Goal: Task Accomplishment & Management: Manage account settings

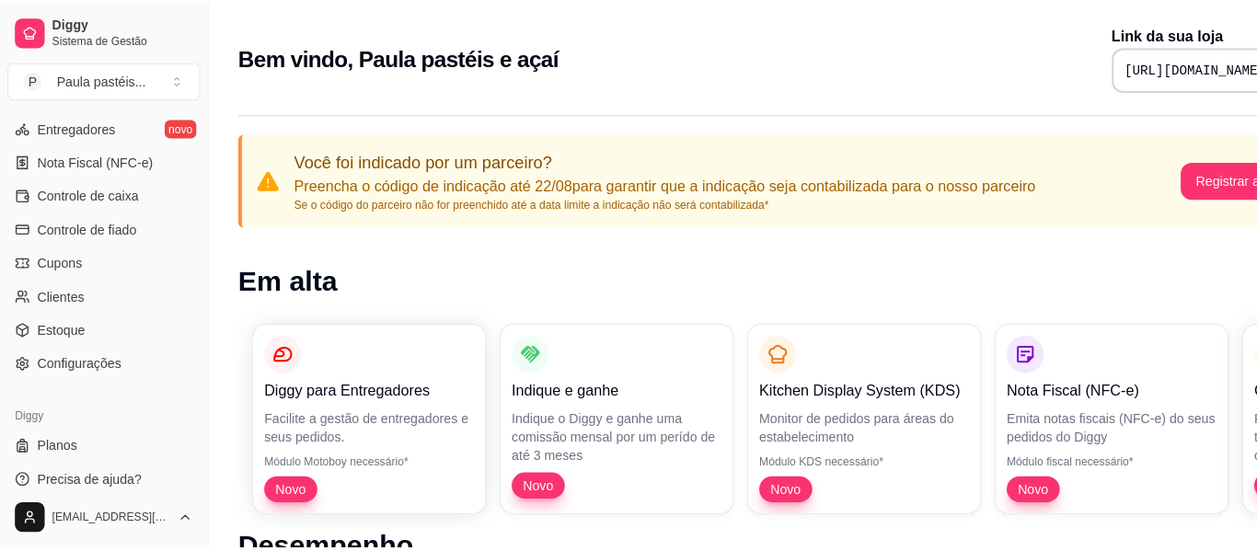
scroll to position [405, 0]
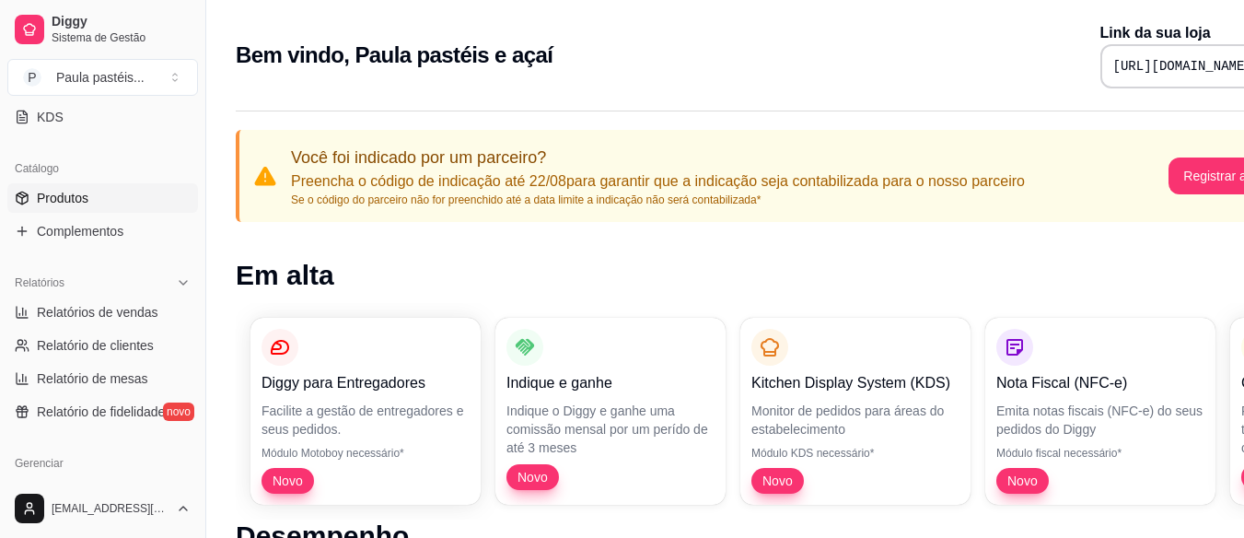
click at [71, 204] on span "Produtos" at bounding box center [63, 198] width 52 height 18
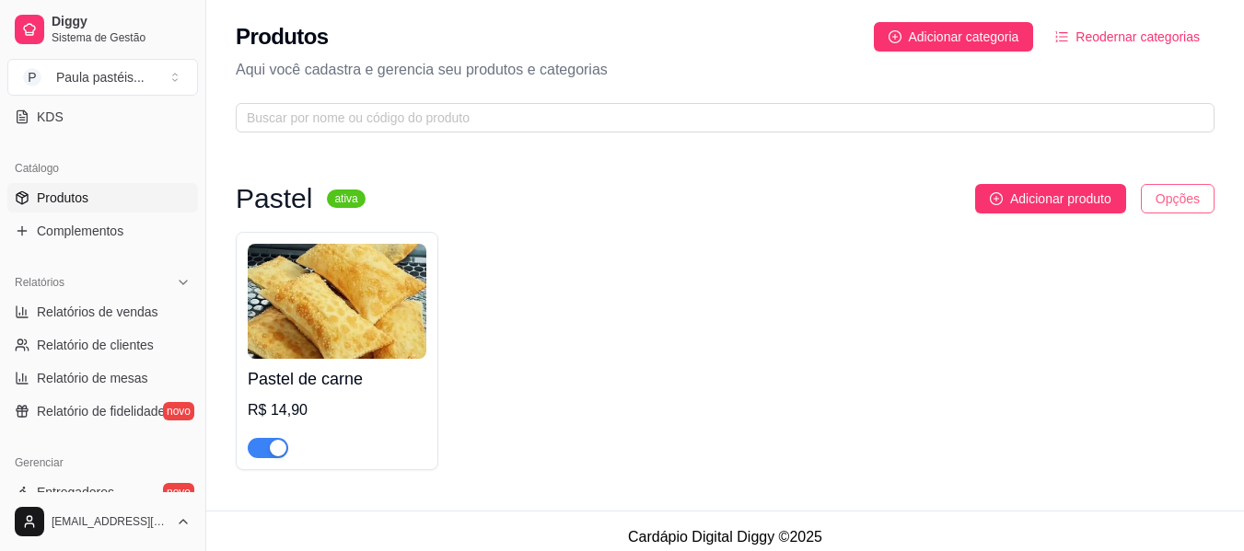
click at [1189, 206] on html "Diggy Sistema de Gestão P Paula pastéis ... Loja aberta Período gratuito até 14…" at bounding box center [622, 275] width 1244 height 551
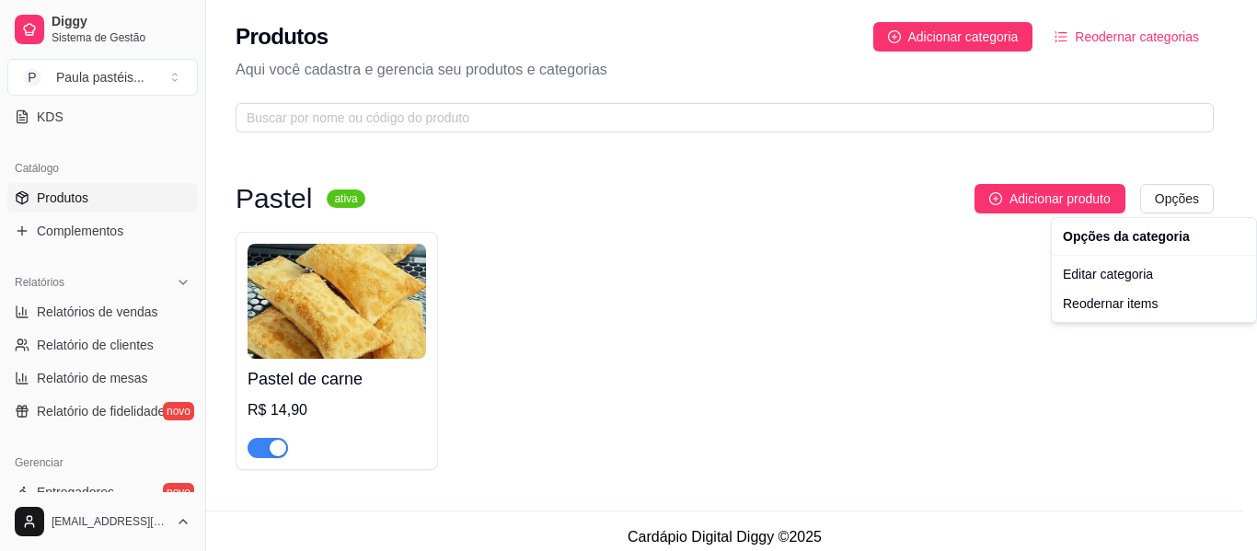
click at [934, 300] on html "Diggy Sistema de Gestão P Paula pastéis ... Loja aberta Período gratuito até 14…" at bounding box center [628, 275] width 1257 height 551
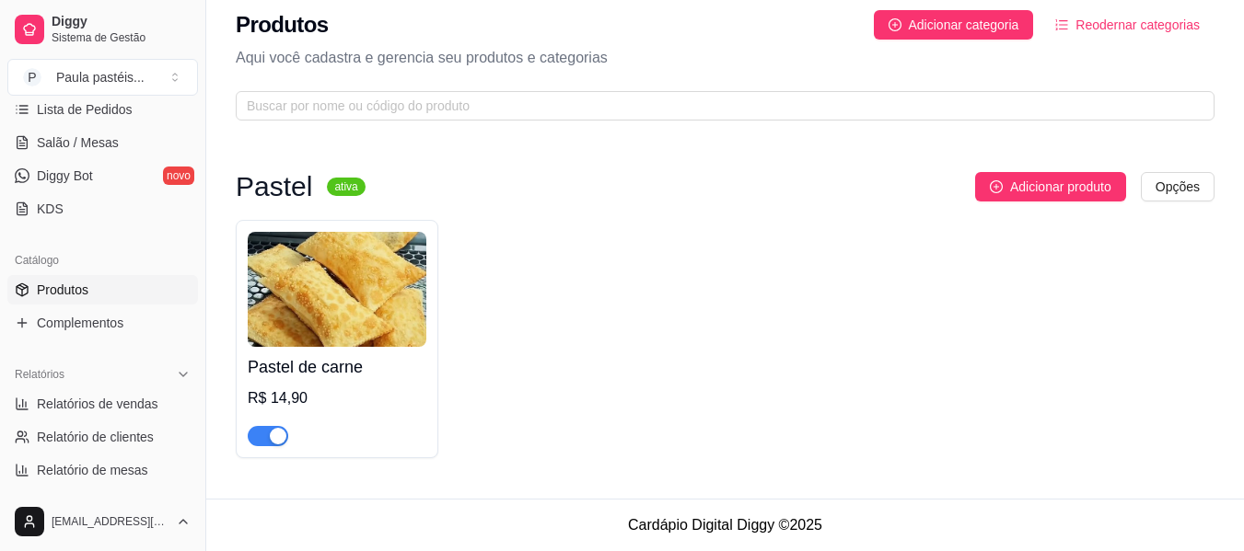
scroll to position [221, 0]
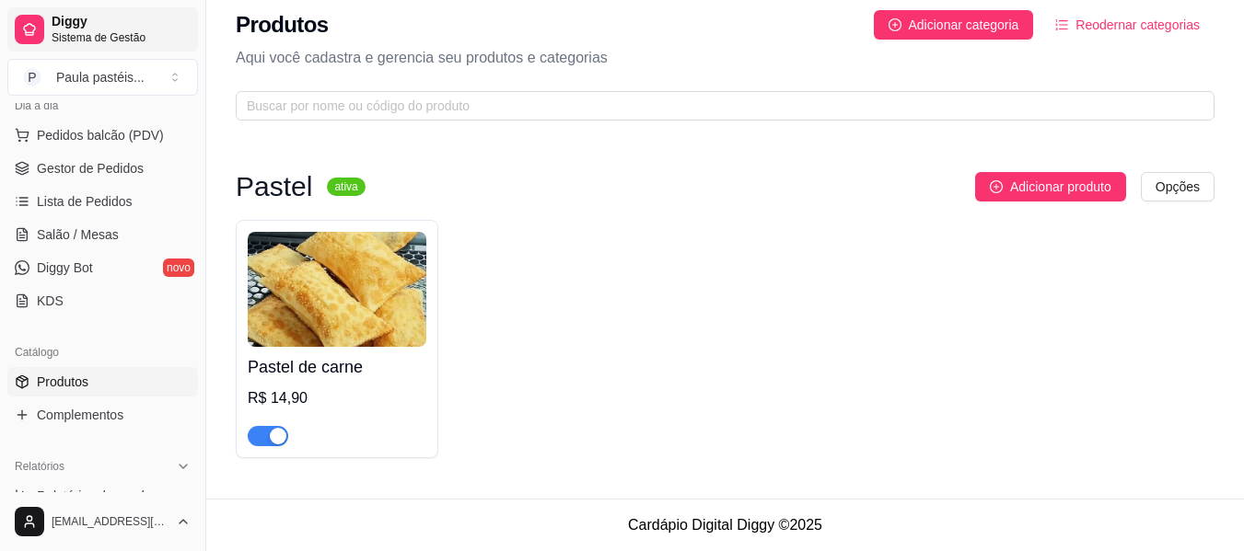
click at [45, 34] on link "Diggy Sistema de Gestão" at bounding box center [102, 29] width 191 height 44
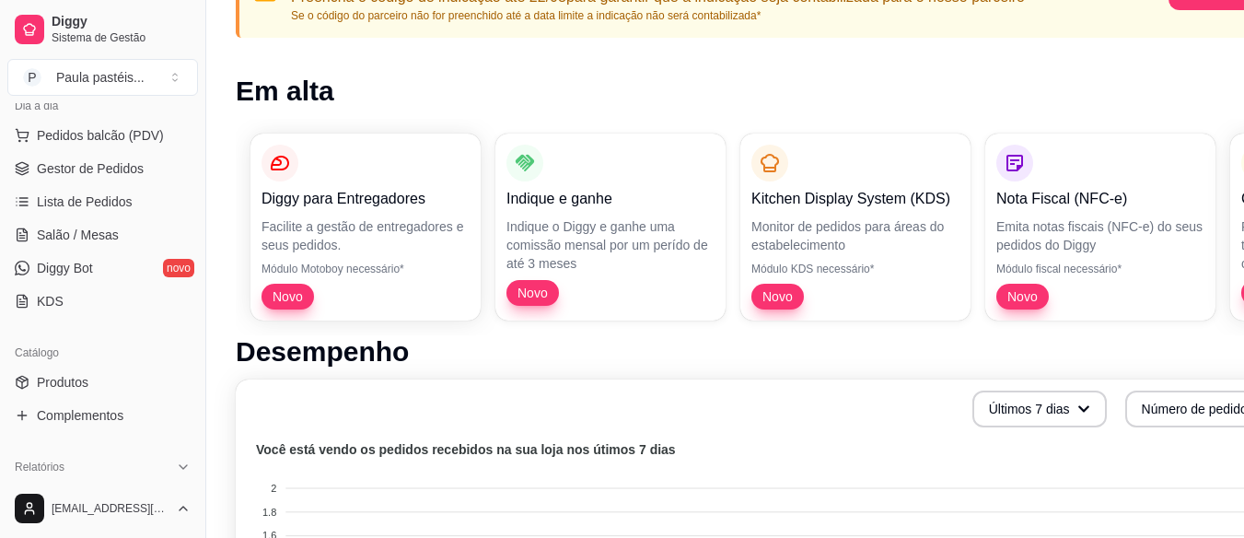
scroll to position [184, 83]
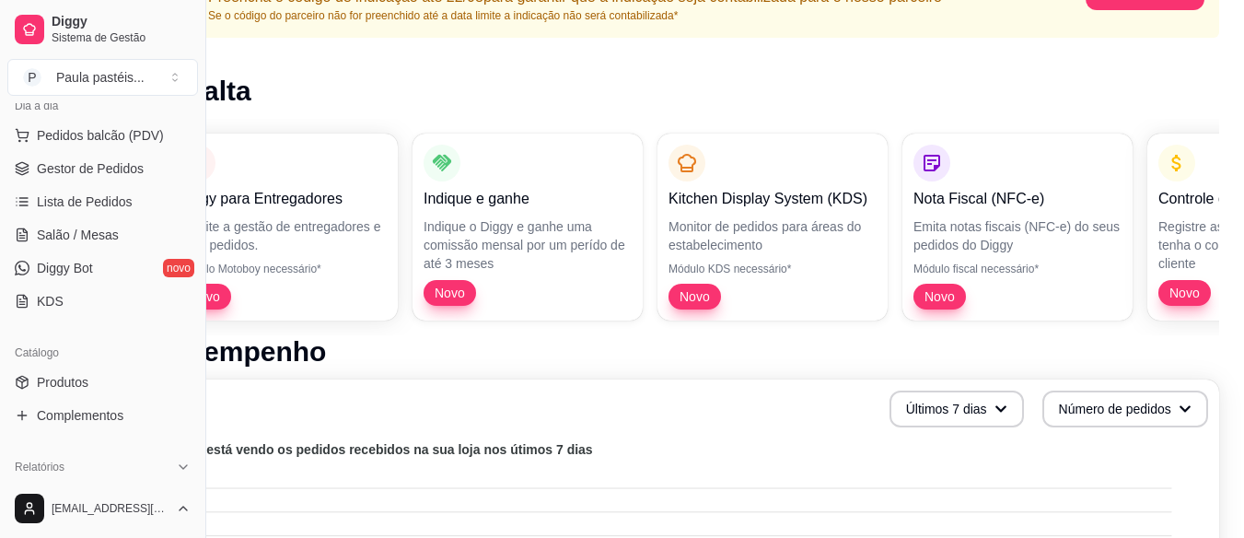
drag, startPoint x: 1227, startPoint y: 214, endPoint x: 1253, endPoint y: 207, distance: 26.8
click at [1161, 207] on html "Diggy Sistema de Gestão P Paula pastéis ... Loja aberta Período gratuito até 14…" at bounding box center [539, 85] width 1244 height 538
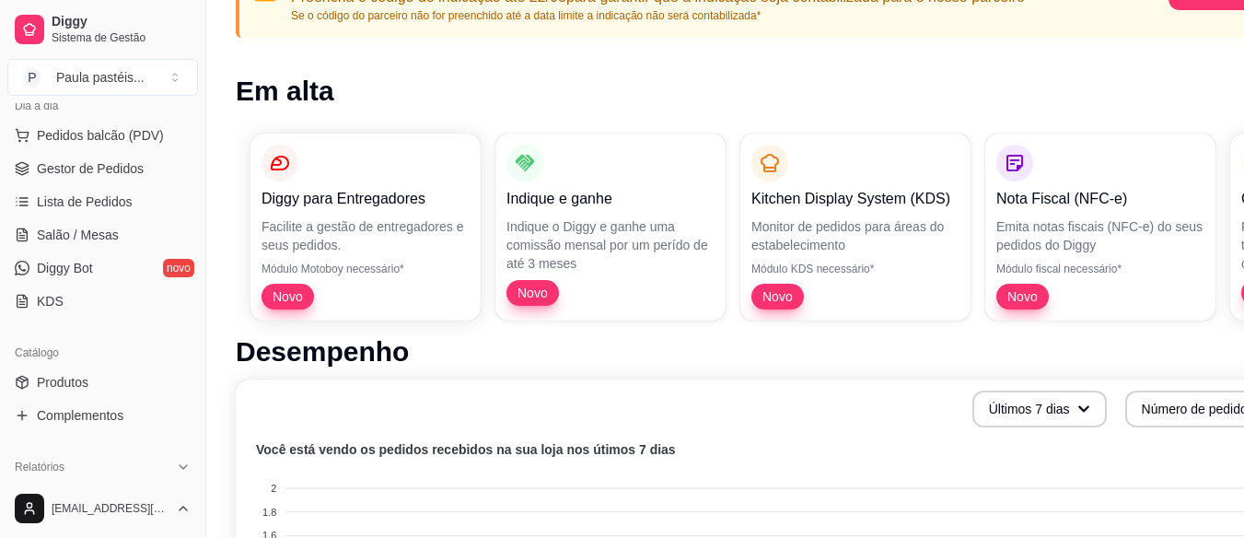
click at [966, 361] on h1 "Desempenho" at bounding box center [769, 351] width 1066 height 33
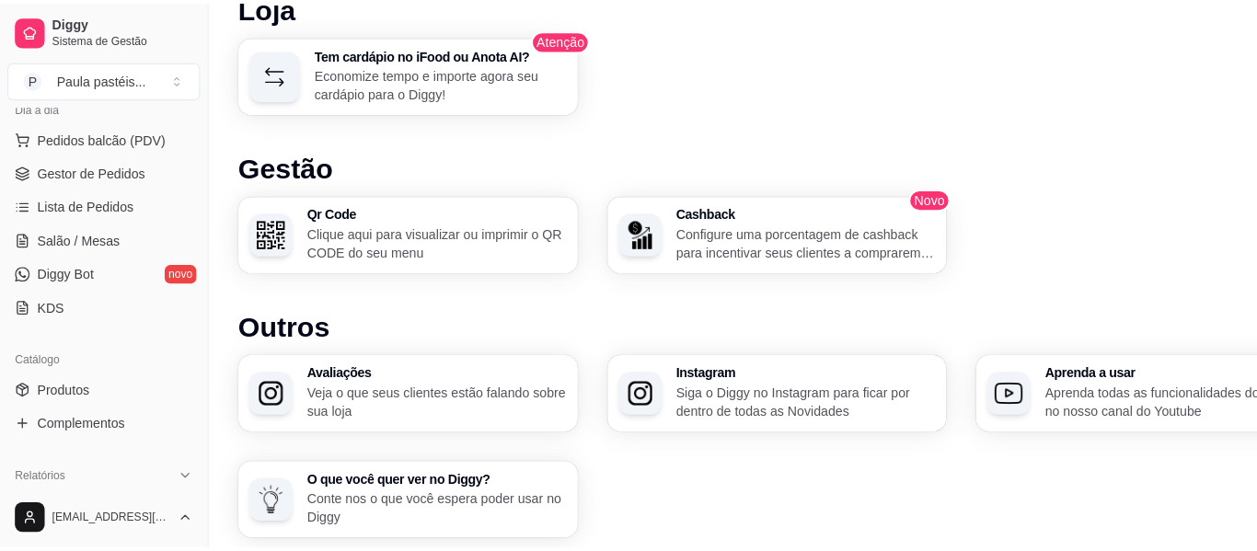
scroll to position [1105, 0]
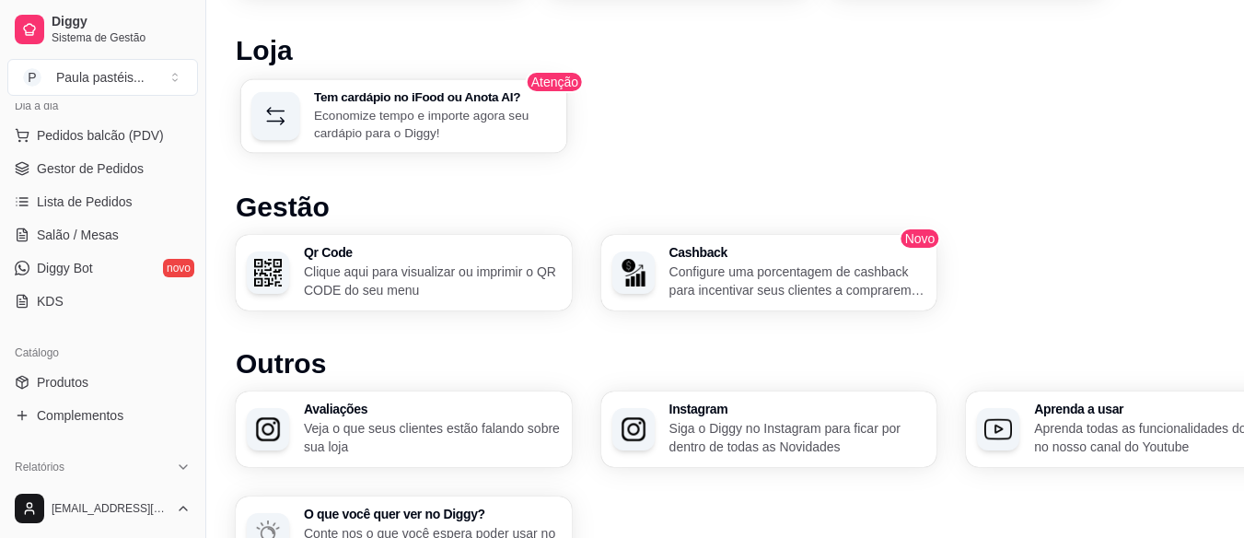
click at [420, 137] on p "Economize tempo e importe agora seu cardápio para o Diggy!" at bounding box center [434, 124] width 241 height 36
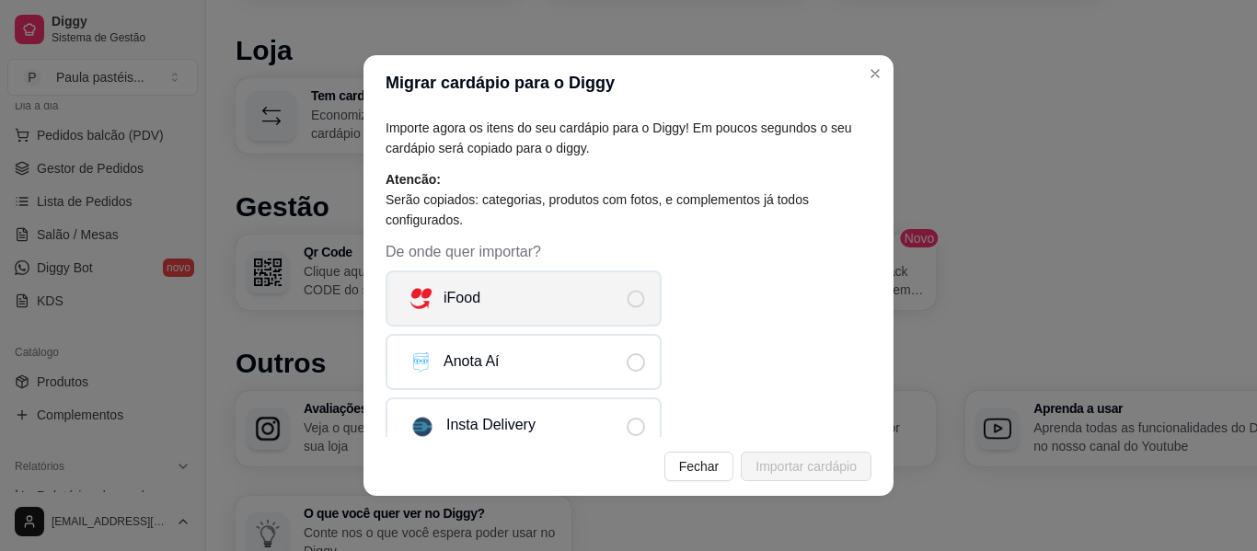
click at [528, 300] on label "iFood" at bounding box center [524, 299] width 276 height 56
click at [645, 302] on input "iFood" at bounding box center [651, 308] width 12 height 12
radio input "true"
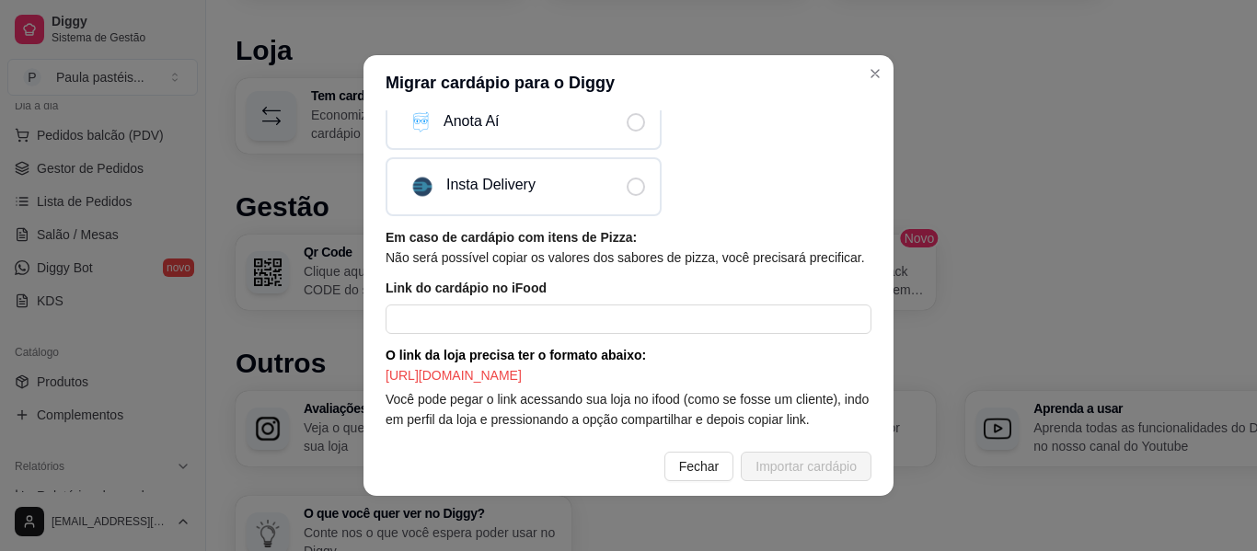
scroll to position [261, 0]
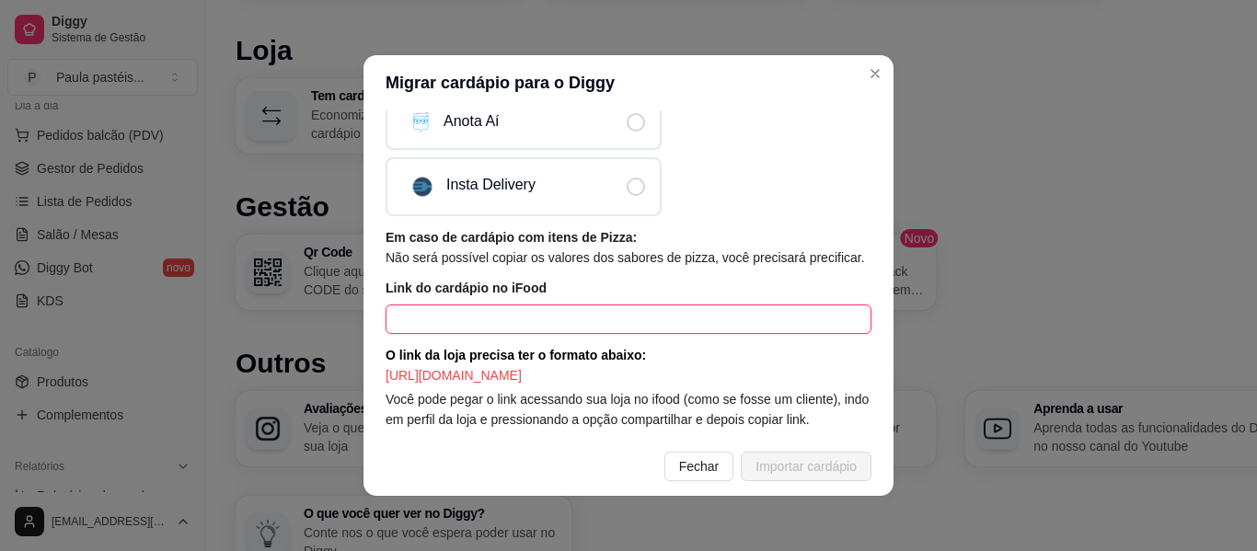
click at [620, 305] on input "text" at bounding box center [629, 319] width 486 height 29
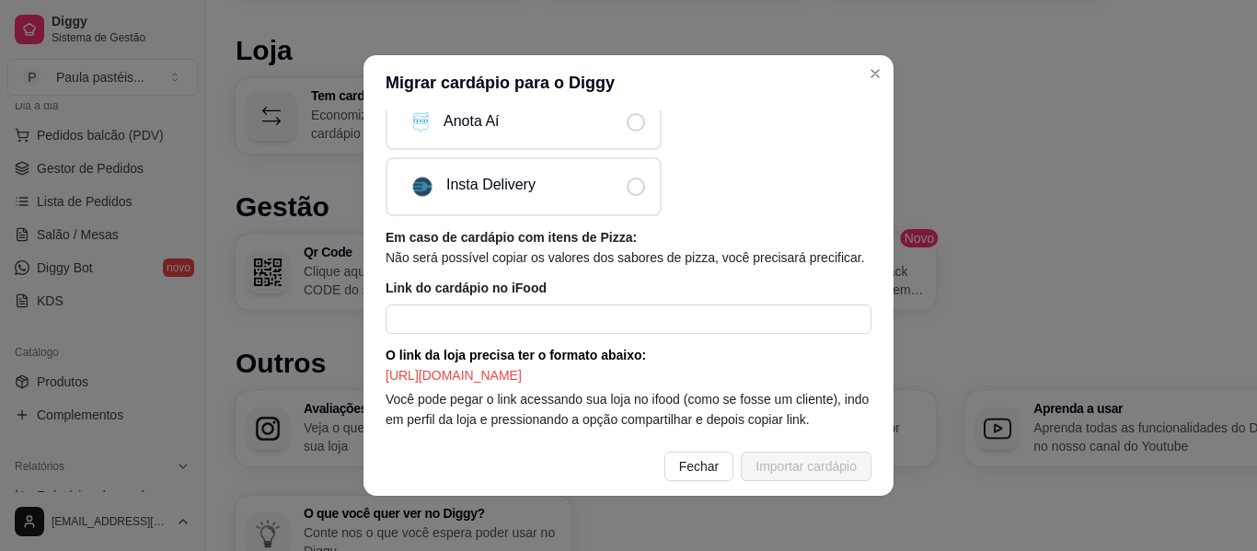
click at [545, 348] on span "O link da loja precisa ter o formato abaixo:" at bounding box center [516, 355] width 261 height 15
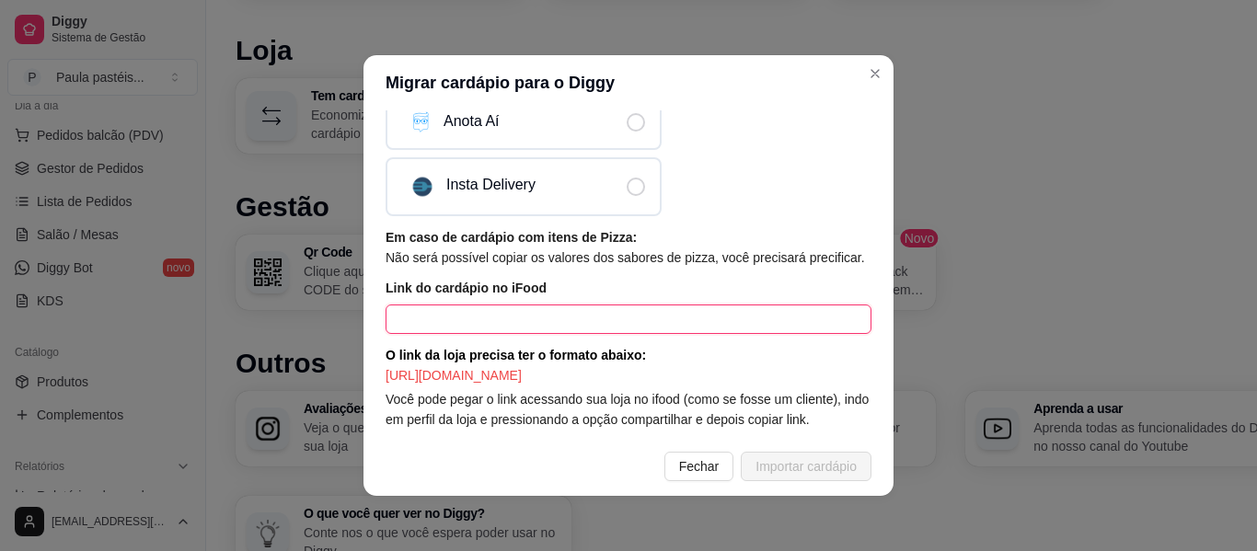
click at [582, 313] on input "text" at bounding box center [629, 319] width 486 height 29
paste input "[URL][DOMAIN_NAME]"
type input "[URL][DOMAIN_NAME]"
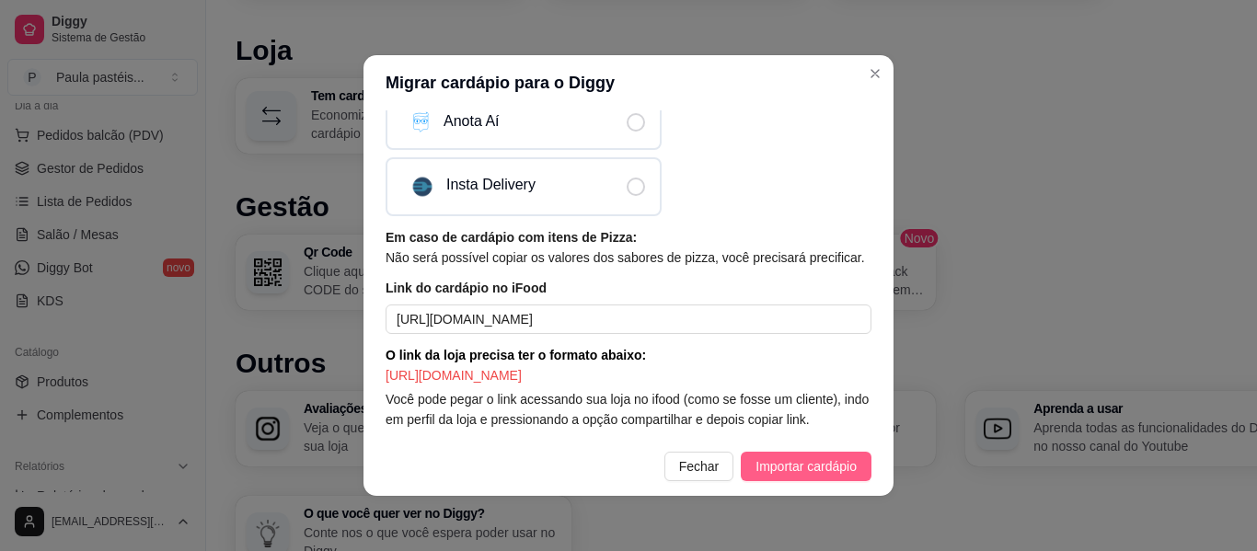
click at [795, 454] on button "Importar cardápio" at bounding box center [806, 466] width 131 height 29
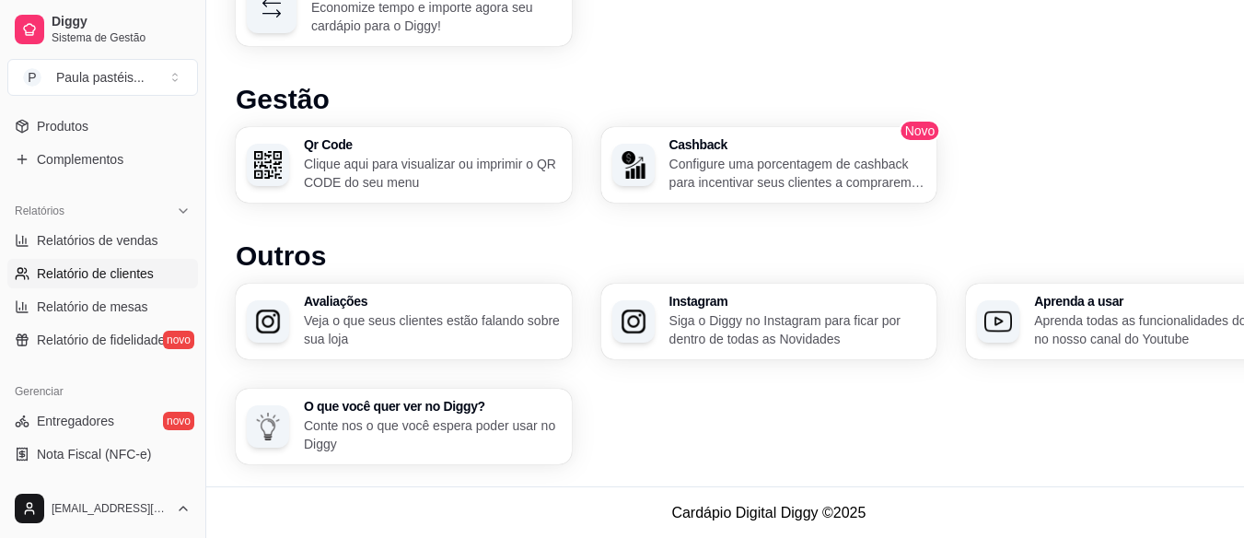
scroll to position [497, 0]
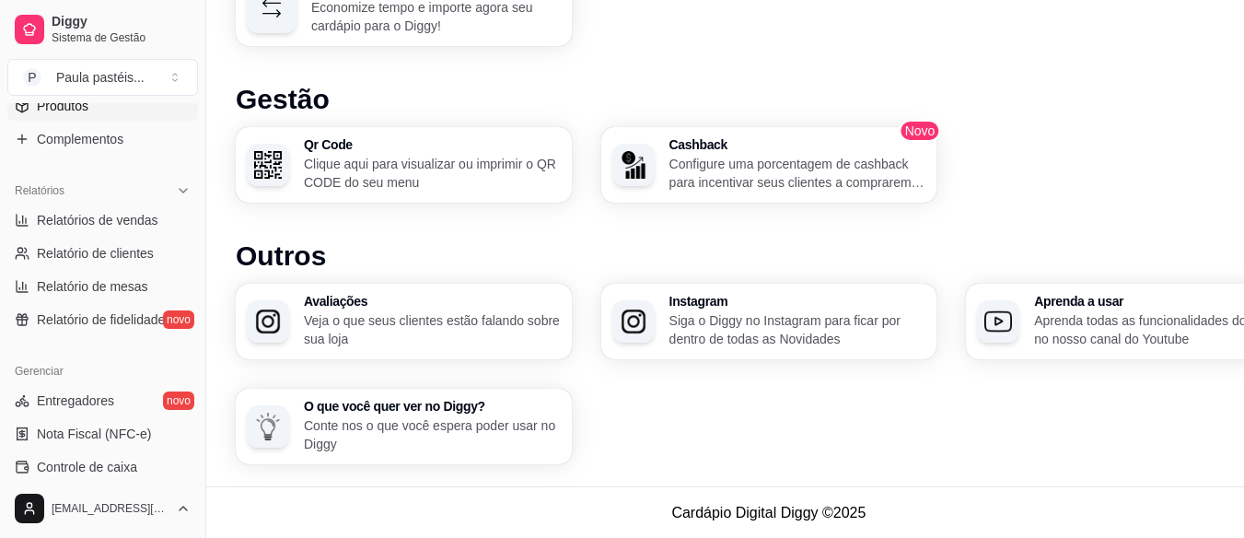
click at [114, 120] on link "Produtos" at bounding box center [102, 105] width 191 height 29
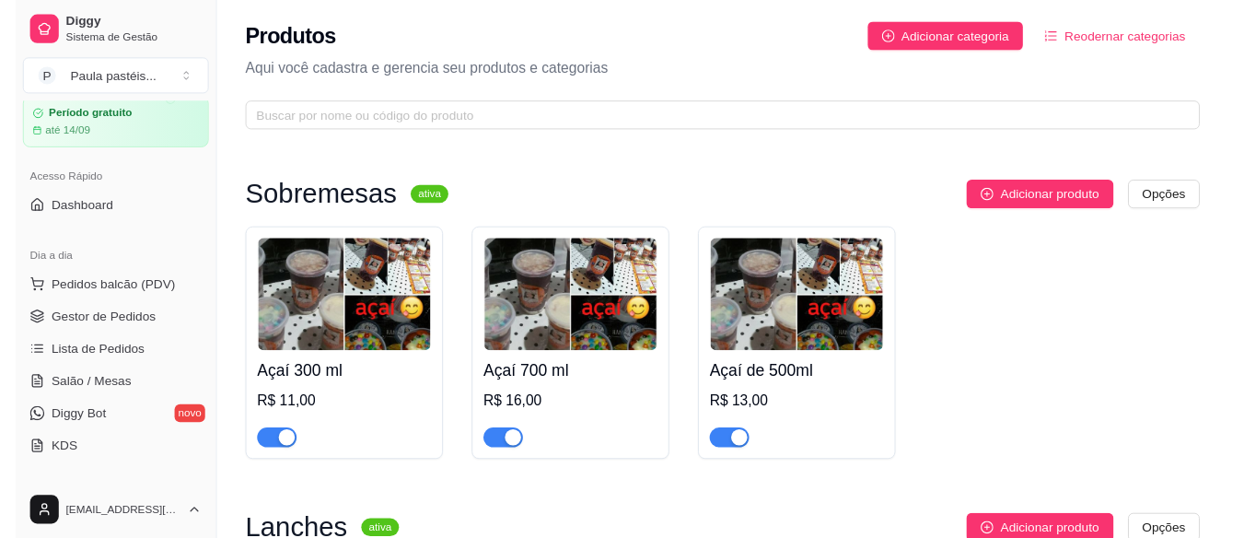
scroll to position [37, 0]
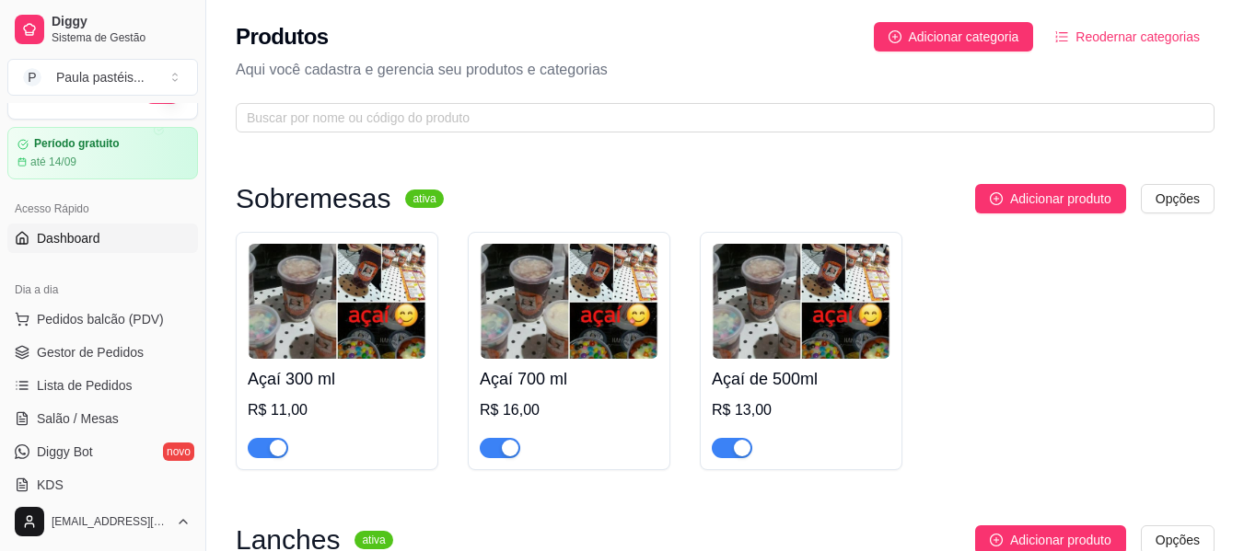
click at [95, 233] on span "Dashboard" at bounding box center [69, 238] width 64 height 18
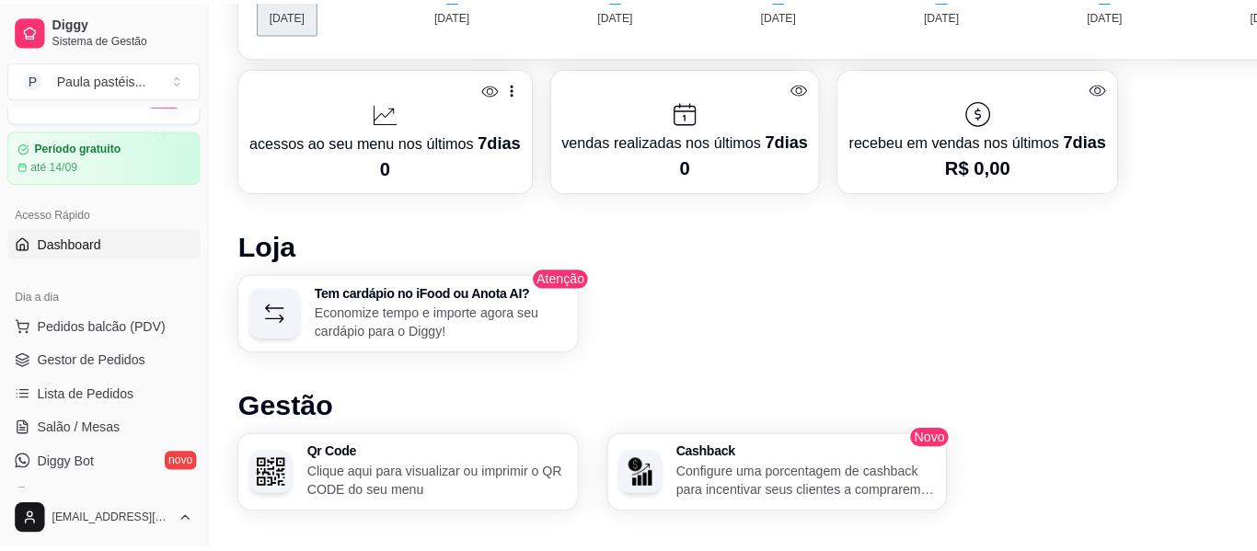
scroll to position [921, 0]
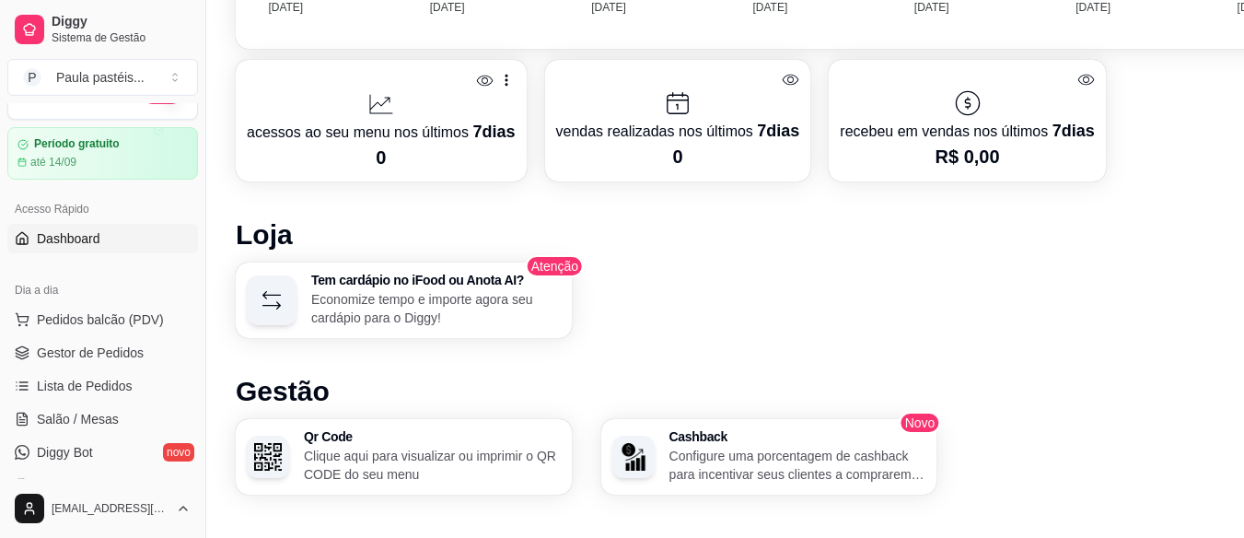
click at [381, 298] on p "Economize tempo e importe agora seu cardápio para o Diggy!" at bounding box center [435, 308] width 249 height 37
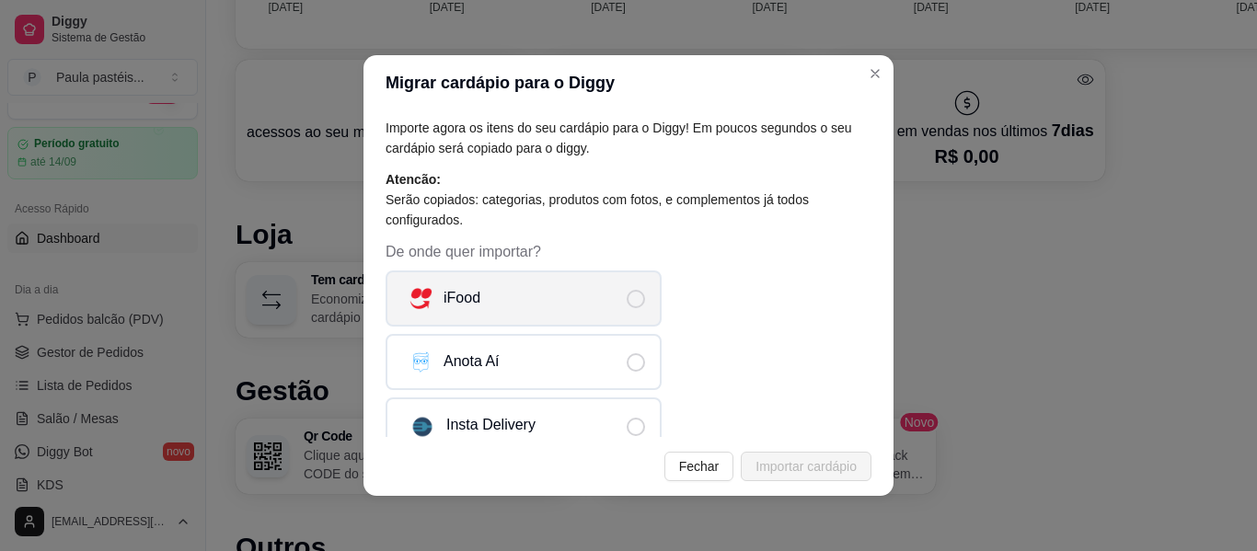
click at [475, 310] on label "iFood" at bounding box center [524, 299] width 276 height 56
click at [645, 310] on input "iFood" at bounding box center [651, 308] width 12 height 12
radio input "true"
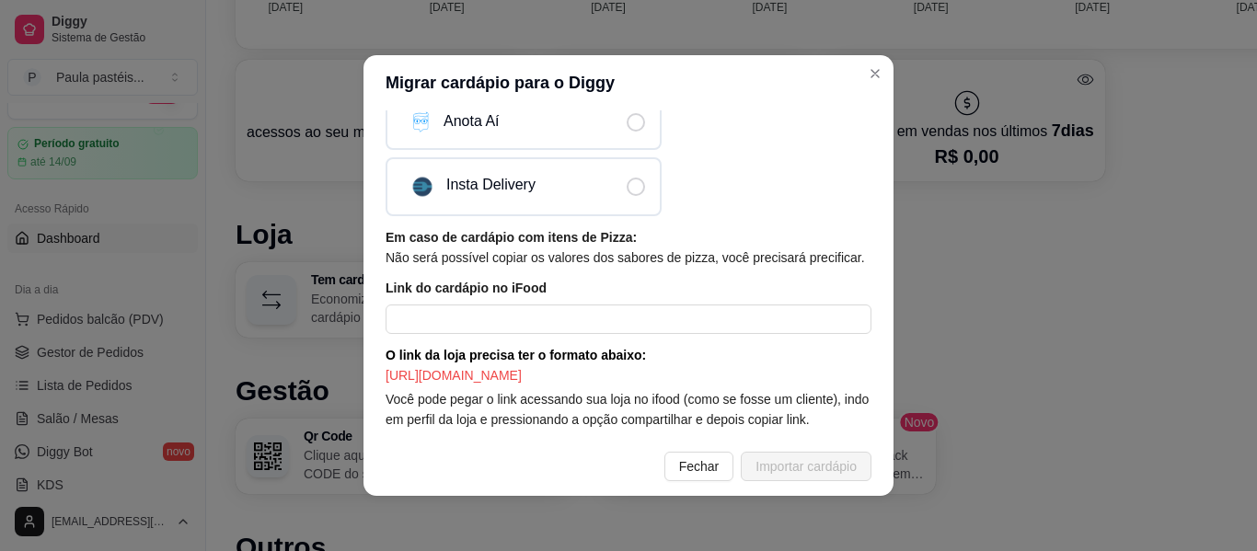
scroll to position [261, 0]
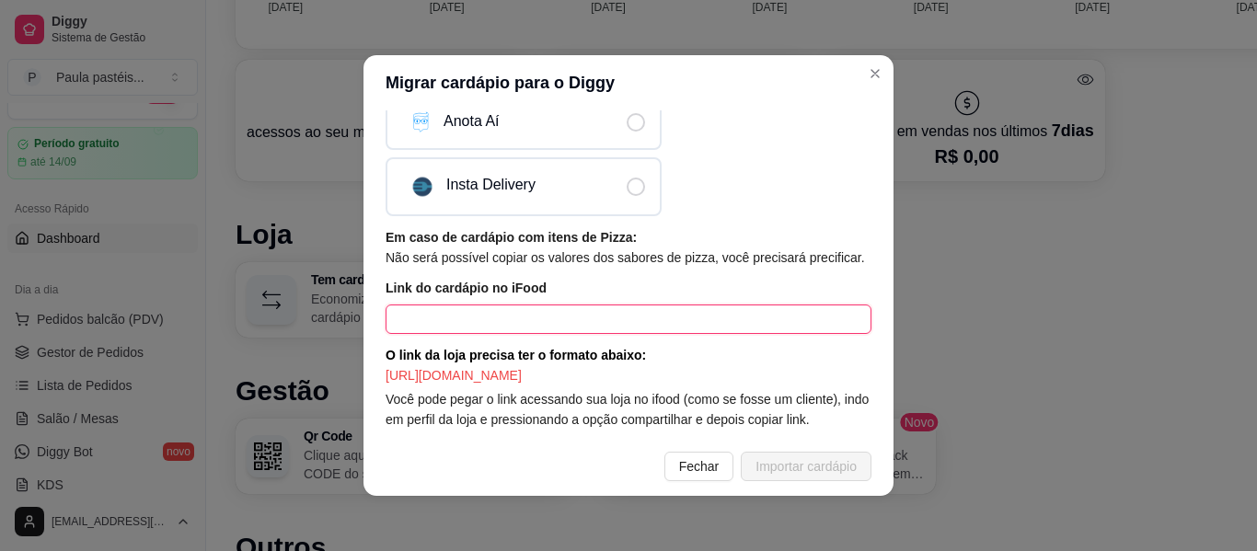
click at [552, 309] on input "text" at bounding box center [629, 319] width 486 height 29
paste input "[URL][DOMAIN_NAME]"
type input "[URL][DOMAIN_NAME]"
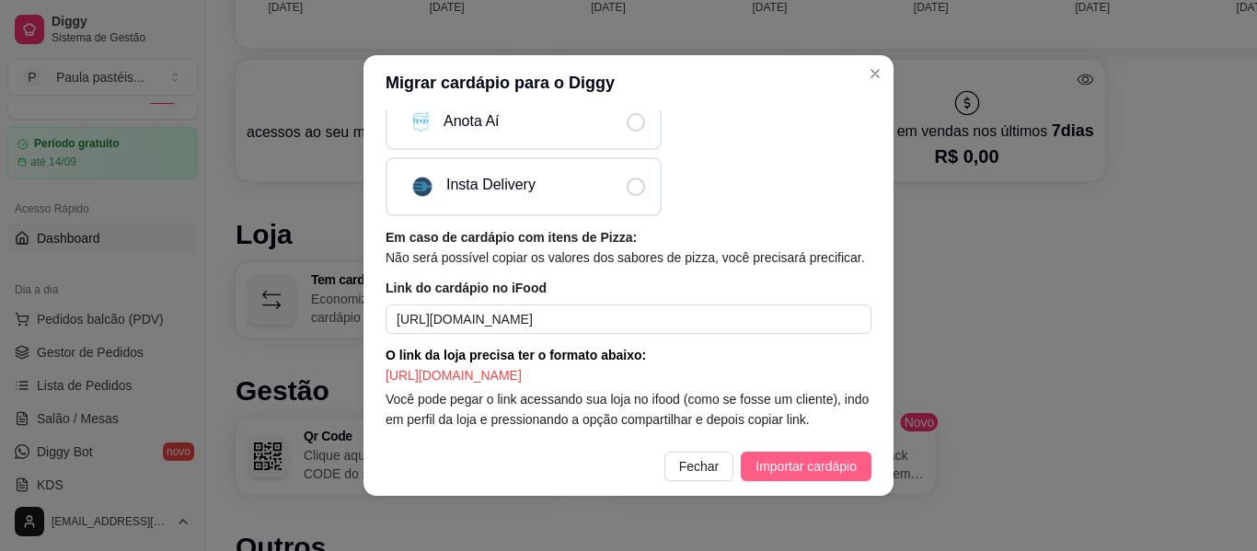
click at [787, 465] on span "Importar cardápio" at bounding box center [806, 467] width 101 height 20
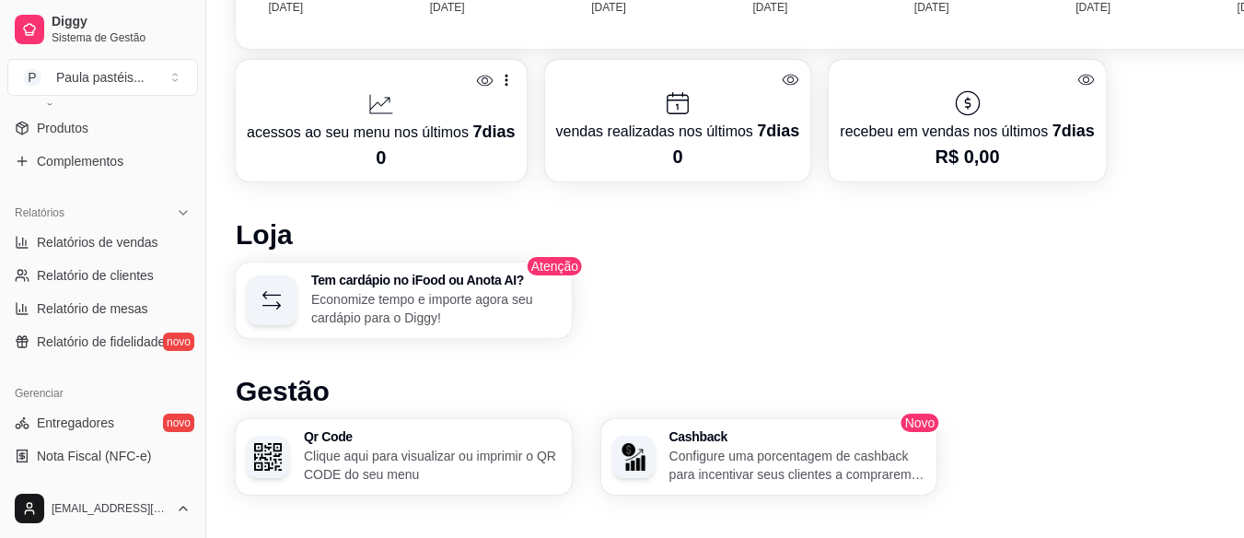
scroll to position [405, 0]
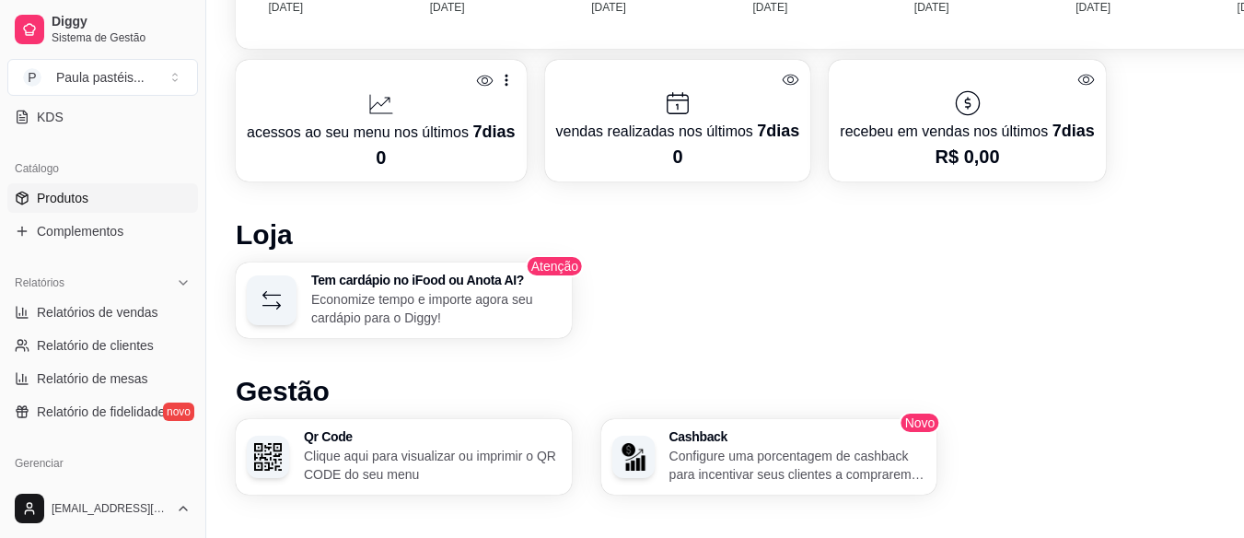
click at [109, 203] on link "Produtos" at bounding box center [102, 197] width 191 height 29
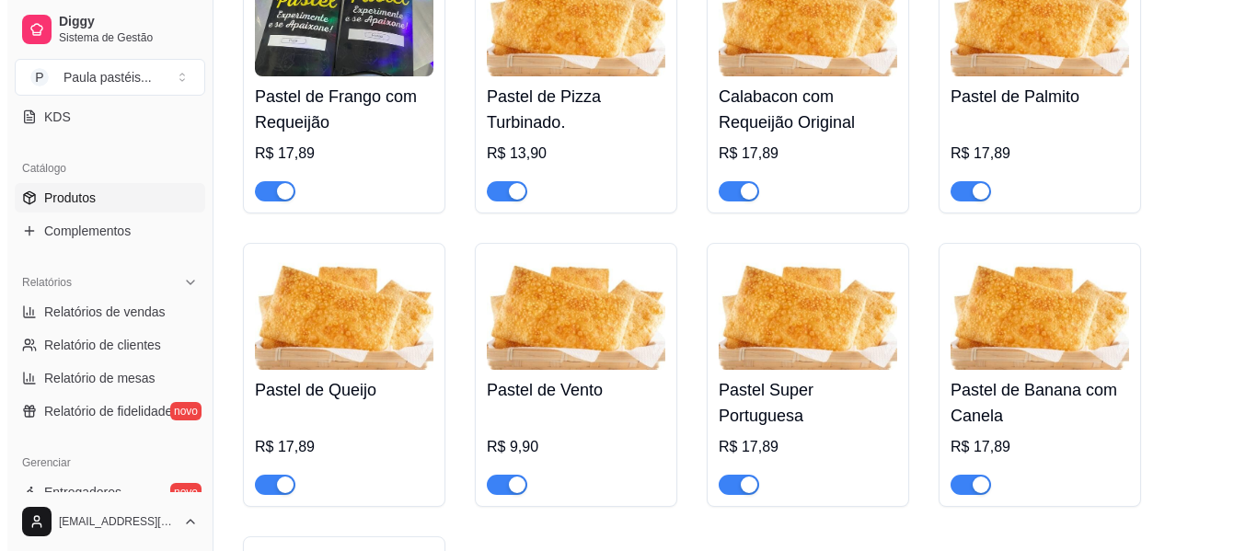
scroll to position [105, 0]
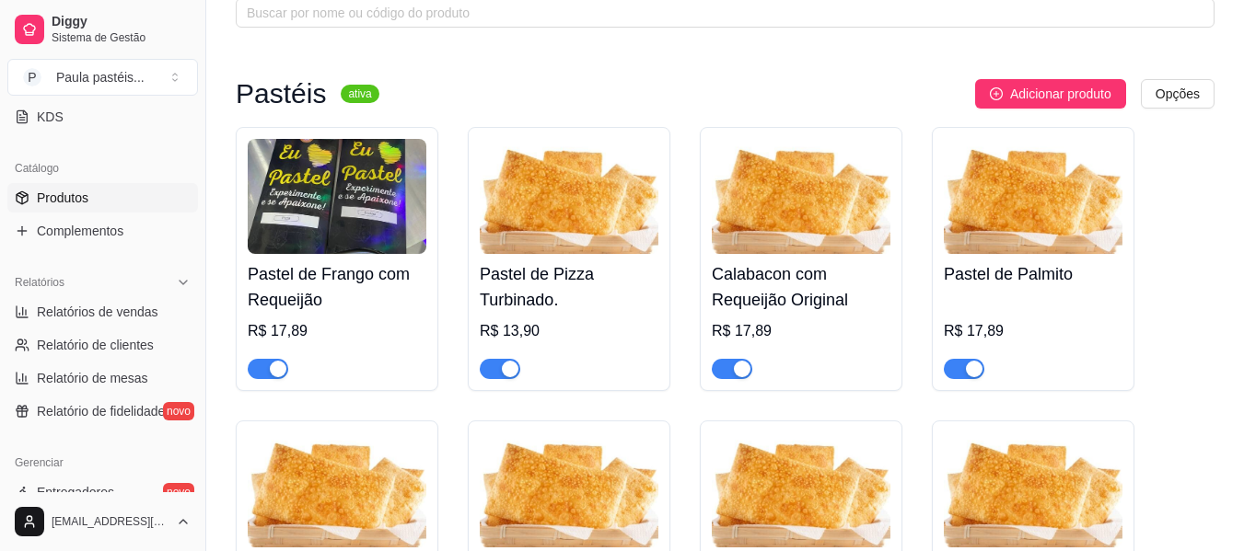
click at [342, 315] on div "Pastel de Frango com Requeijão R$ 17,89" at bounding box center [337, 316] width 179 height 125
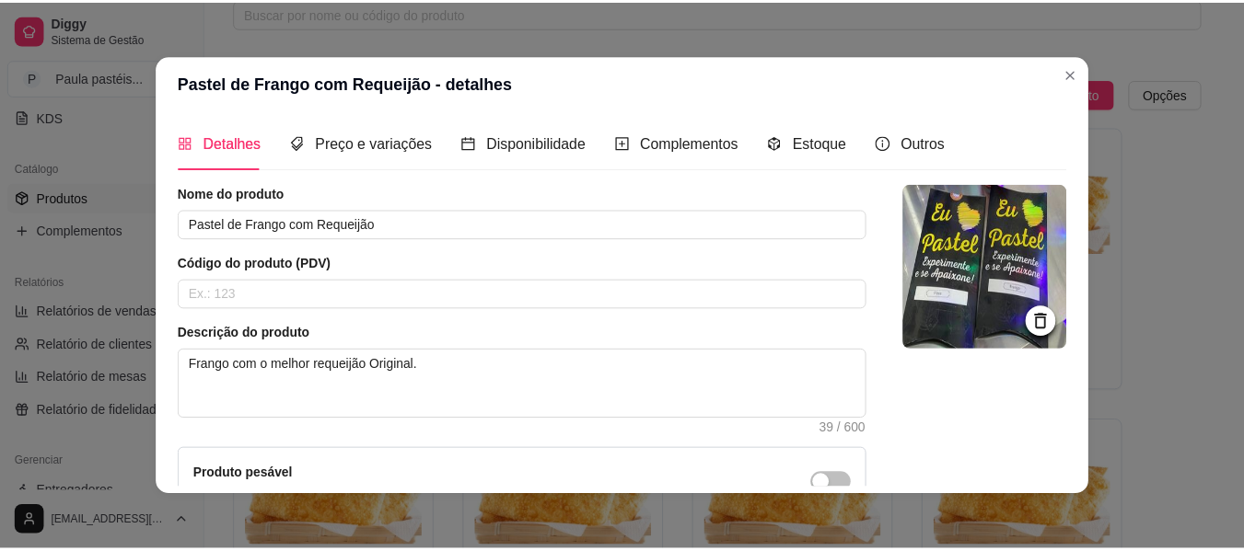
scroll to position [0, 0]
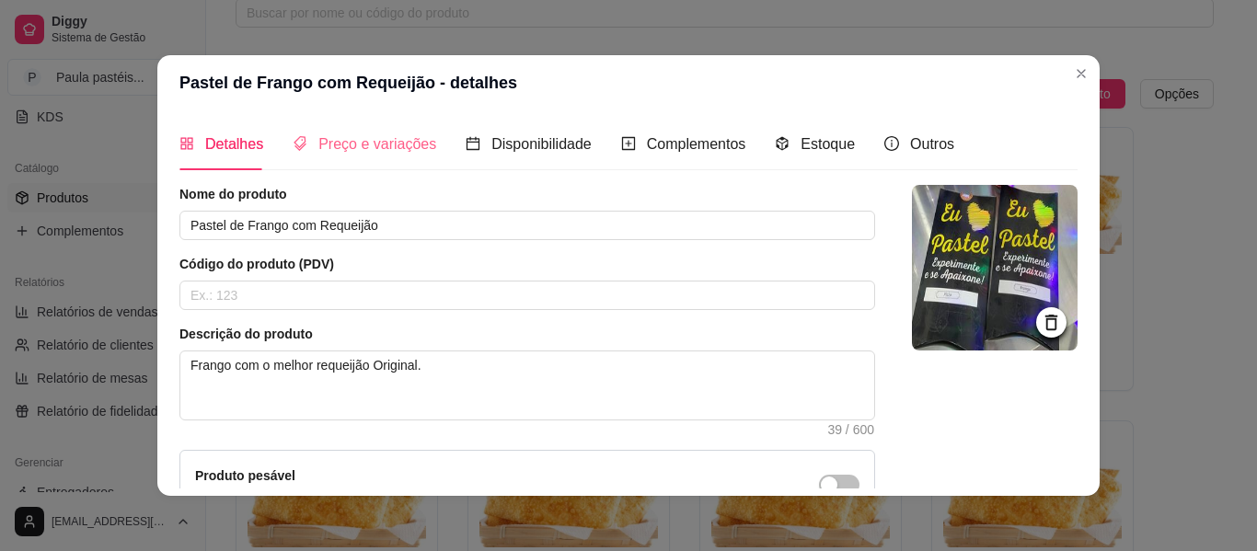
click at [349, 163] on div "Preço e variações" at bounding box center [365, 144] width 144 height 52
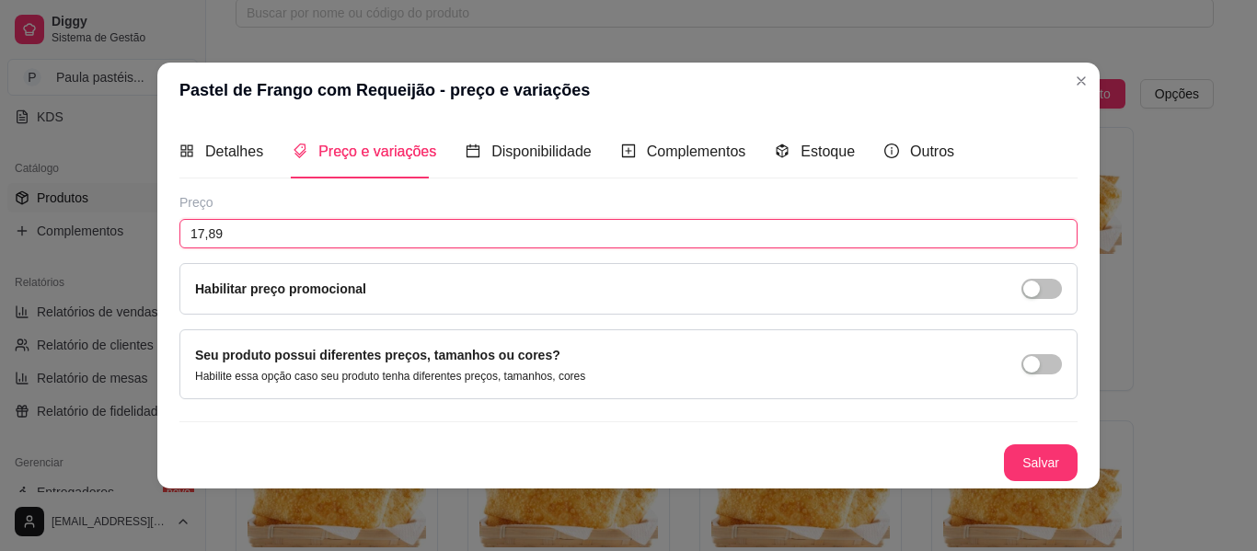
drag, startPoint x: 319, startPoint y: 240, endPoint x: 149, endPoint y: 238, distance: 169.4
click at [149, 238] on div "Pastel de Frango com Requeijão - preço e variações Detalhes Preço e variações D…" at bounding box center [628, 275] width 1257 height 551
type input "14,90"
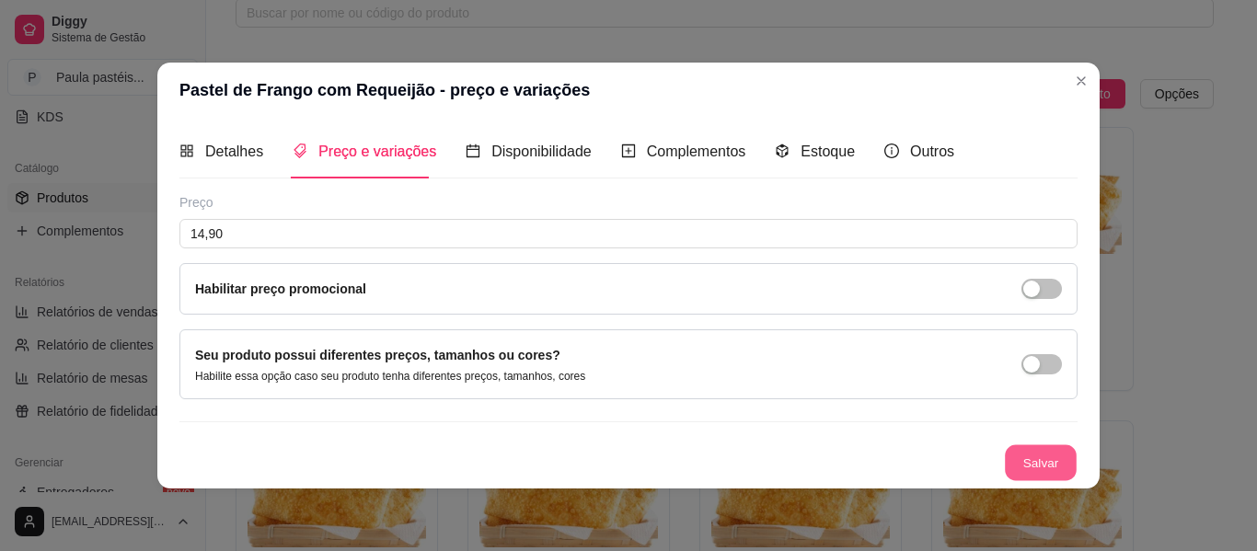
click at [1037, 457] on button "Salvar" at bounding box center [1041, 463] width 72 height 36
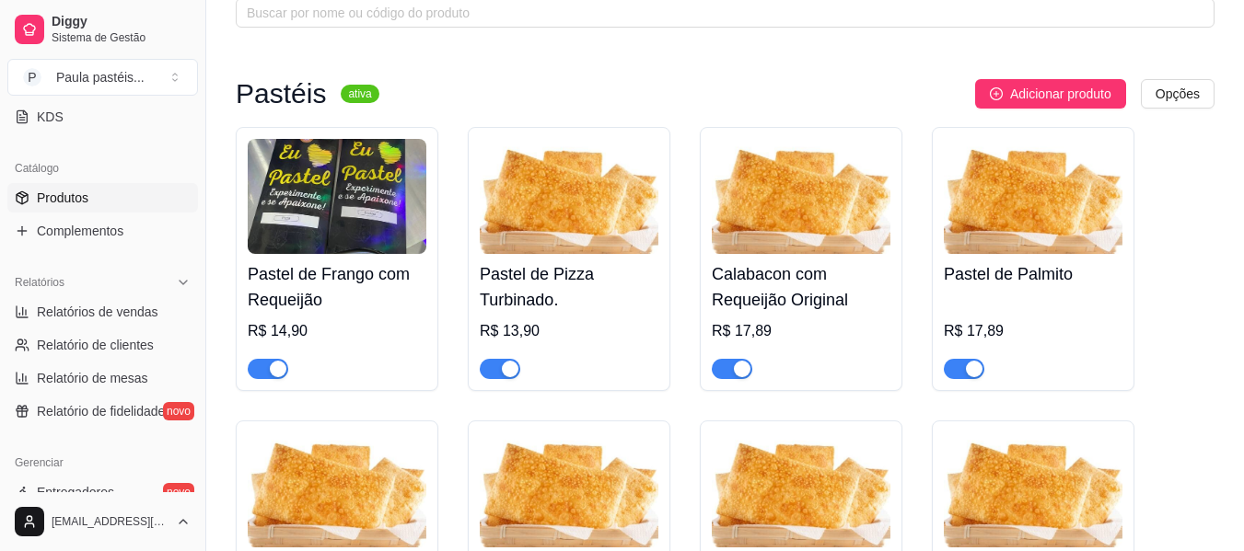
click at [617, 248] on img at bounding box center [569, 196] width 179 height 115
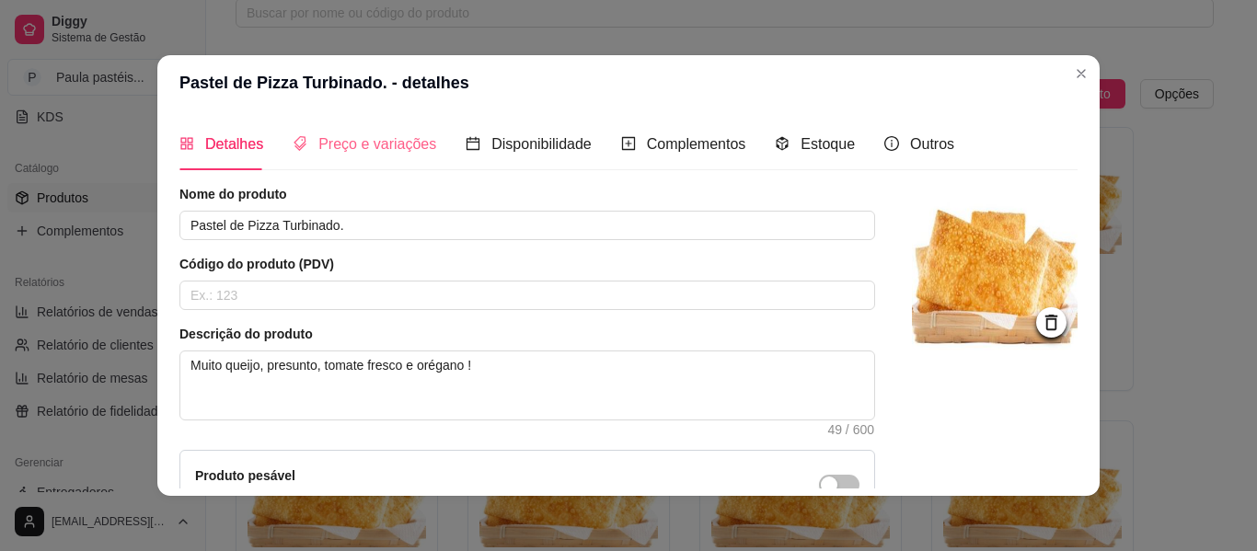
click at [377, 164] on div "Preço e variações" at bounding box center [365, 144] width 144 height 52
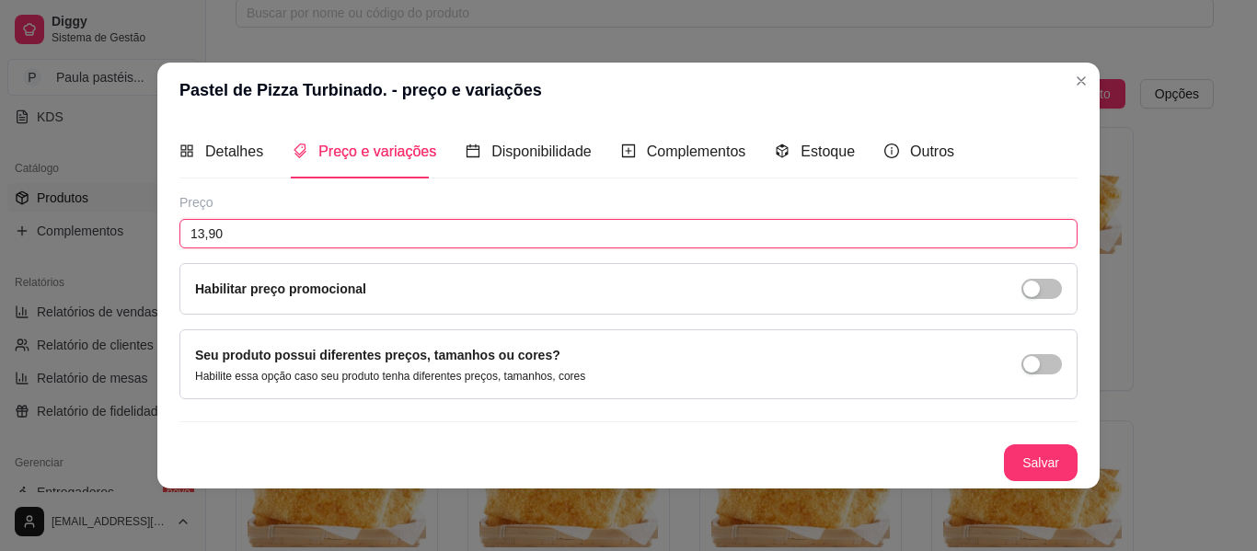
drag, startPoint x: 300, startPoint y: 235, endPoint x: 29, endPoint y: 239, distance: 271.6
click at [29, 239] on div "Pastel de Pizza Turbinado. - preço e variações Detalhes Preço e variações Dispo…" at bounding box center [628, 275] width 1257 height 551
paste input "4"
type input "14,90"
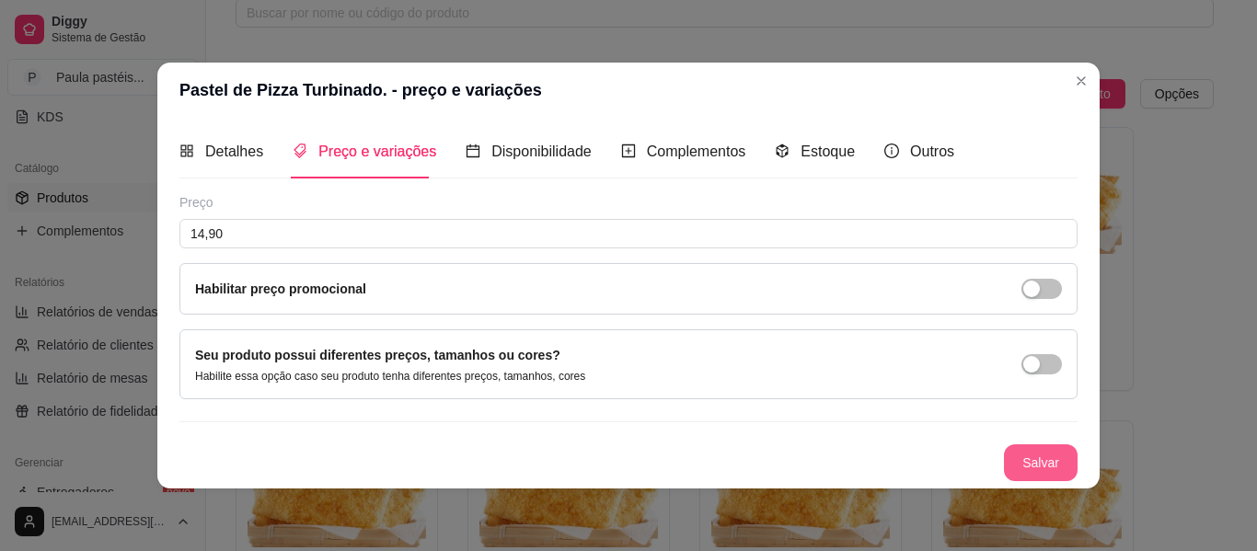
click at [1040, 453] on button "Salvar" at bounding box center [1041, 463] width 74 height 37
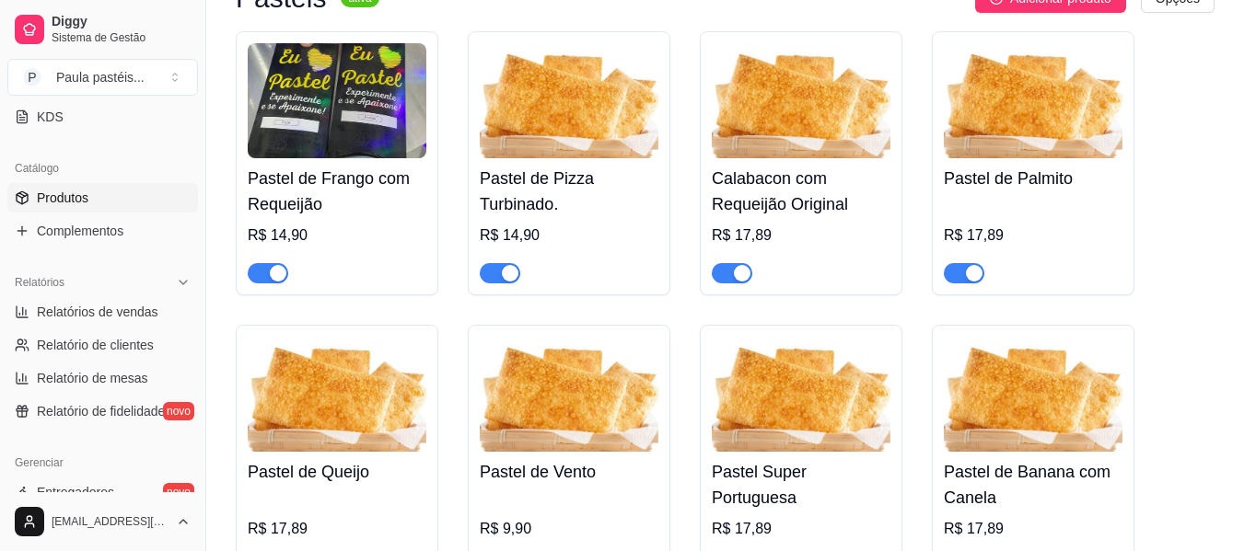
scroll to position [289, 0]
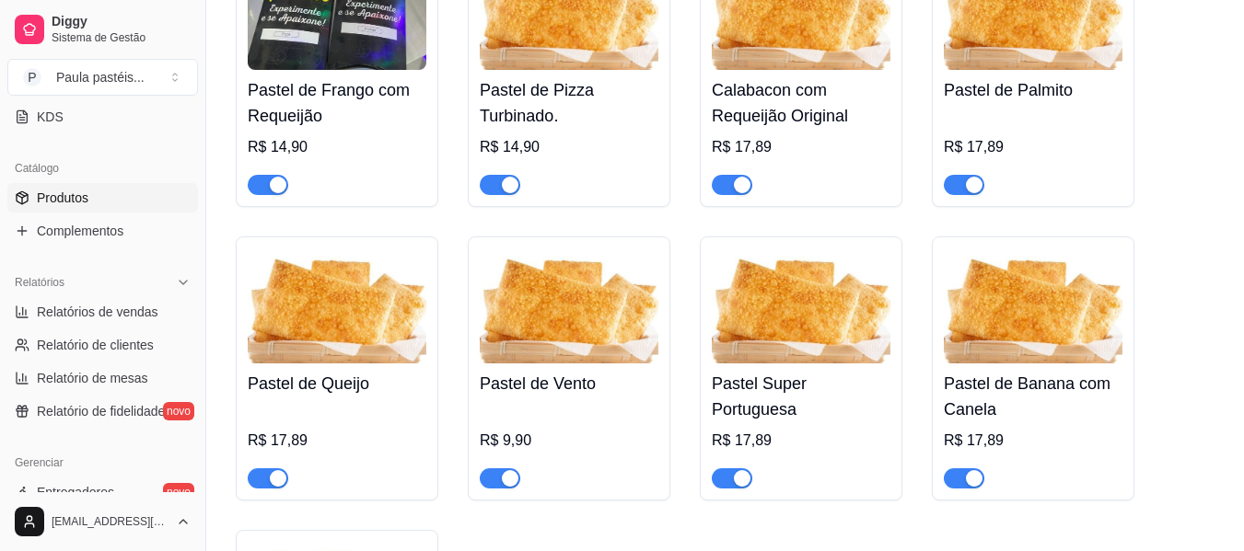
click at [844, 164] on div at bounding box center [801, 176] width 179 height 37
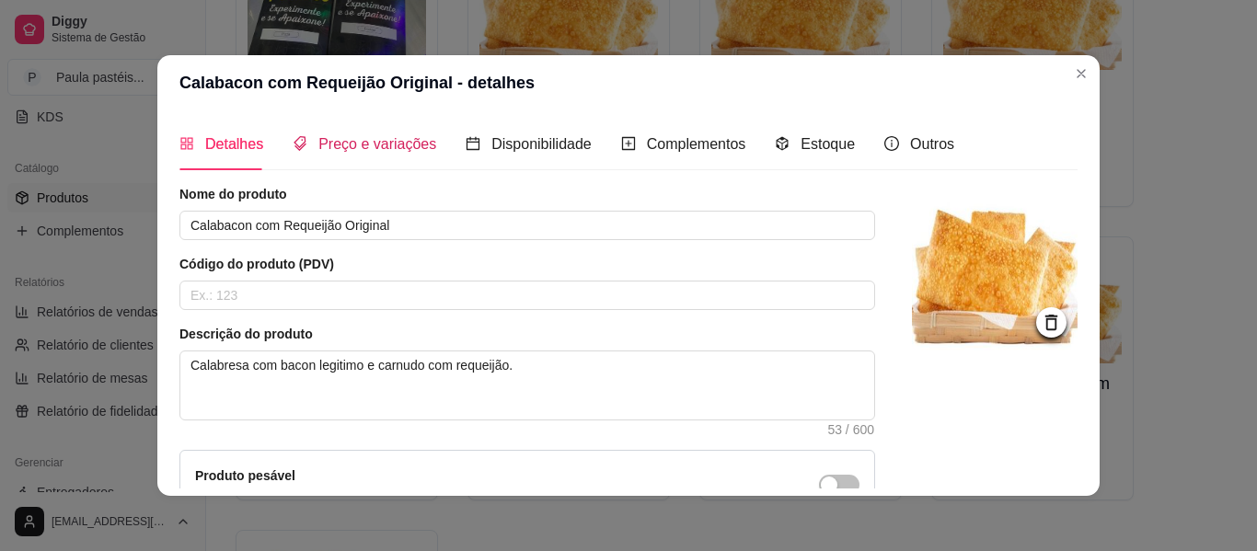
click at [409, 144] on span "Preço e variações" at bounding box center [378, 144] width 118 height 16
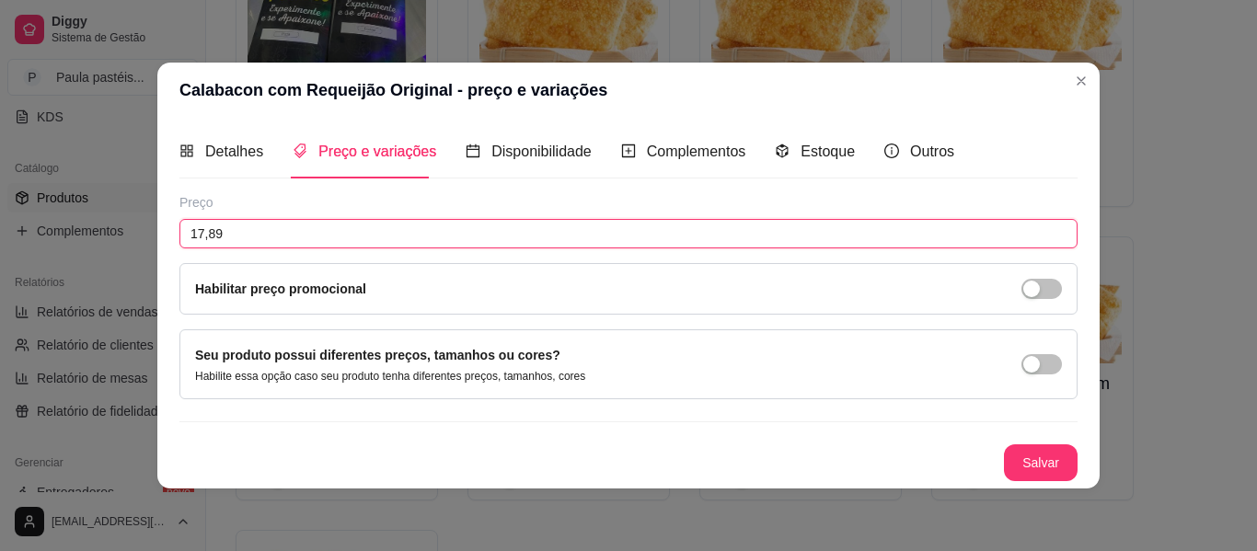
click at [328, 232] on input "17,89" at bounding box center [629, 233] width 898 height 29
drag, startPoint x: 326, startPoint y: 234, endPoint x: 33, endPoint y: 221, distance: 293.0
click at [33, 221] on div "Calabacon com Requeijão Original - preço e variações Detalhes Preço e variações…" at bounding box center [628, 275] width 1257 height 551
paste input "4,90"
type input "14,90"
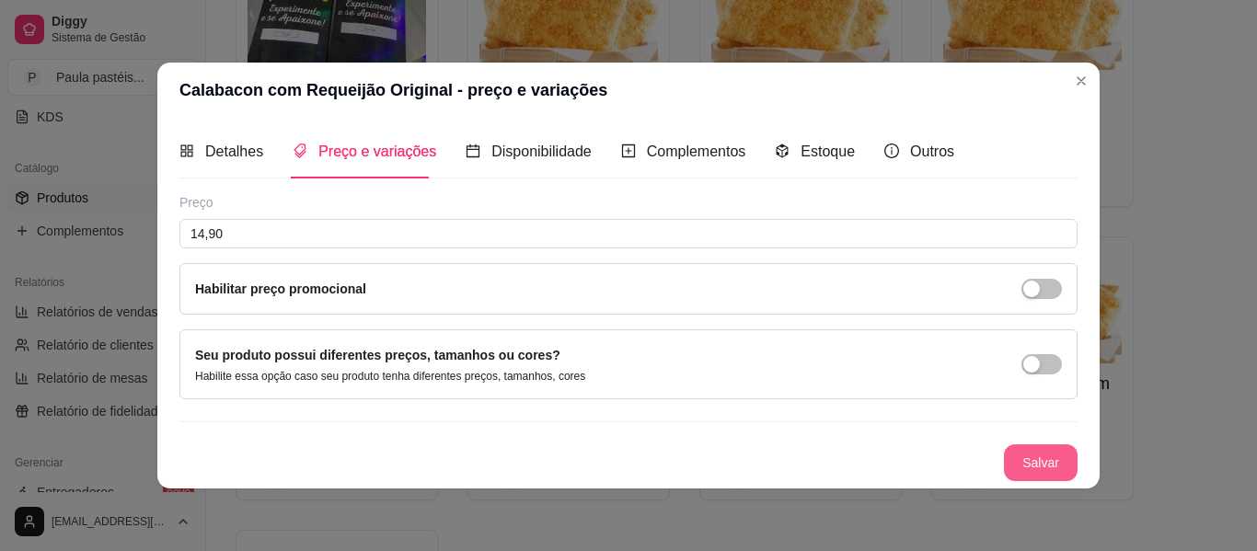
click at [1030, 459] on button "Salvar" at bounding box center [1041, 463] width 74 height 37
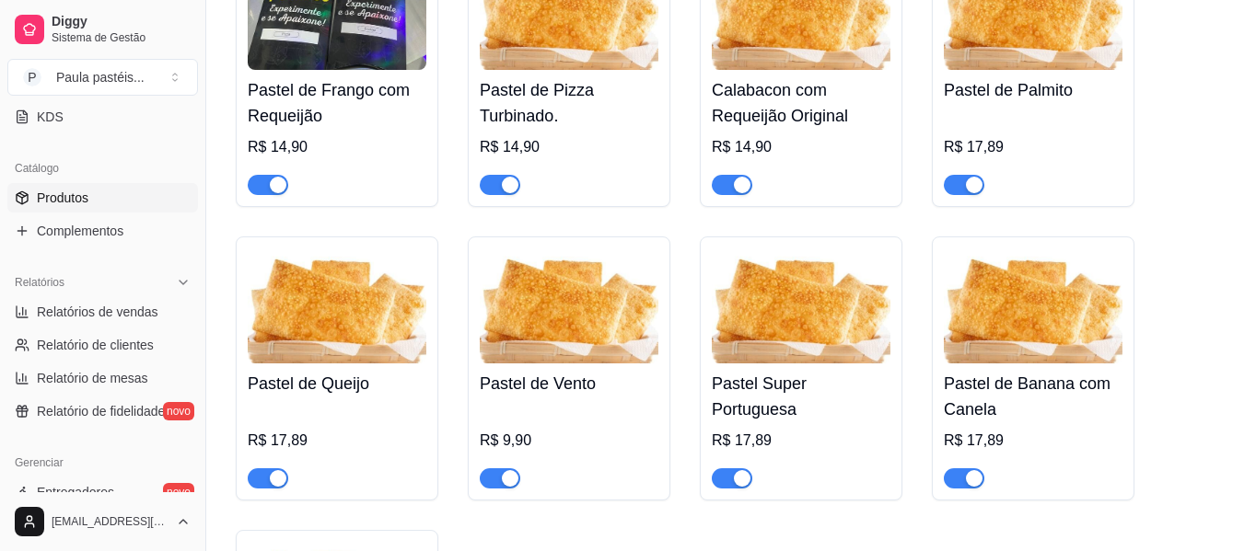
click at [1049, 112] on div "R$ 17,89" at bounding box center [1033, 152] width 179 height 85
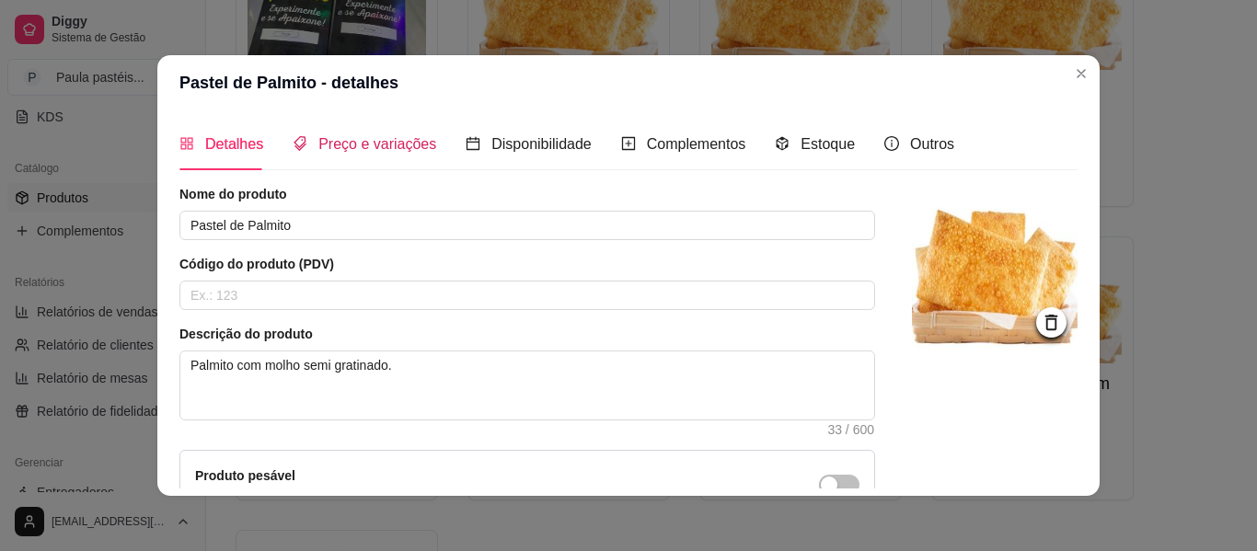
click at [373, 139] on span "Preço e variações" at bounding box center [378, 144] width 118 height 16
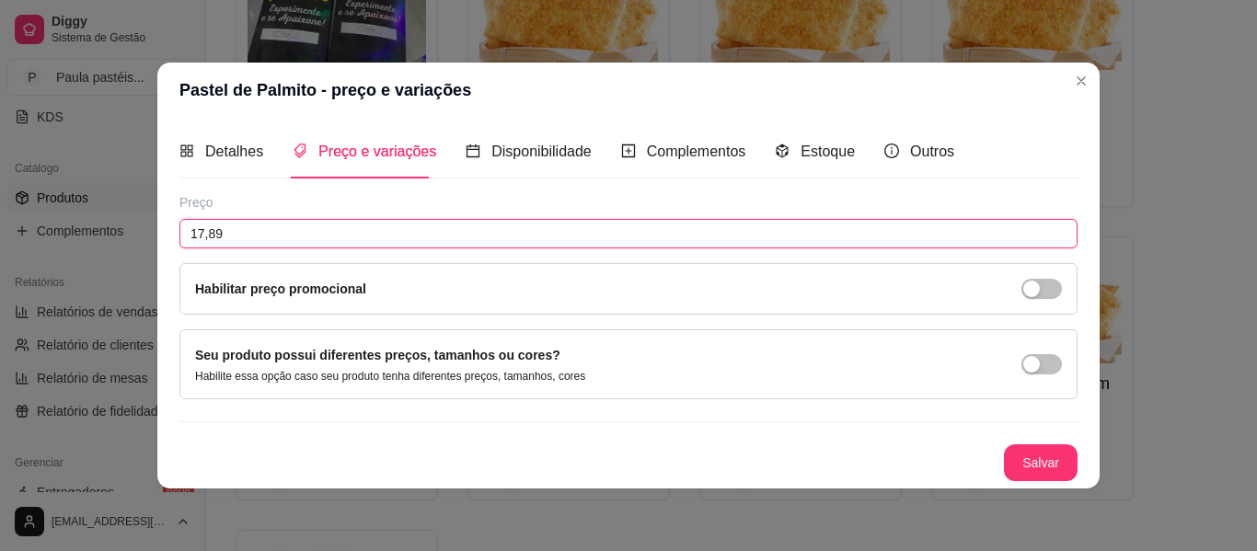
click at [307, 227] on input "17,89" at bounding box center [629, 233] width 898 height 29
paste input "4,90"
type input "14,90"
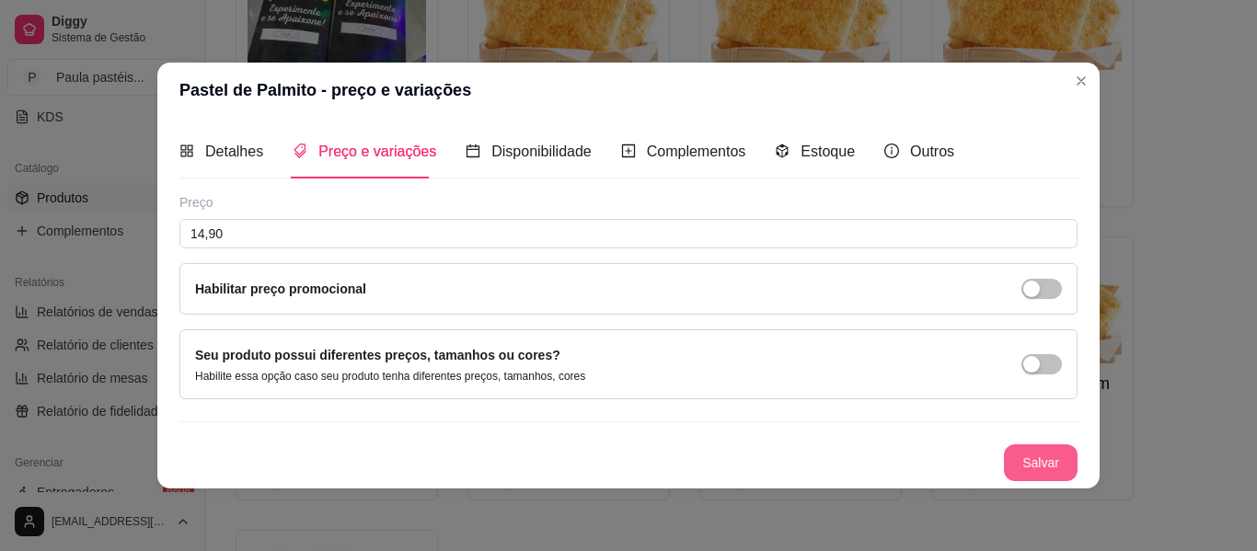
click at [1050, 456] on button "Salvar" at bounding box center [1041, 463] width 74 height 37
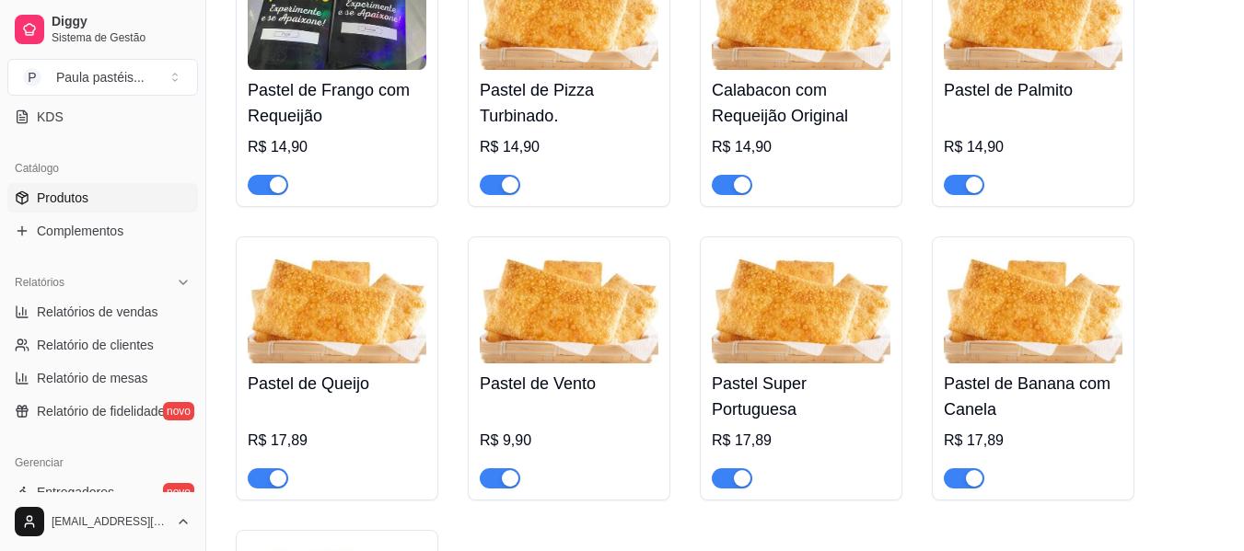
click at [388, 362] on img at bounding box center [337, 306] width 179 height 115
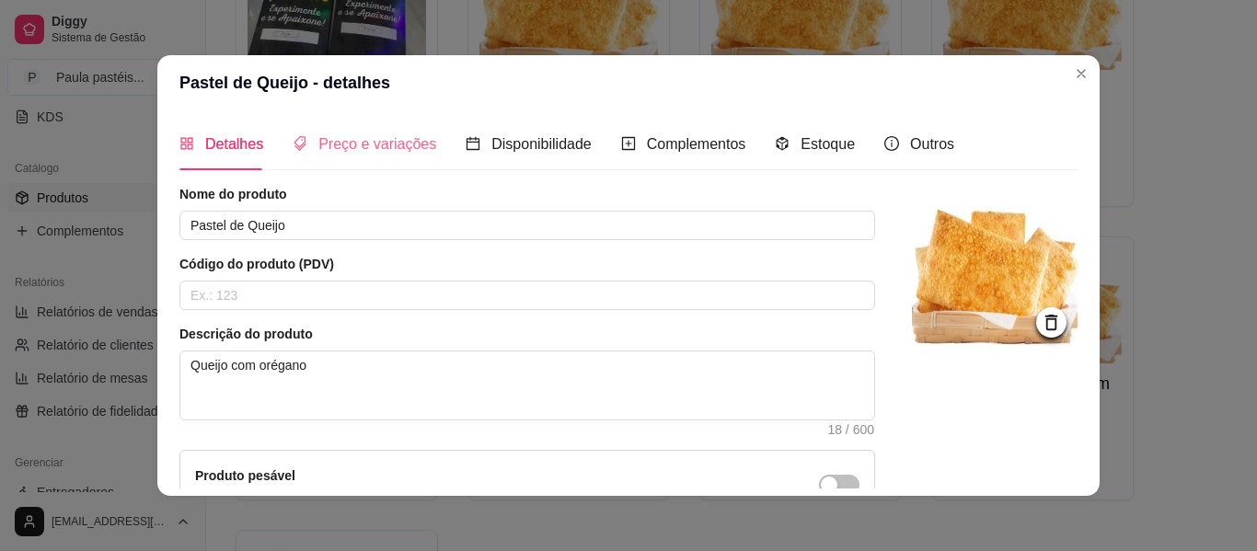
click at [395, 156] on div "Preço e variações" at bounding box center [365, 144] width 144 height 52
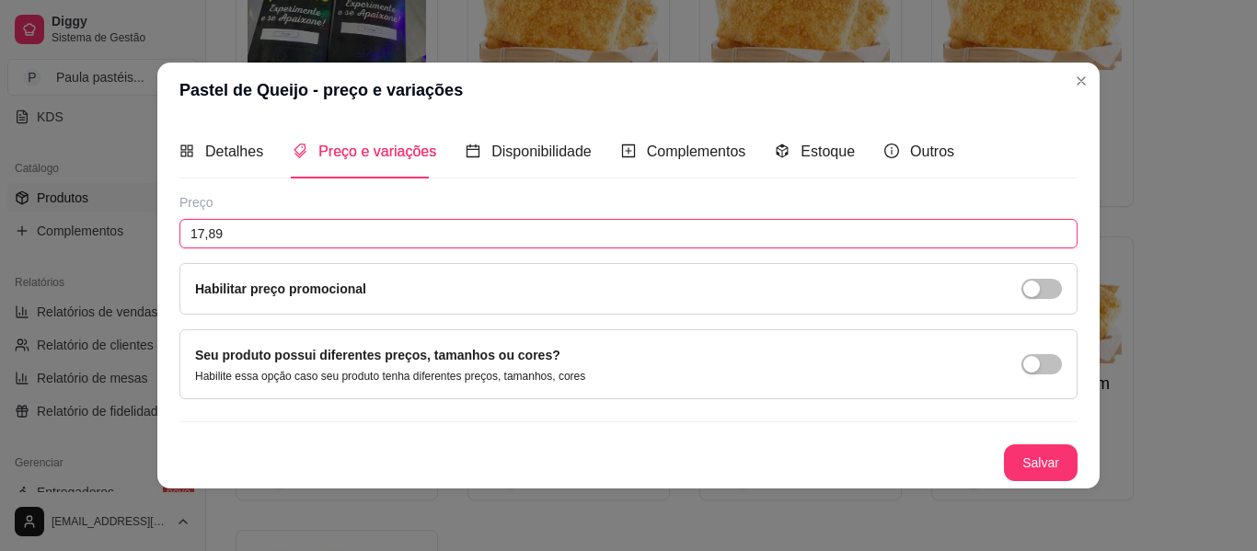
click at [330, 243] on input "17,89" at bounding box center [629, 233] width 898 height 29
click at [330, 242] on input "17,89" at bounding box center [629, 233] width 898 height 29
paste input "4,90"
type input "14,90"
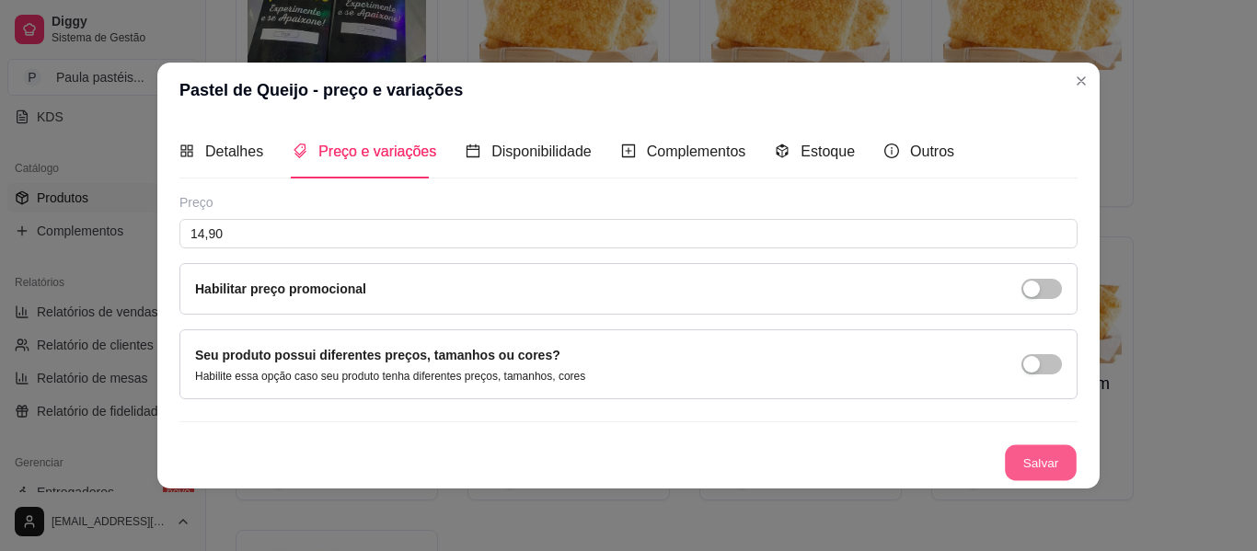
click at [1041, 460] on button "Salvar" at bounding box center [1041, 463] width 72 height 36
click at [1037, 450] on button "Salvar" at bounding box center [1041, 463] width 74 height 37
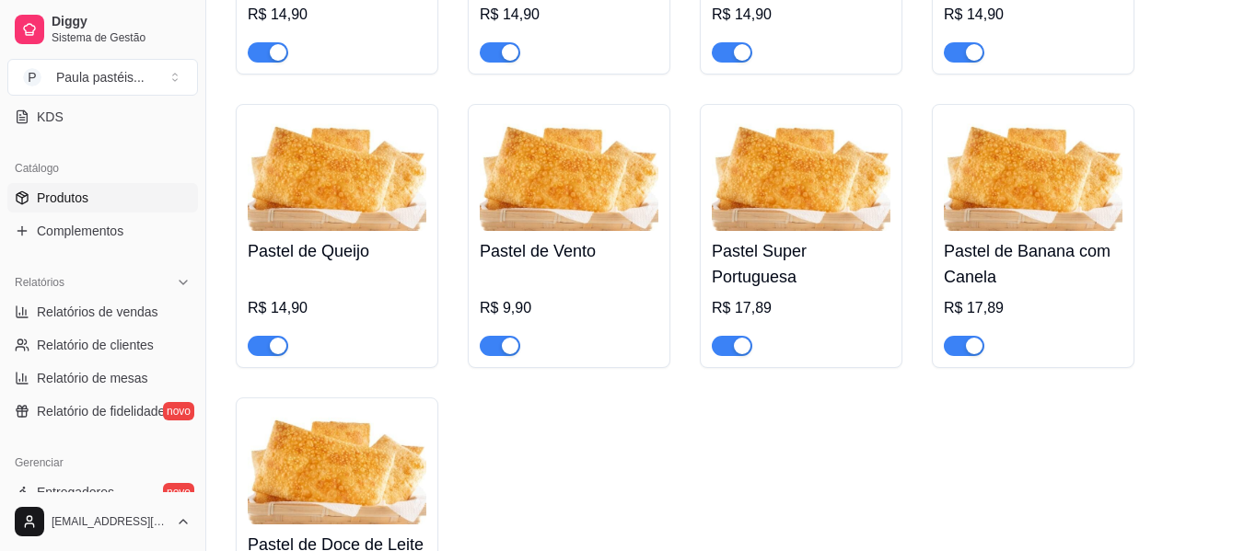
scroll to position [473, 0]
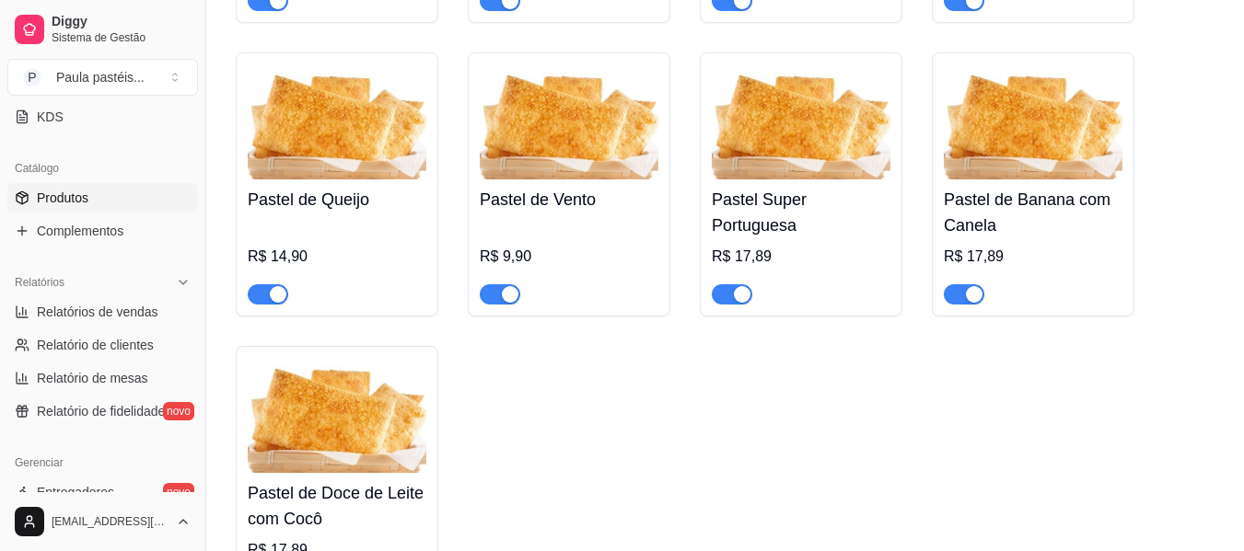
click at [797, 132] on img at bounding box center [801, 121] width 179 height 115
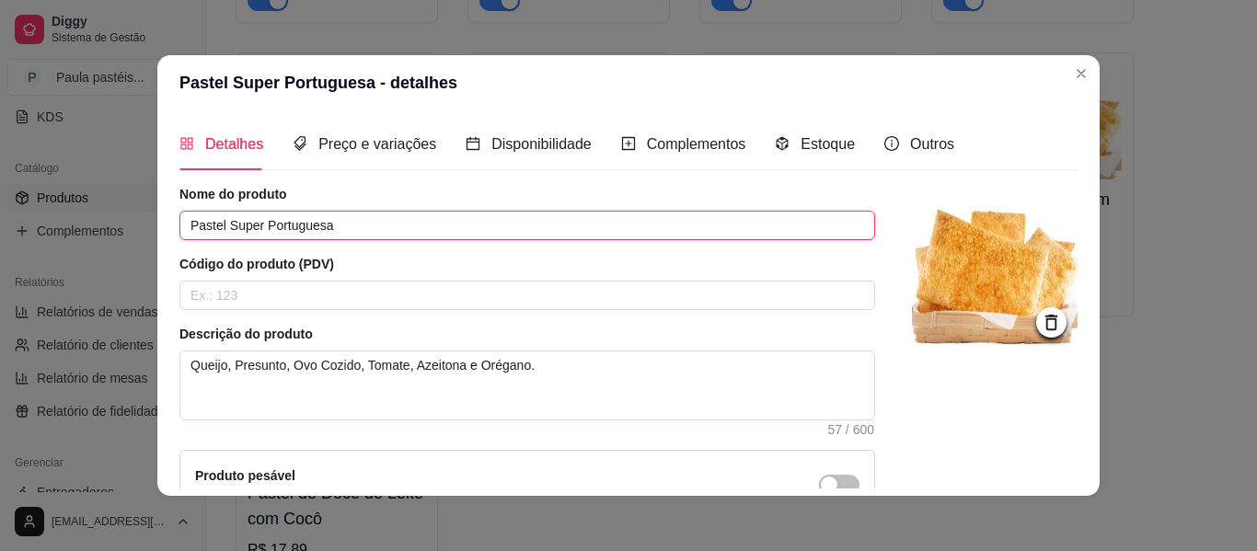
drag, startPoint x: 491, startPoint y: 234, endPoint x: 429, endPoint y: 237, distance: 61.7
click at [435, 236] on input "Pastel Super Portuguesa" at bounding box center [528, 225] width 696 height 29
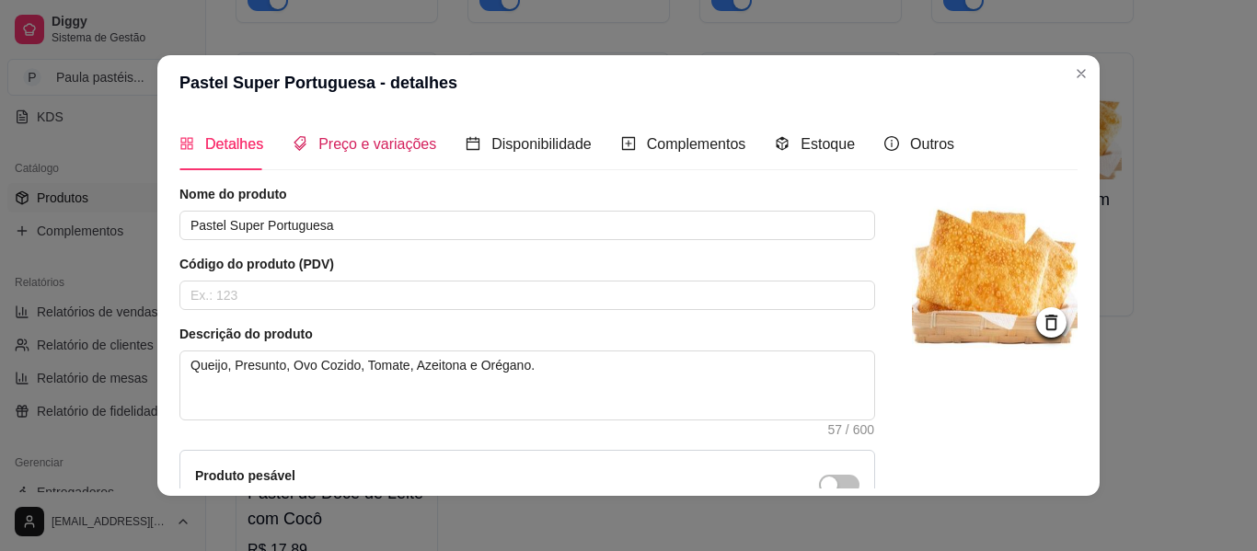
click at [405, 152] on span "Preço e variações" at bounding box center [378, 144] width 118 height 16
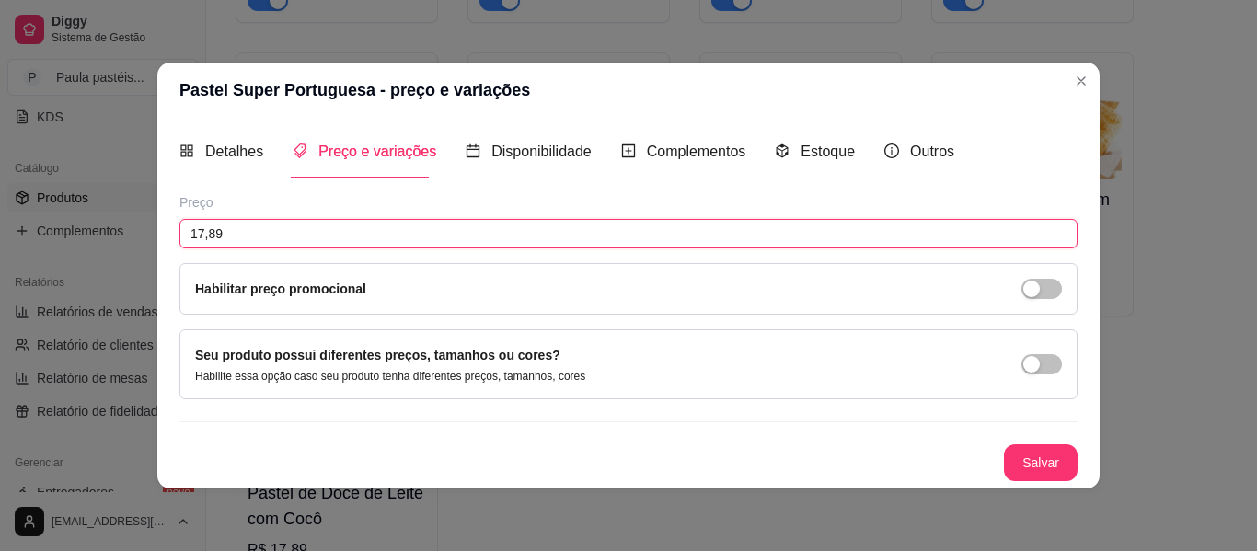
drag, startPoint x: 320, startPoint y: 229, endPoint x: 187, endPoint y: 229, distance: 133.5
click at [187, 229] on input "17,89" at bounding box center [629, 233] width 898 height 29
paste input "0,04"
drag, startPoint x: 321, startPoint y: 234, endPoint x: 105, endPoint y: 234, distance: 216.3
click at [105, 234] on div "Pastel Super Portuguesa - preço e variações Detalhes Preço e variações Disponib…" at bounding box center [628, 275] width 1257 height 551
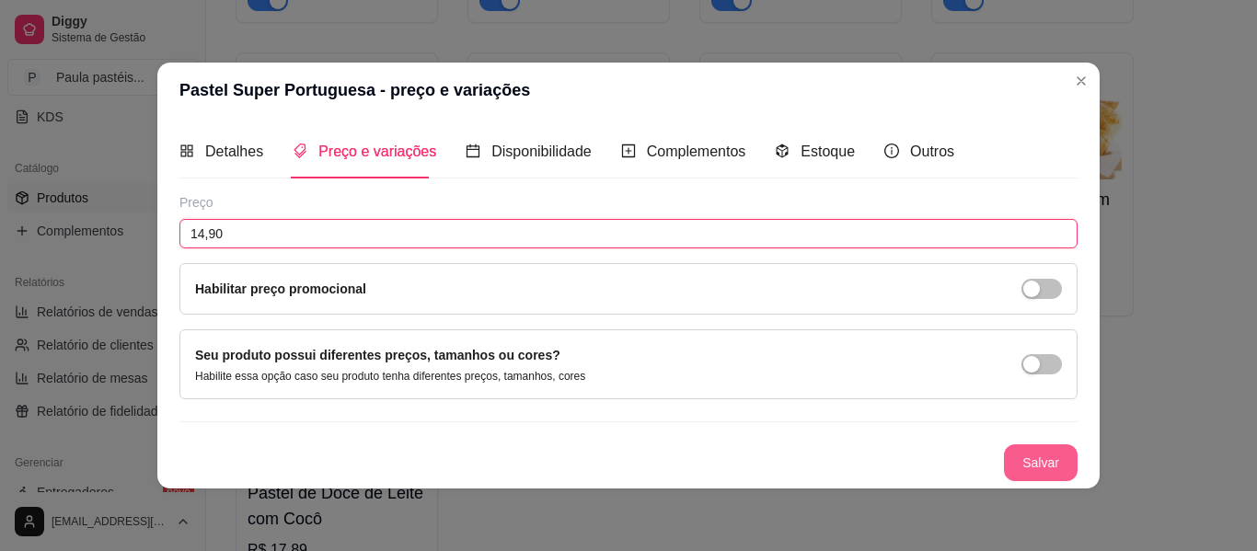
type input "14,90"
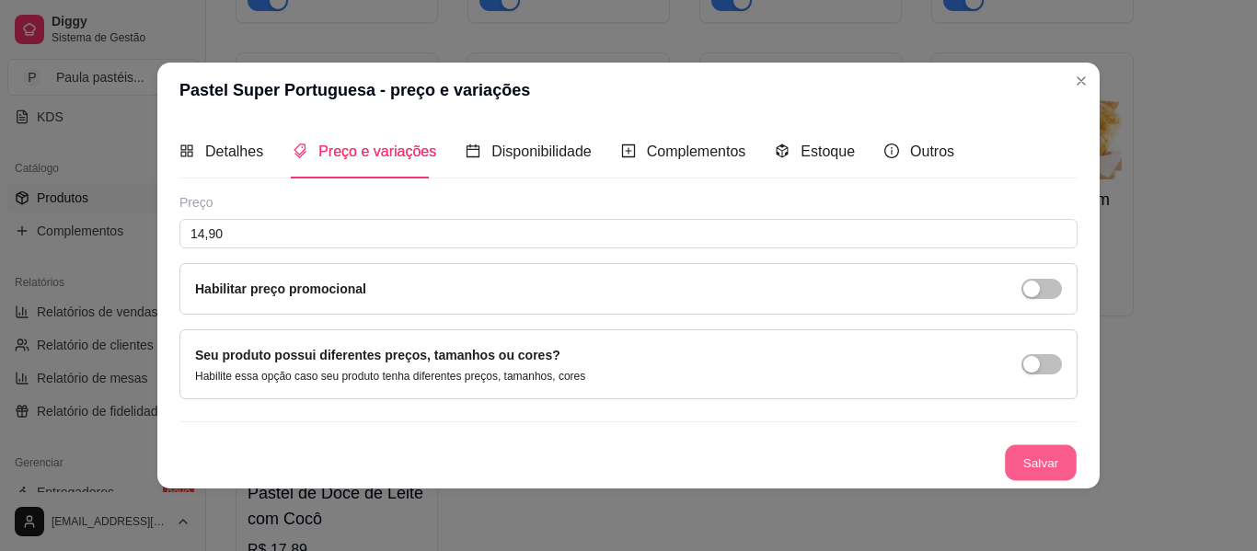
click at [1029, 458] on button "Salvar" at bounding box center [1041, 463] width 72 height 36
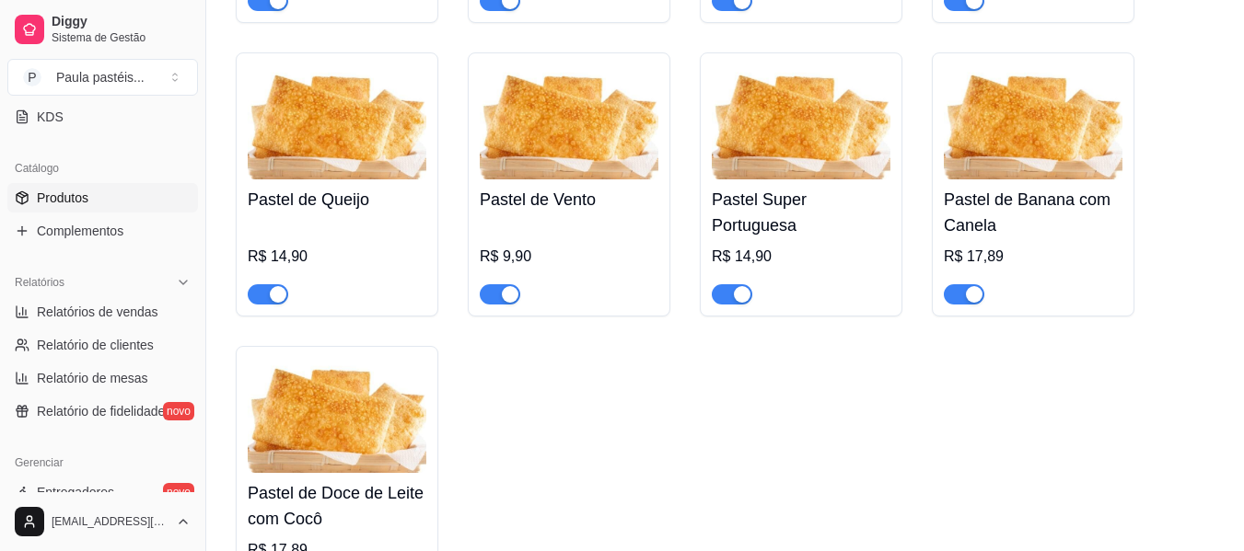
click at [1006, 175] on img at bounding box center [1033, 121] width 179 height 115
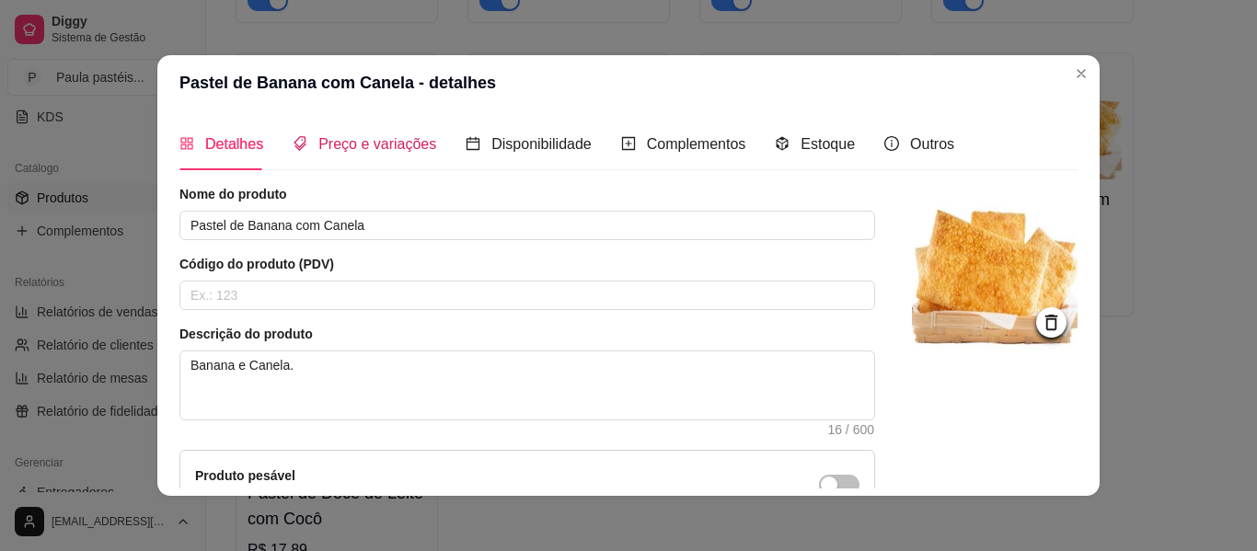
click at [402, 145] on span "Preço e variações" at bounding box center [378, 144] width 118 height 16
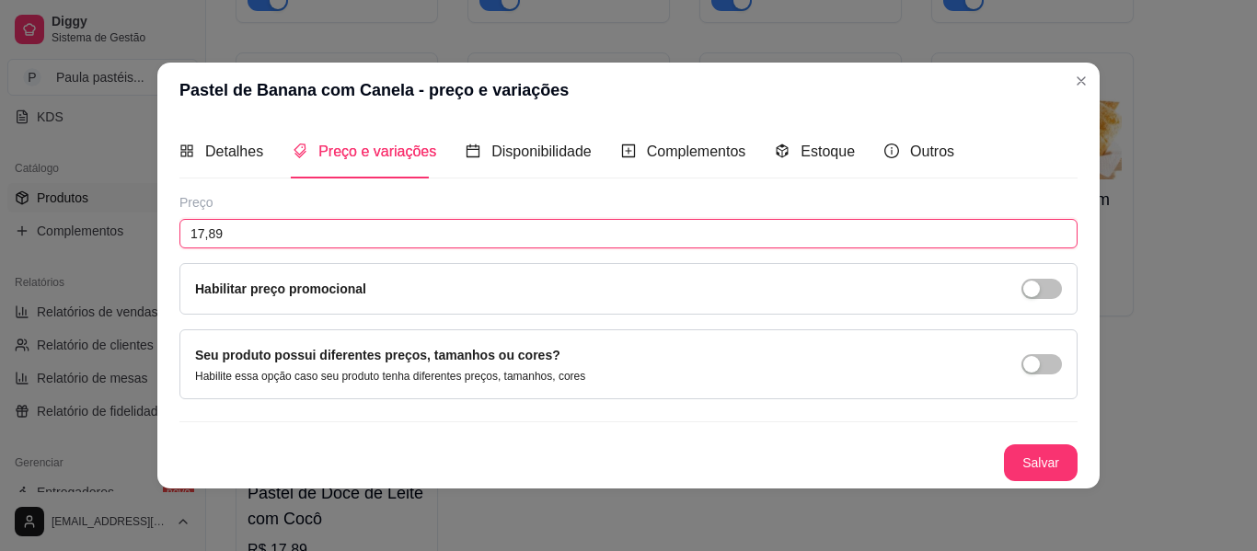
click at [342, 236] on input "17,89" at bounding box center [629, 233] width 898 height 29
click at [342, 234] on input "17,89" at bounding box center [629, 233] width 898 height 29
paste input "4,90"
type input "14,90"
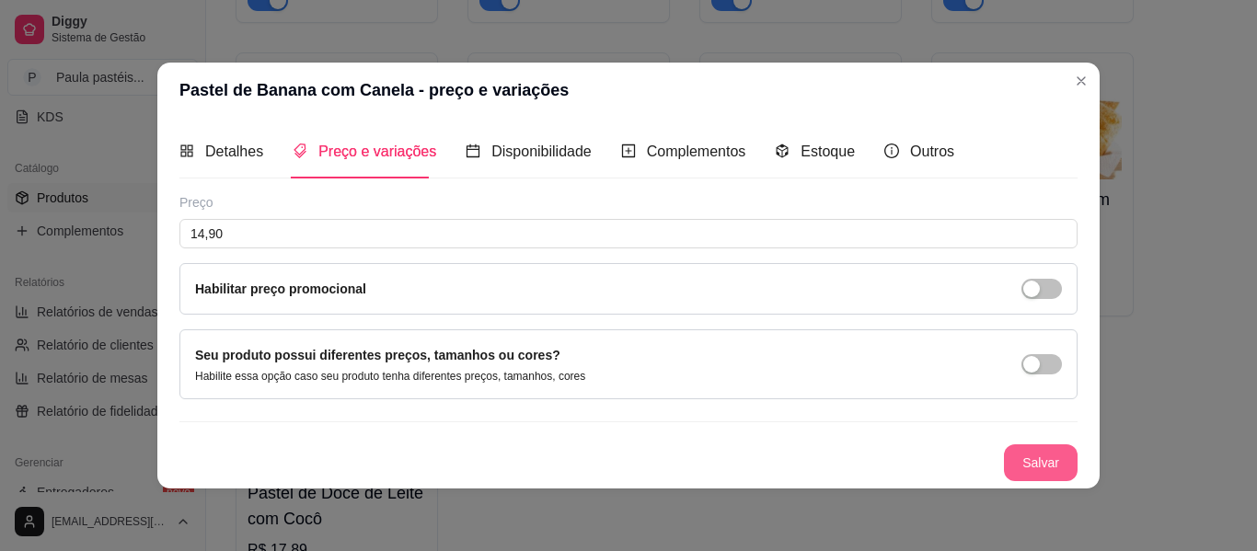
click at [1067, 459] on button "Salvar" at bounding box center [1041, 463] width 74 height 37
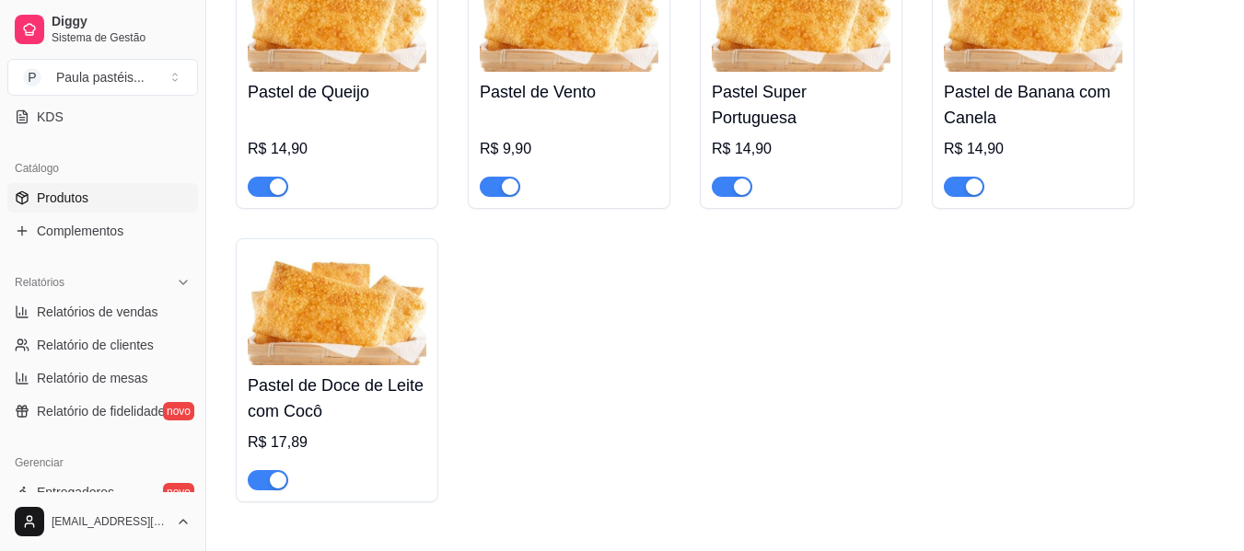
scroll to position [749, 0]
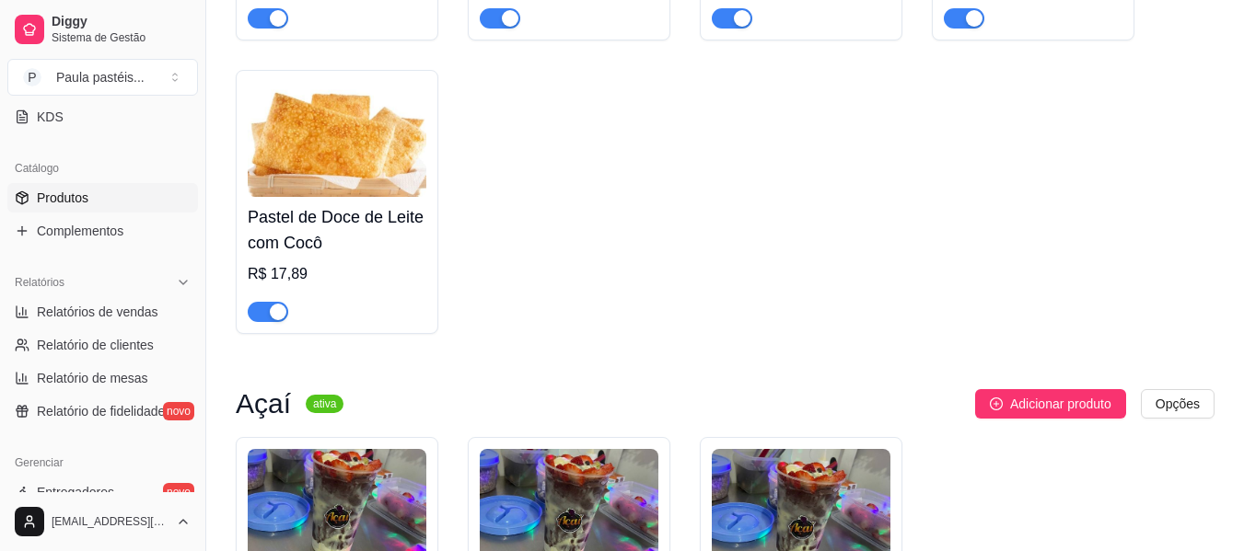
click at [413, 238] on h4 "Pastel de Doce de Leite com Cocô" at bounding box center [337, 230] width 179 height 52
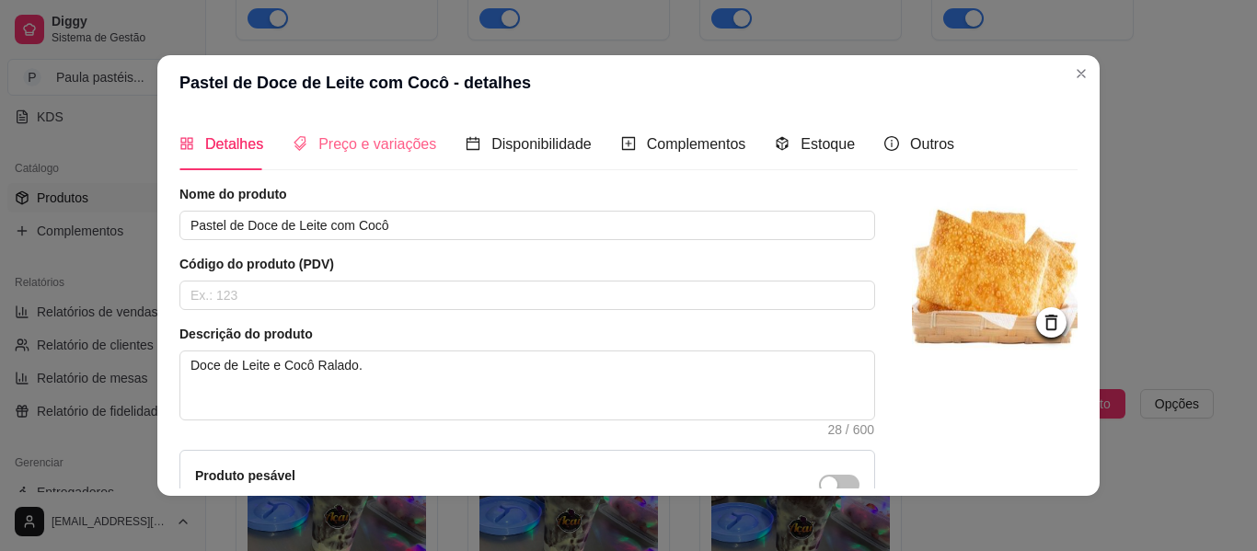
click at [377, 159] on div "Preço e variações" at bounding box center [365, 144] width 144 height 52
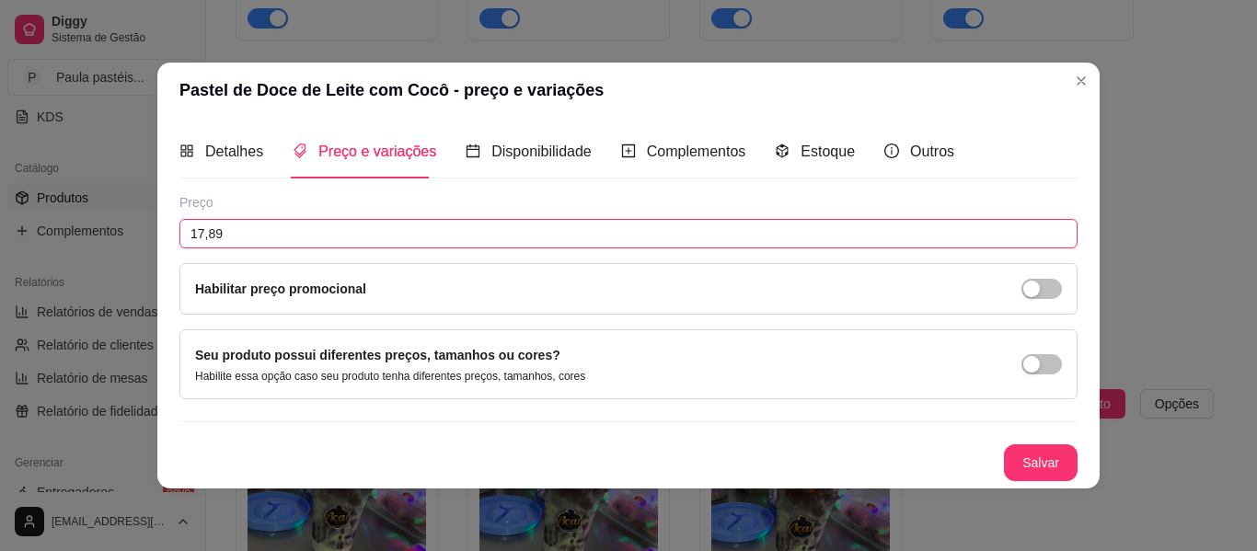
click at [296, 229] on input "17,89" at bounding box center [629, 233] width 898 height 29
click at [296, 227] on input "17,89" at bounding box center [629, 233] width 898 height 29
paste input "4,90"
type input "14,90"
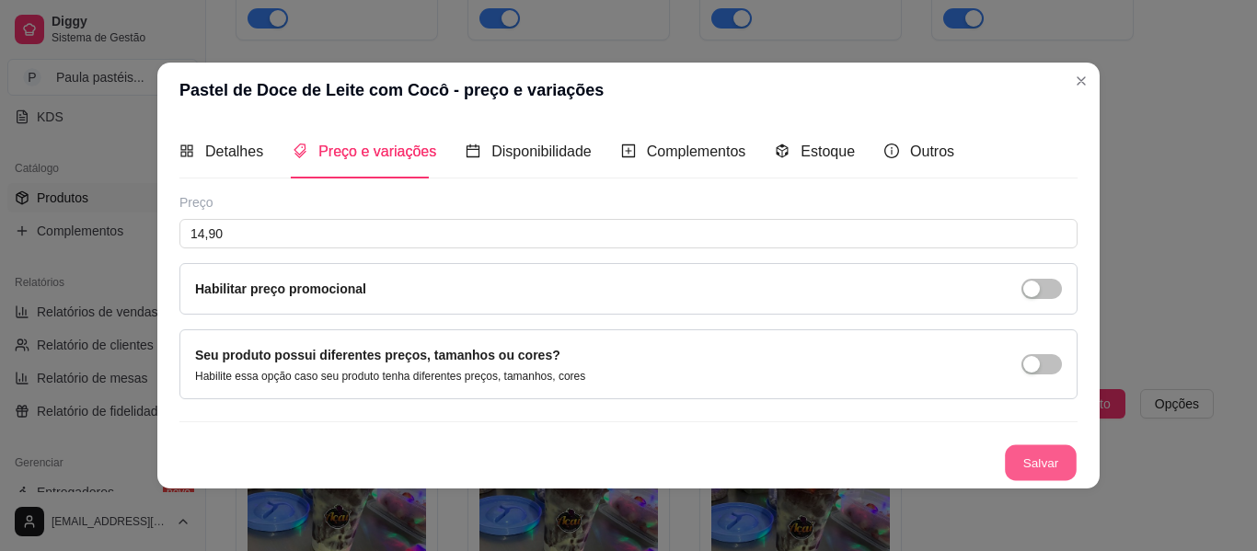
click at [1049, 458] on button "Salvar" at bounding box center [1041, 463] width 72 height 36
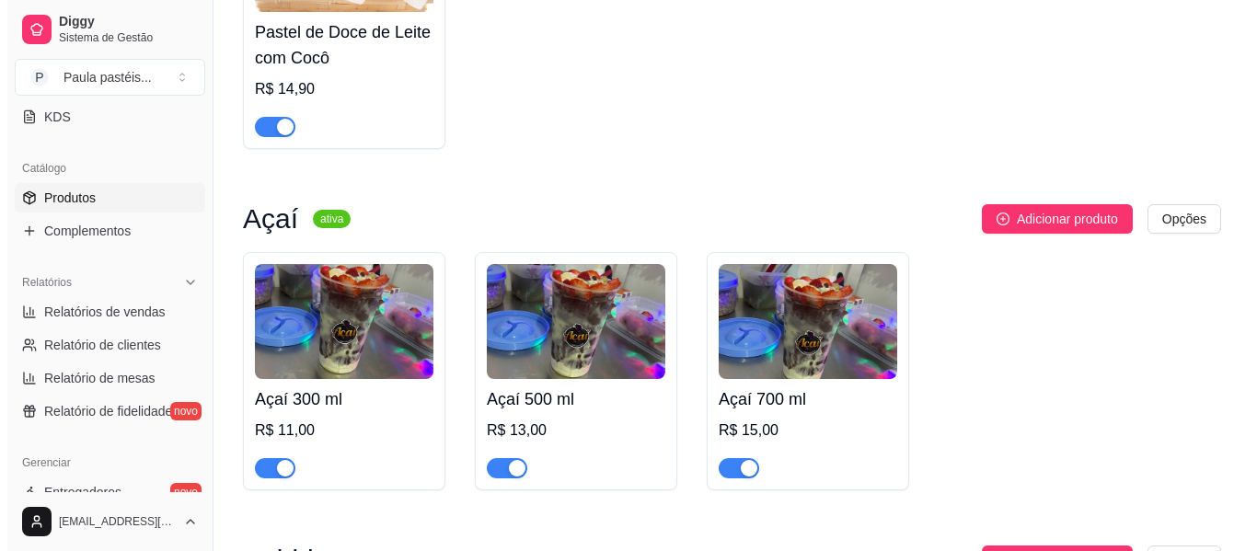
scroll to position [933, 0]
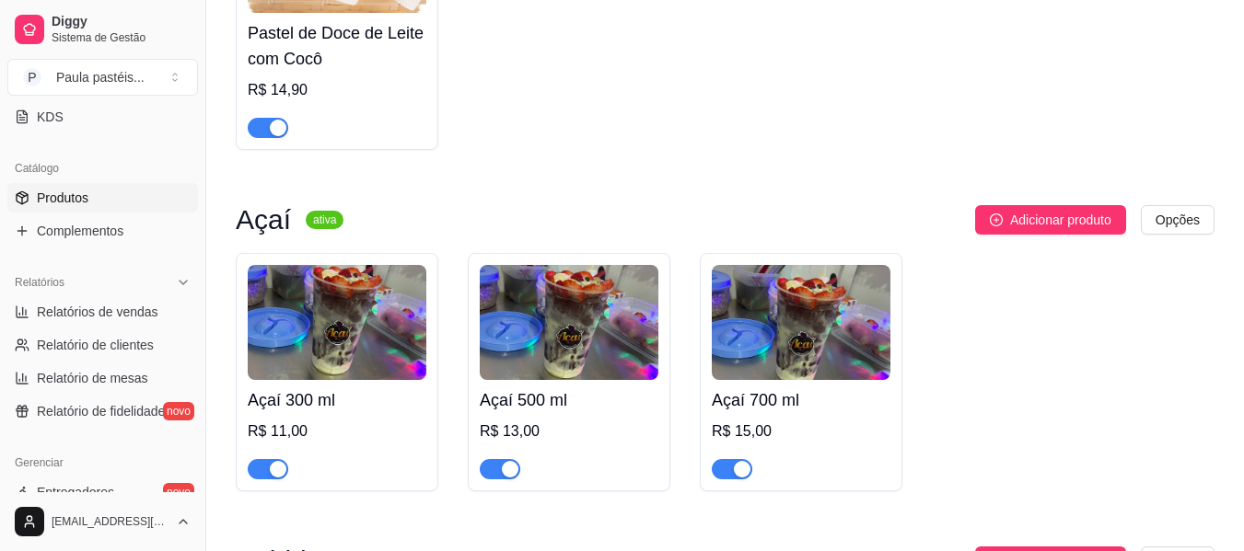
click at [291, 431] on div "R$ 11,00" at bounding box center [337, 432] width 179 height 22
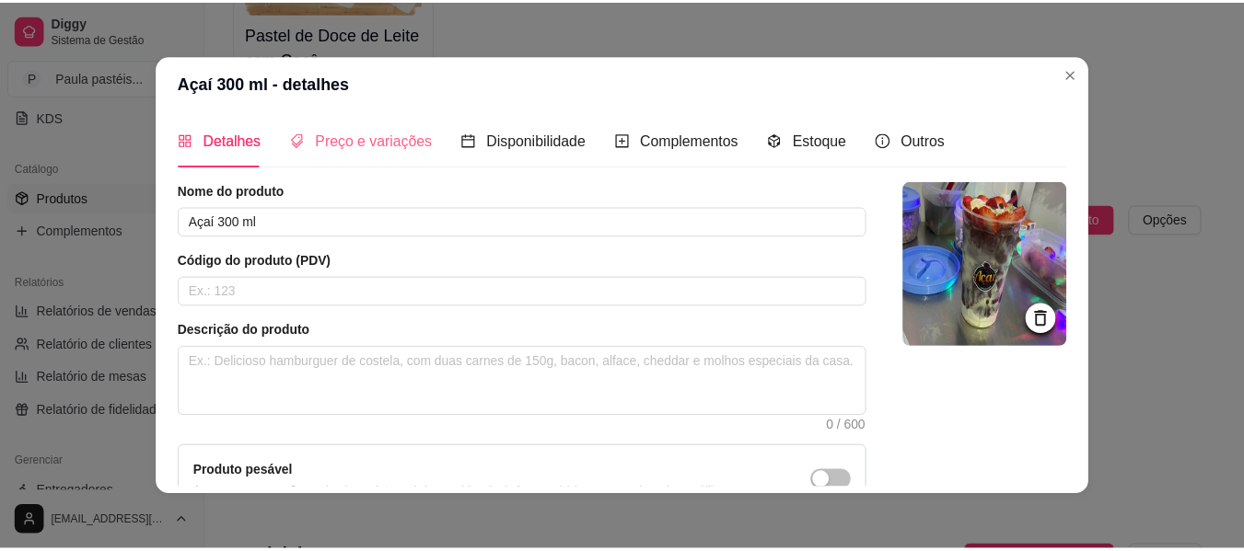
scroll to position [0, 0]
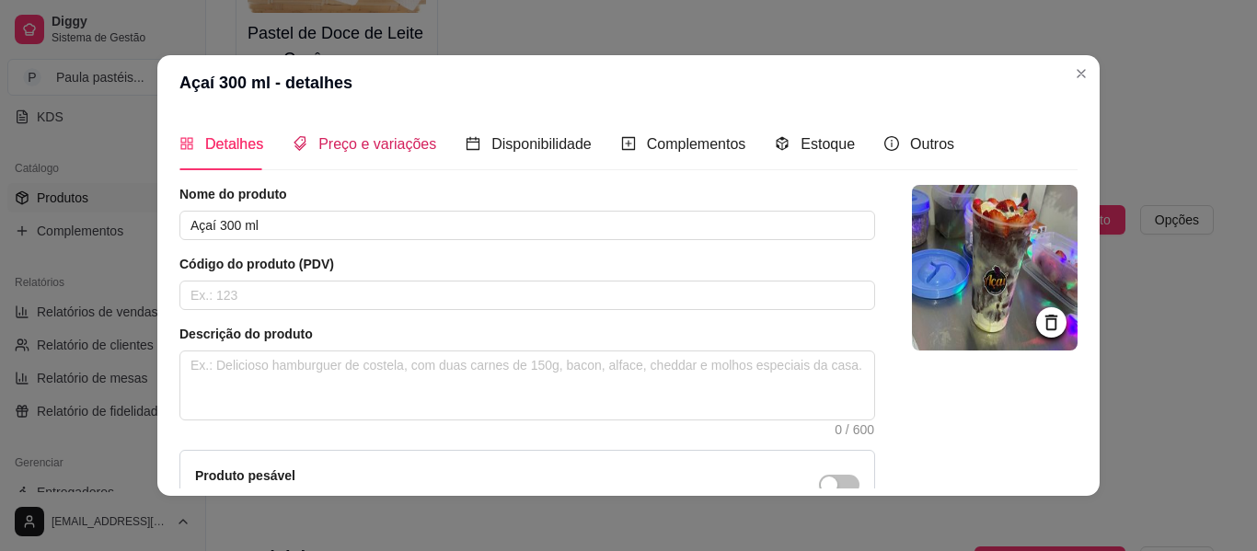
click at [365, 141] on span "Preço e variações" at bounding box center [378, 144] width 118 height 16
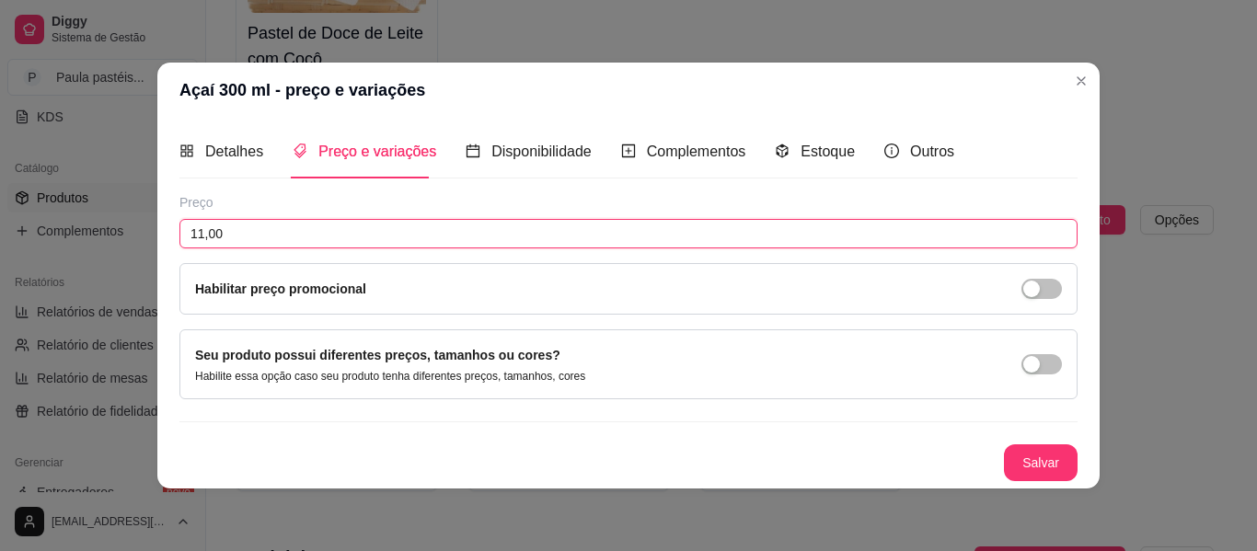
drag, startPoint x: 275, startPoint y: 242, endPoint x: 71, endPoint y: 235, distance: 204.5
click at [83, 235] on div "Açaí 300 ml - preço e variações Detalhes Preço e variações Disponibilidade Comp…" at bounding box center [628, 275] width 1257 height 551
type input "9,00"
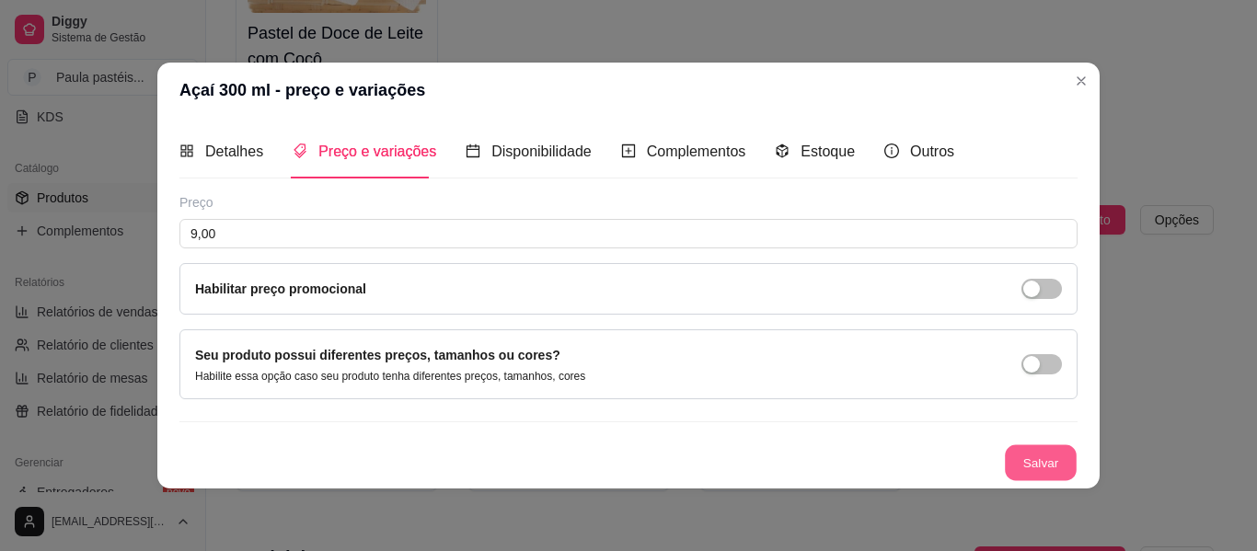
click at [1029, 460] on button "Salvar" at bounding box center [1041, 463] width 72 height 36
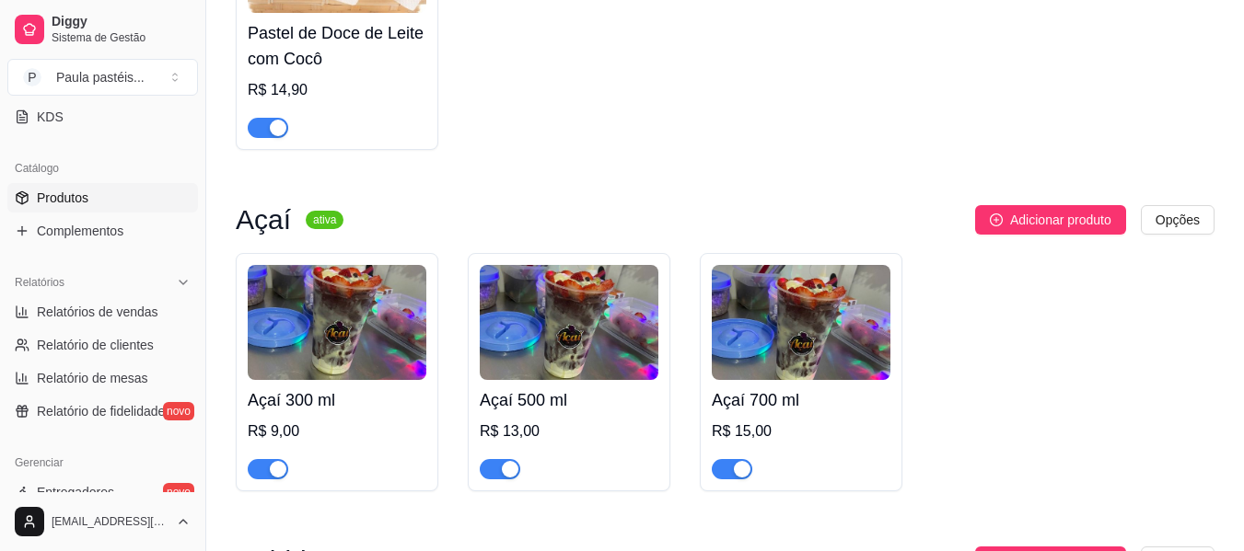
click at [559, 406] on h4 "Açaí 500 ml" at bounding box center [569, 401] width 179 height 26
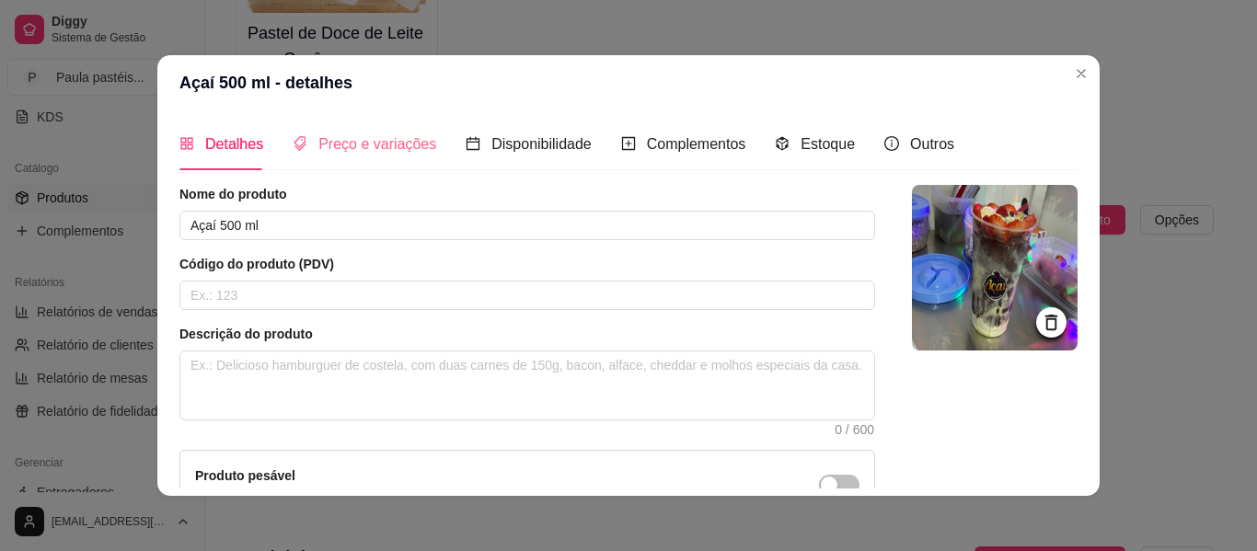
click at [408, 168] on div "Preço e variações" at bounding box center [365, 144] width 144 height 52
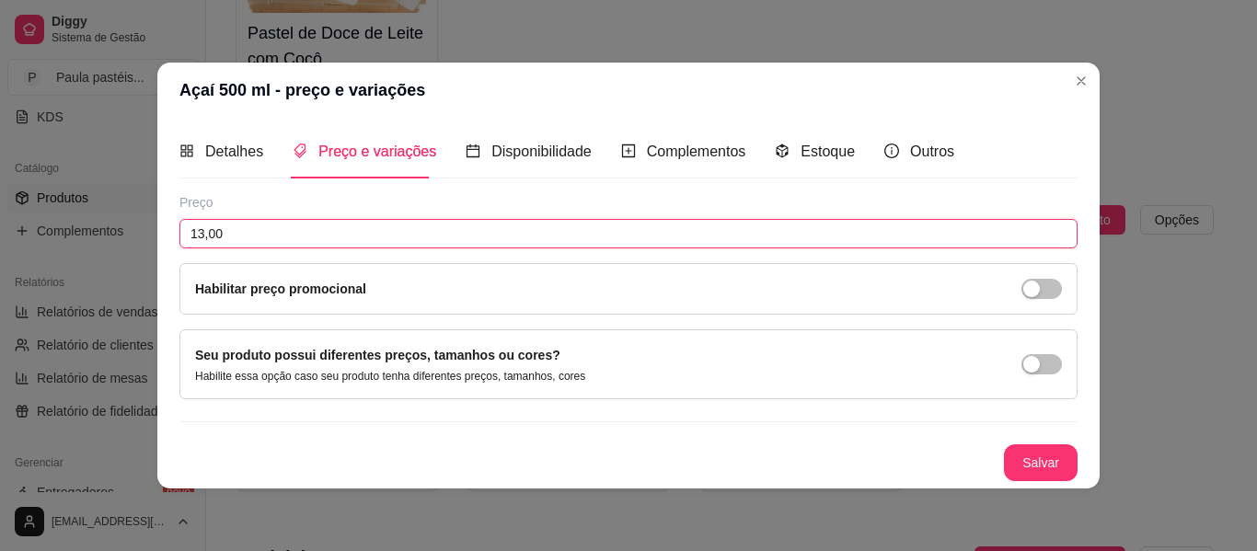
click at [205, 232] on input "13,00" at bounding box center [629, 233] width 898 height 29
type input "11,00"
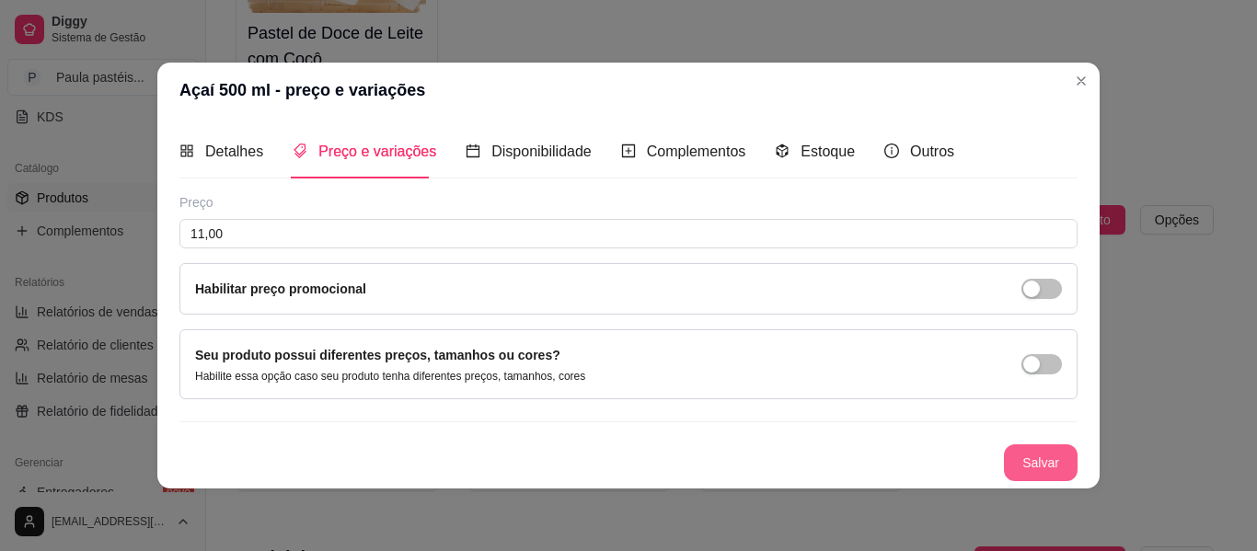
click at [1011, 459] on button "Salvar" at bounding box center [1041, 463] width 74 height 37
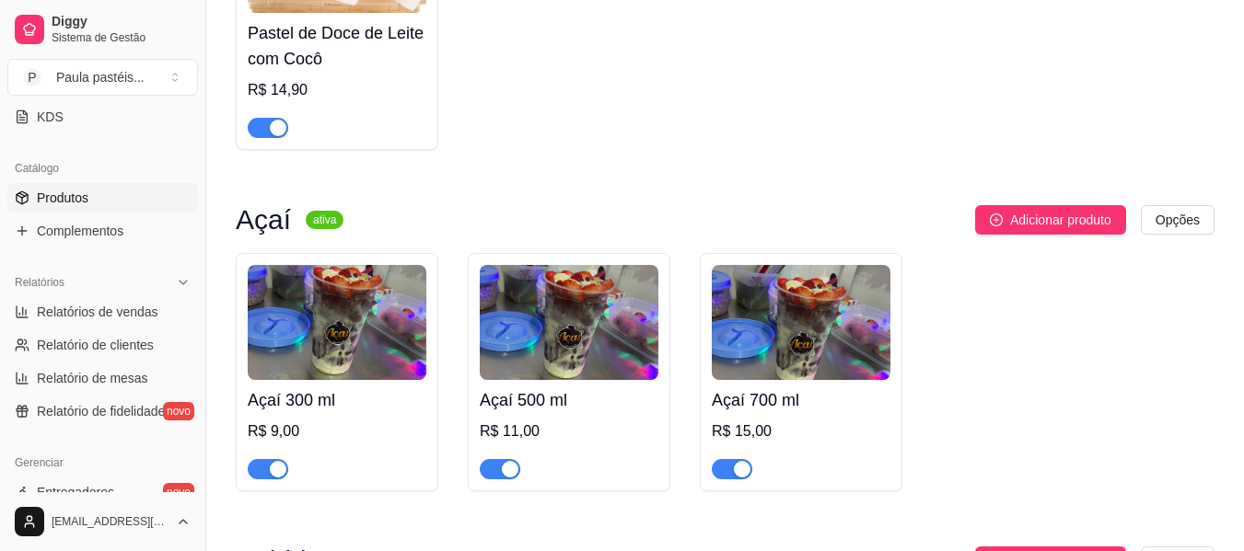
click at [754, 298] on img at bounding box center [801, 322] width 179 height 115
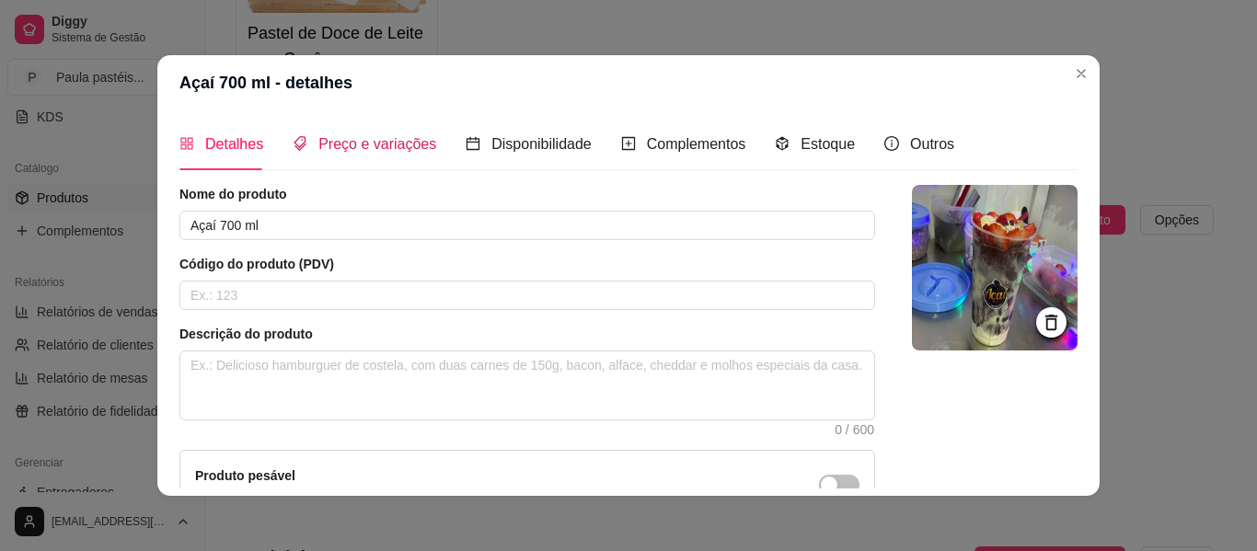
click at [333, 146] on span "Preço e variações" at bounding box center [378, 144] width 118 height 16
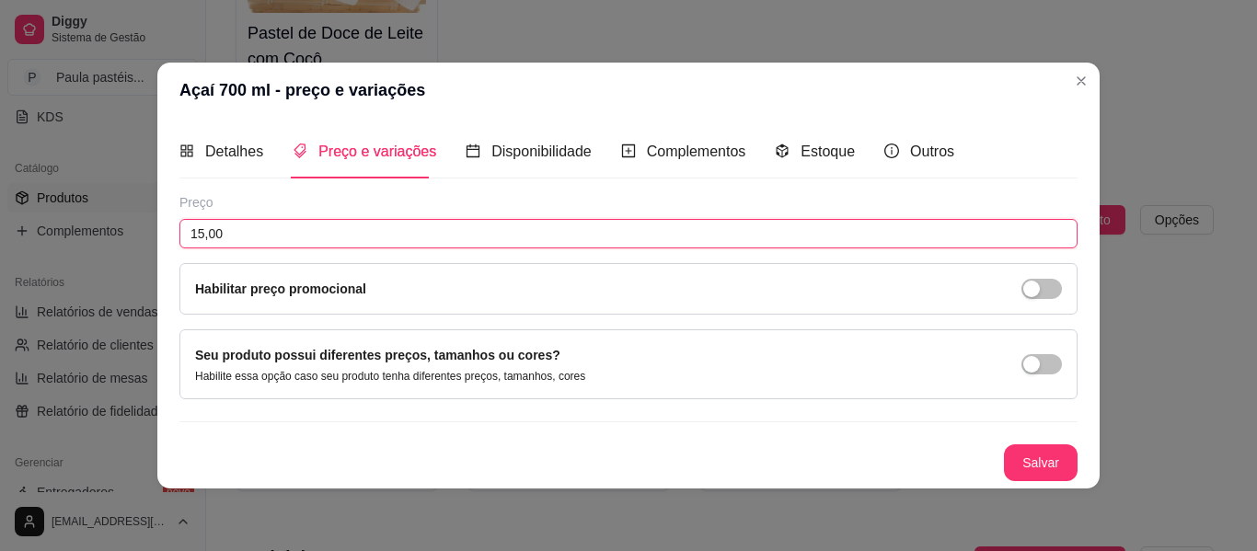
click at [200, 229] on input "15,00" at bounding box center [629, 233] width 898 height 29
type input "13,00"
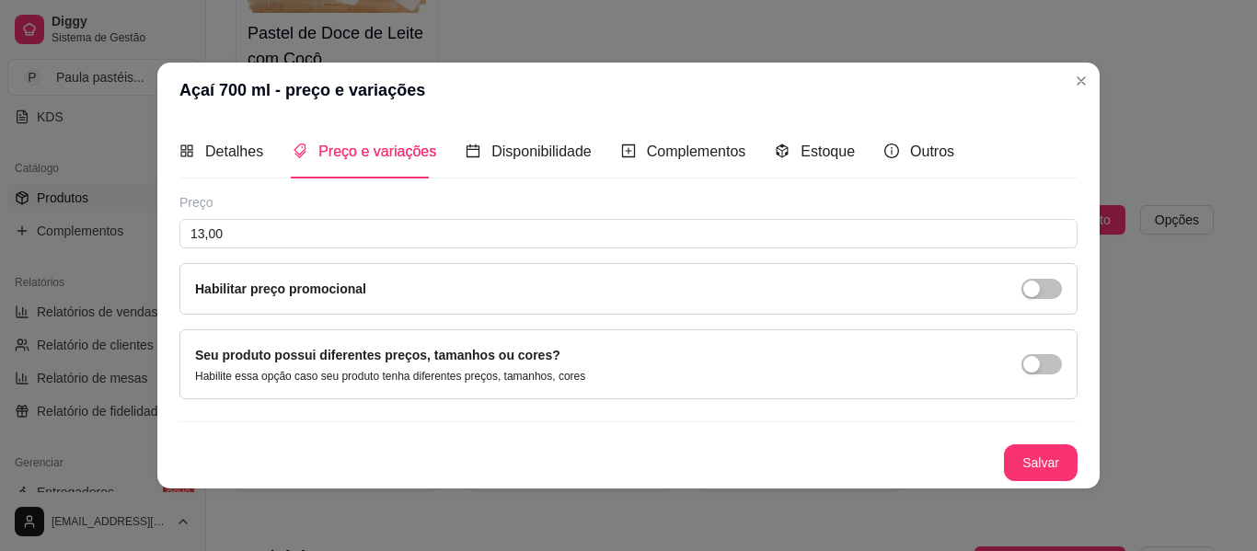
click at [1052, 458] on button "Salvar" at bounding box center [1041, 463] width 74 height 37
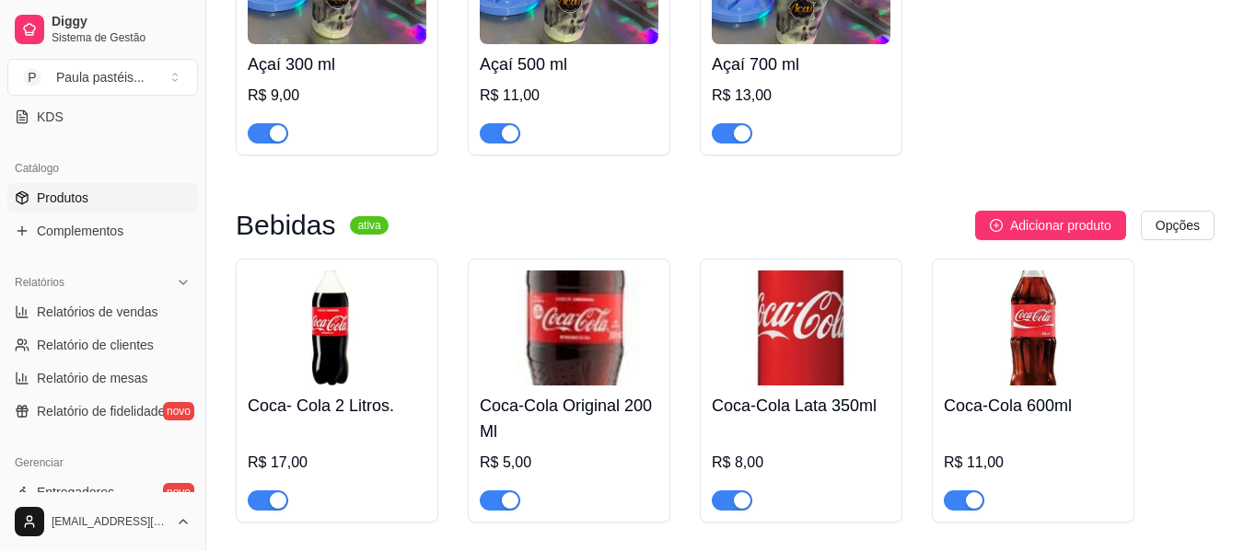
scroll to position [1302, 0]
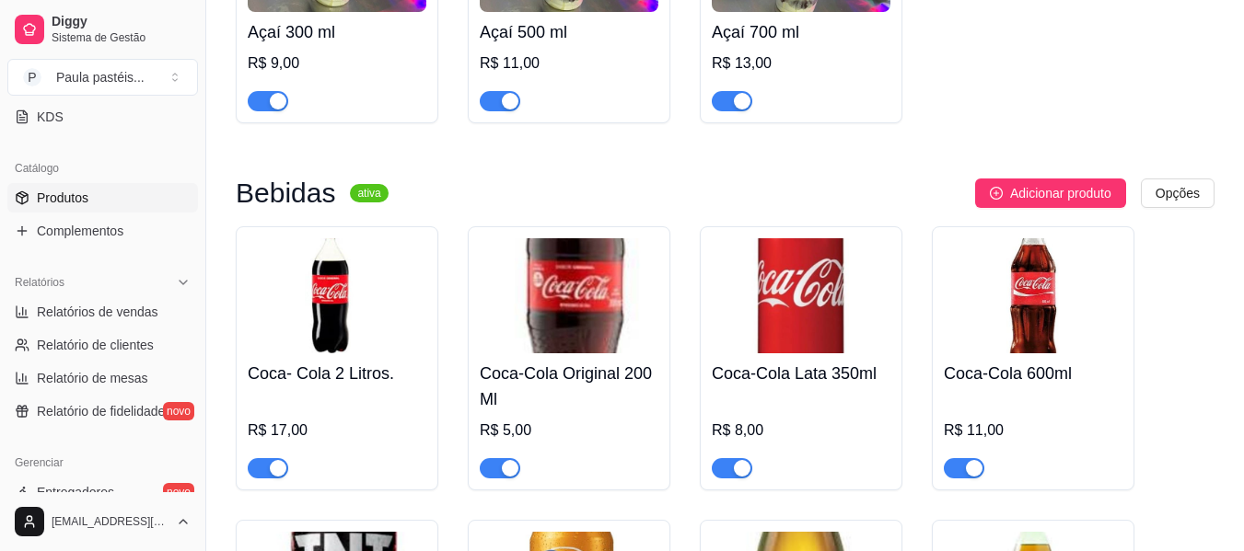
click at [324, 409] on div "R$ 17,00" at bounding box center [337, 436] width 179 height 85
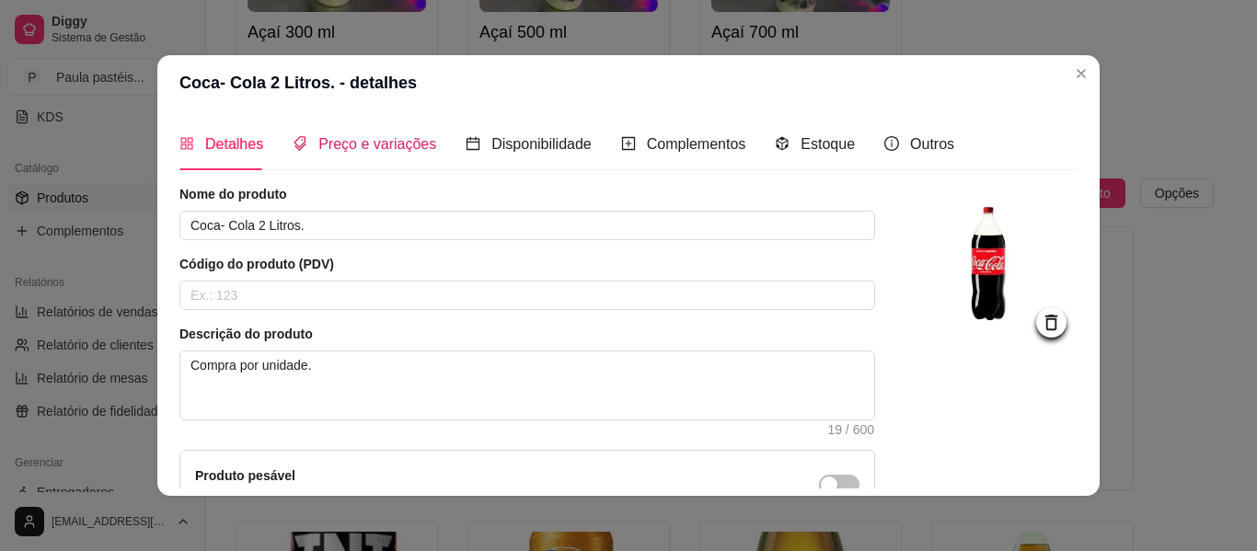
click at [377, 148] on span "Preço e variações" at bounding box center [378, 144] width 118 height 16
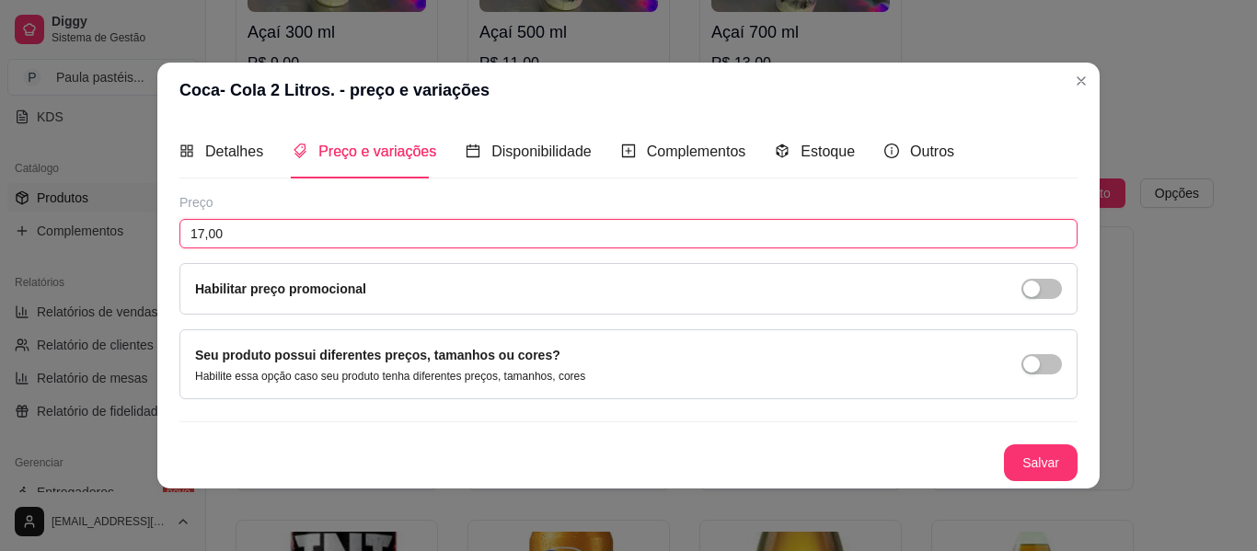
click at [195, 229] on input "17,00" at bounding box center [629, 233] width 898 height 29
click at [201, 231] on input "17,00" at bounding box center [629, 233] width 898 height 29
type input "15,00"
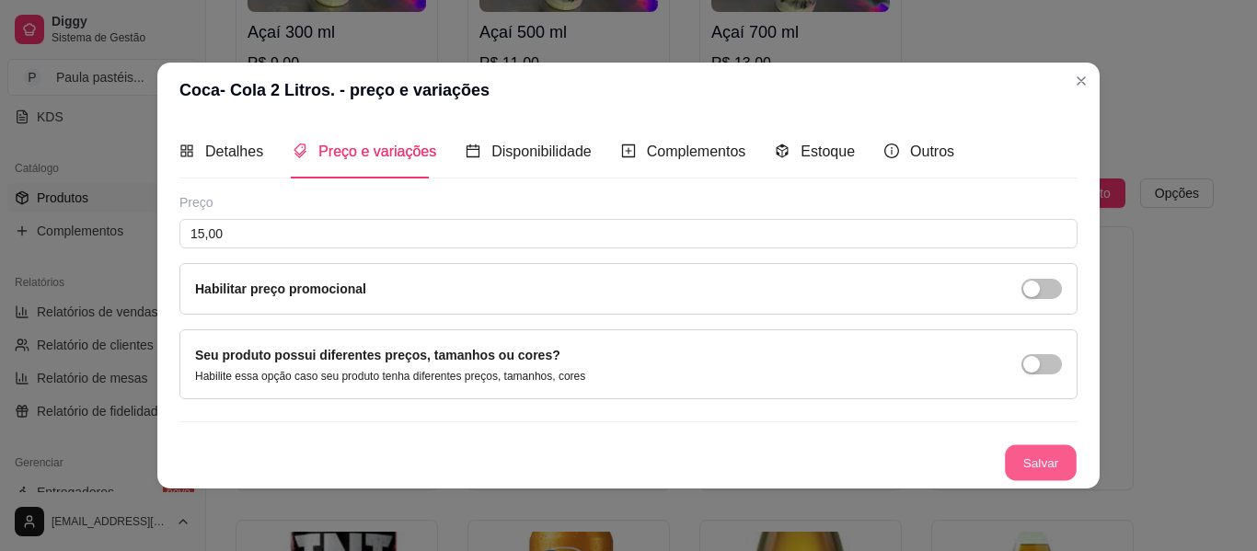
click at [1009, 454] on button "Salvar" at bounding box center [1041, 463] width 72 height 36
click at [1057, 456] on button "Salvar" at bounding box center [1041, 463] width 74 height 37
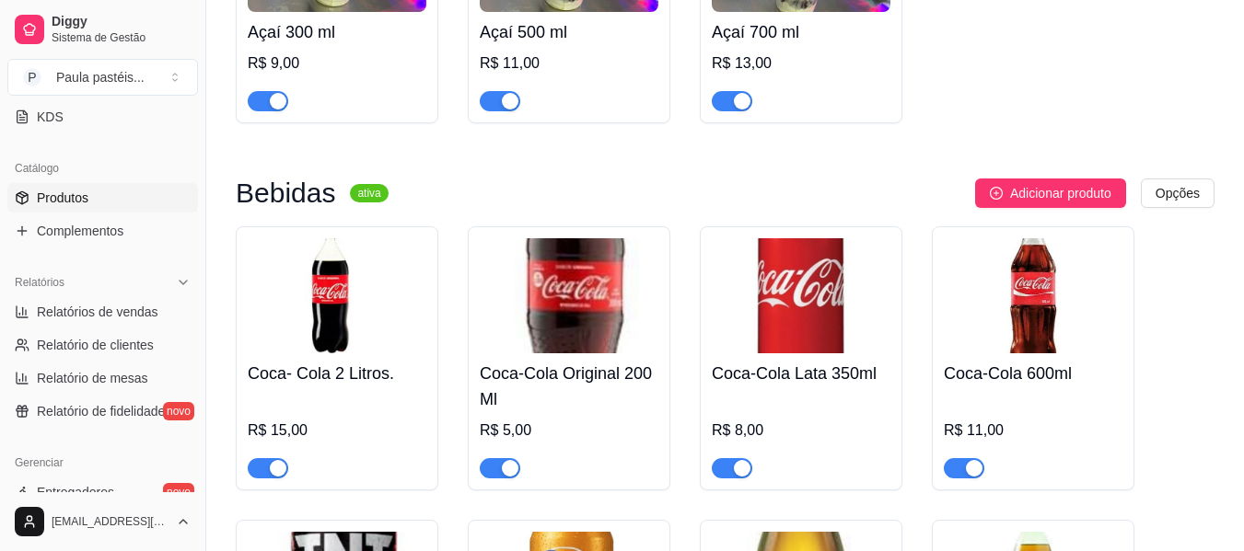
click at [550, 310] on img at bounding box center [569, 295] width 179 height 115
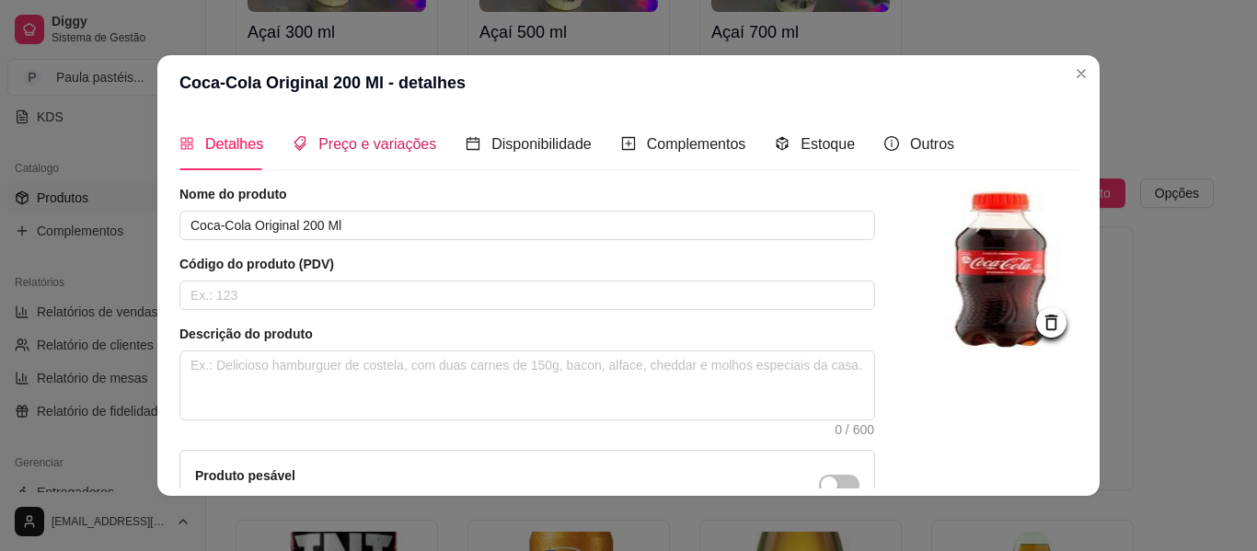
click at [372, 140] on span "Preço e variações" at bounding box center [378, 144] width 118 height 16
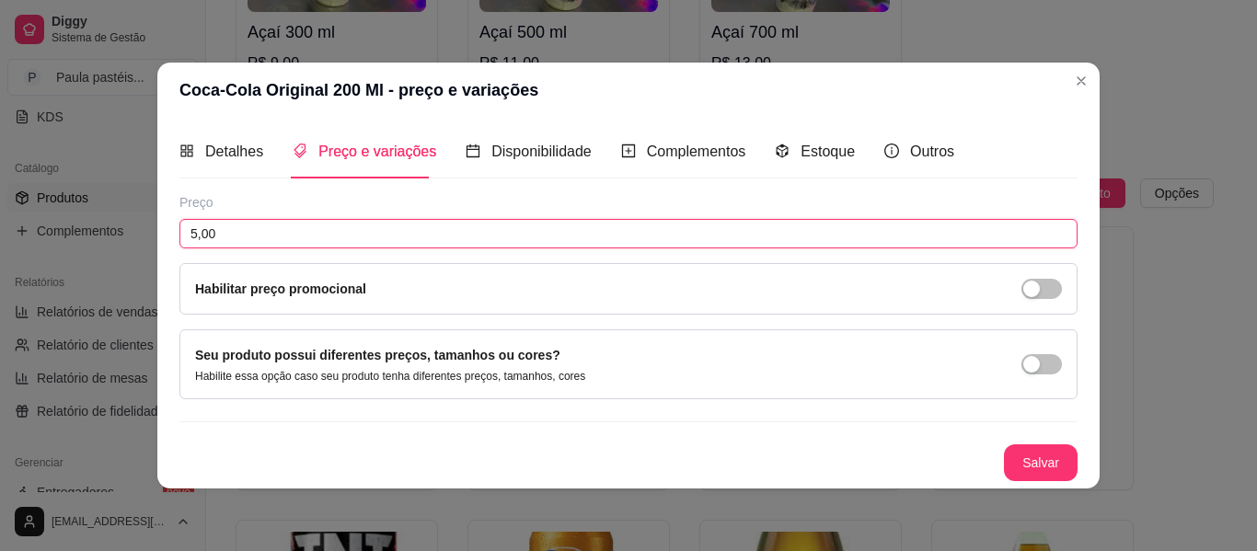
drag, startPoint x: 246, startPoint y: 233, endPoint x: 137, endPoint y: 250, distance: 110.0
click at [138, 250] on div "Coca-Cola Original 200 Ml - preço e variações Detalhes Preço e variações Dispon…" at bounding box center [628, 275] width 1257 height 551
type input "3,00"
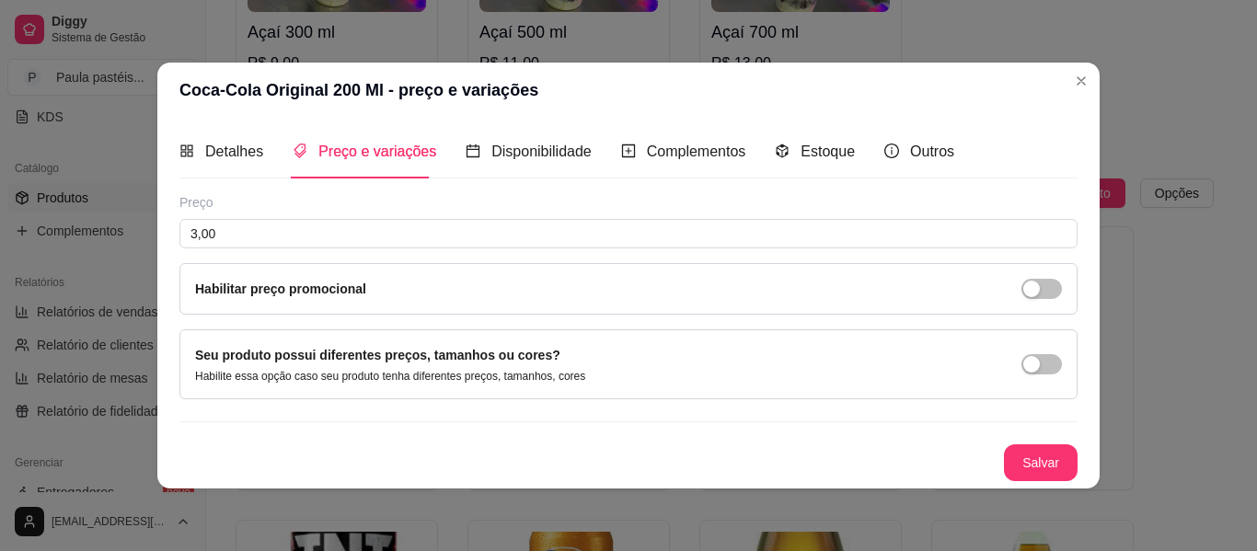
click at [1033, 463] on button "Salvar" at bounding box center [1041, 463] width 74 height 37
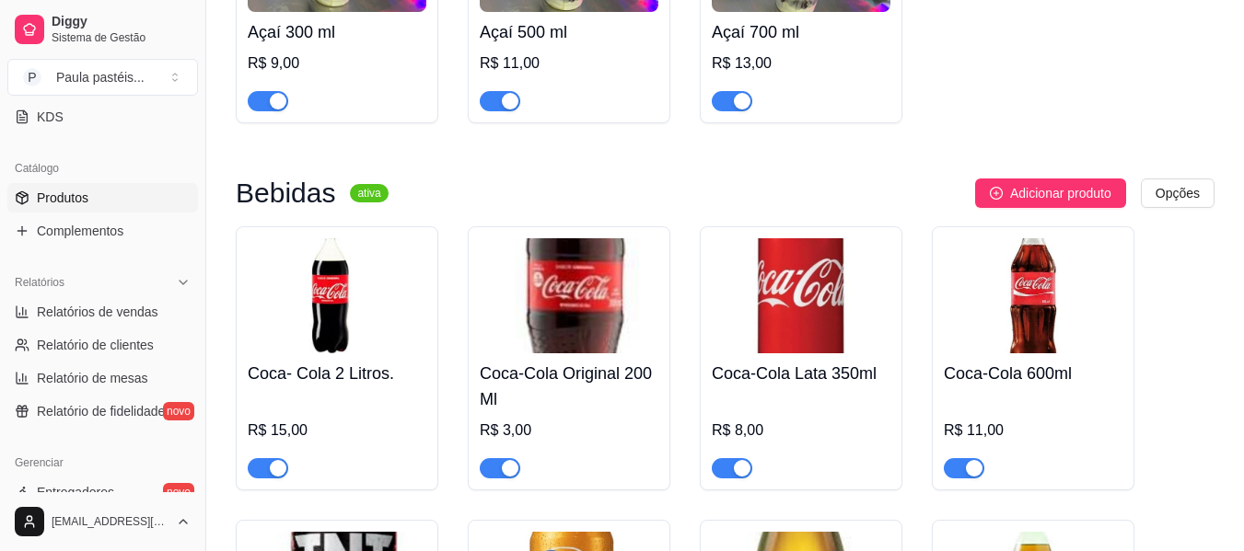
click at [855, 319] on img at bounding box center [801, 295] width 179 height 115
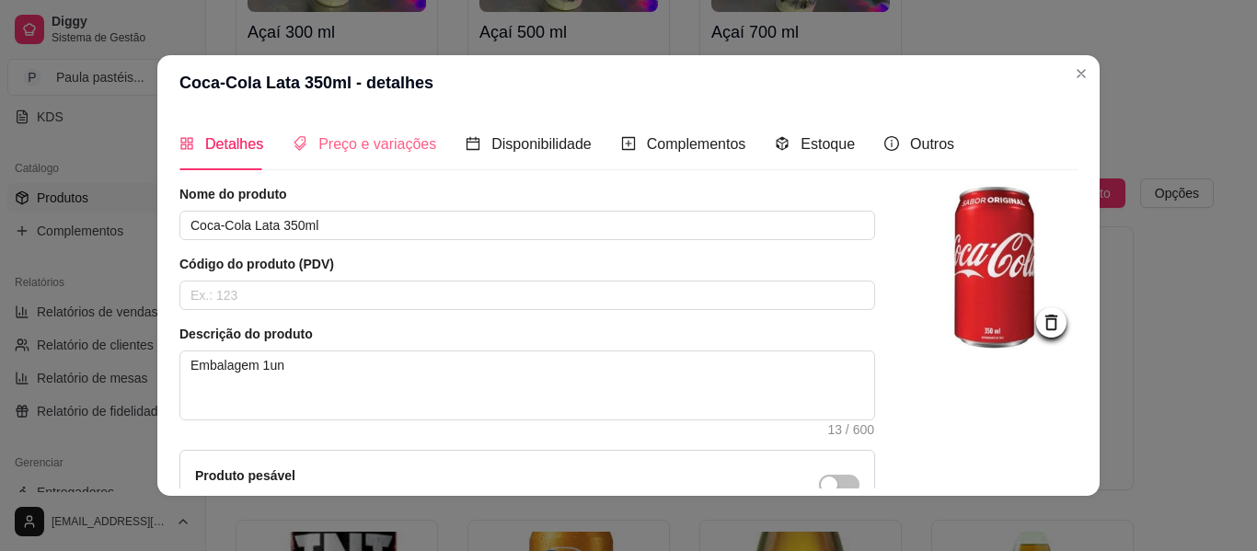
click at [386, 126] on div "Preço e variações" at bounding box center [365, 144] width 144 height 52
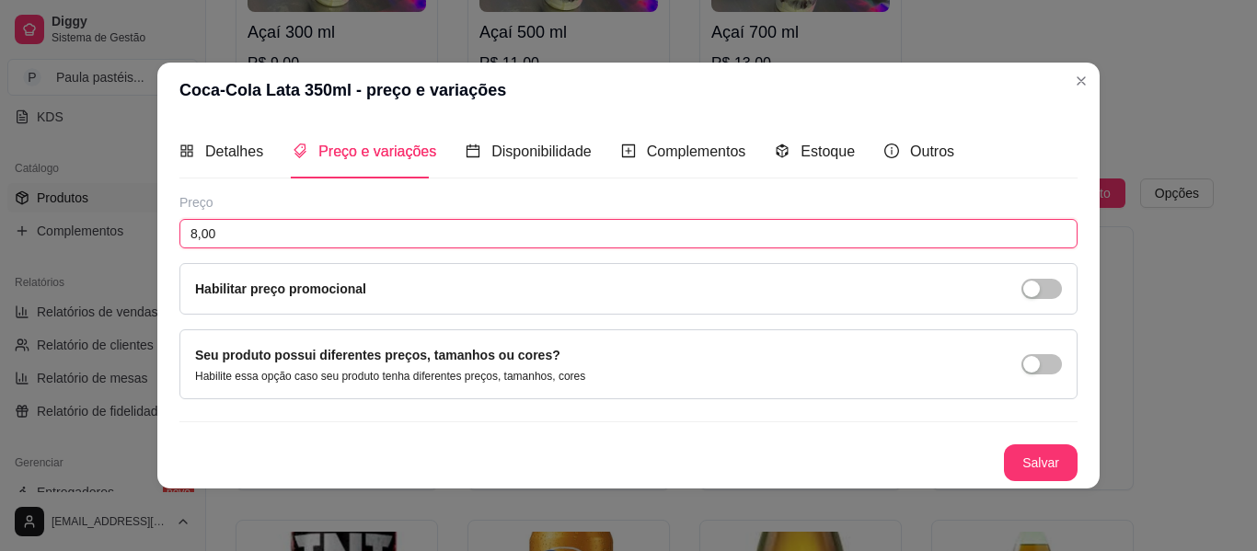
click at [193, 238] on input "8,00" at bounding box center [629, 233] width 898 height 29
type input "6,00"
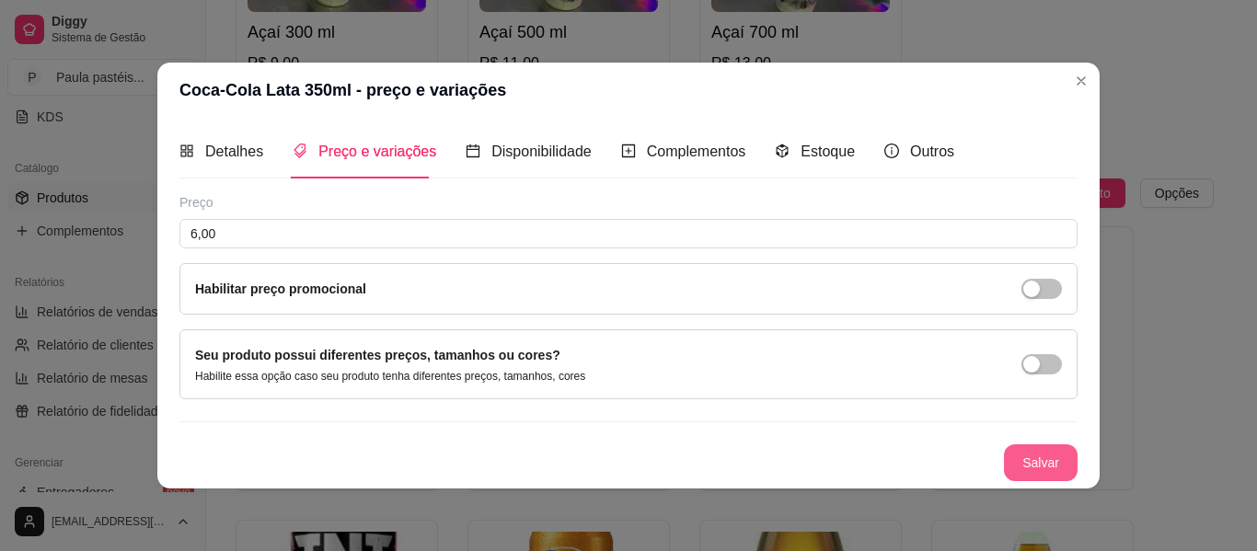
click at [1034, 469] on button "Salvar" at bounding box center [1041, 463] width 74 height 37
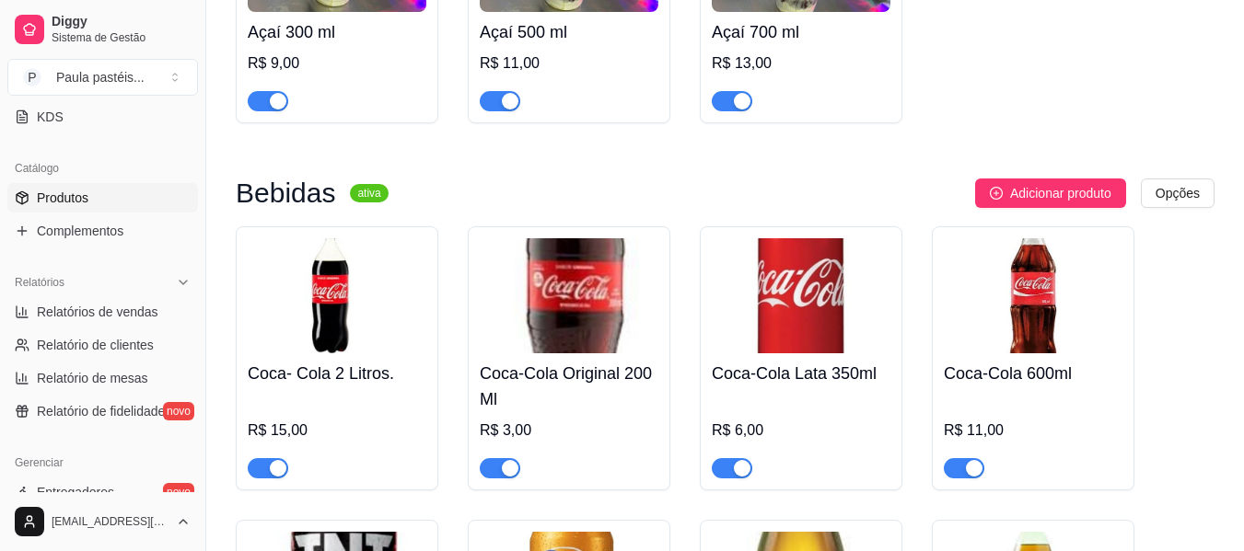
click at [1009, 296] on img at bounding box center [1033, 295] width 179 height 115
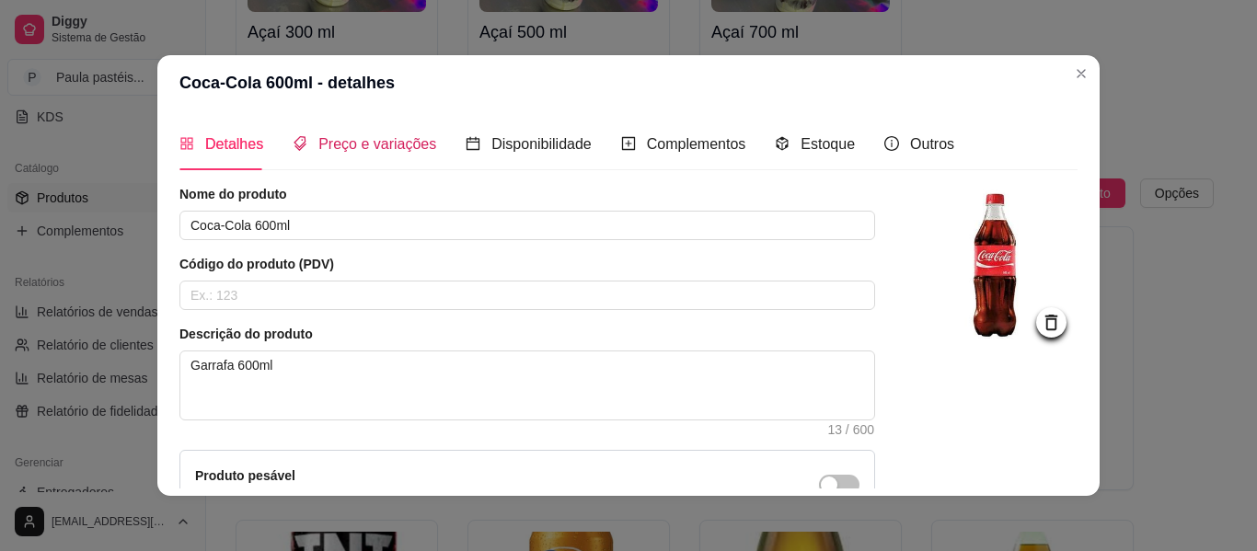
click at [364, 149] on span "Preço e variações" at bounding box center [378, 144] width 118 height 16
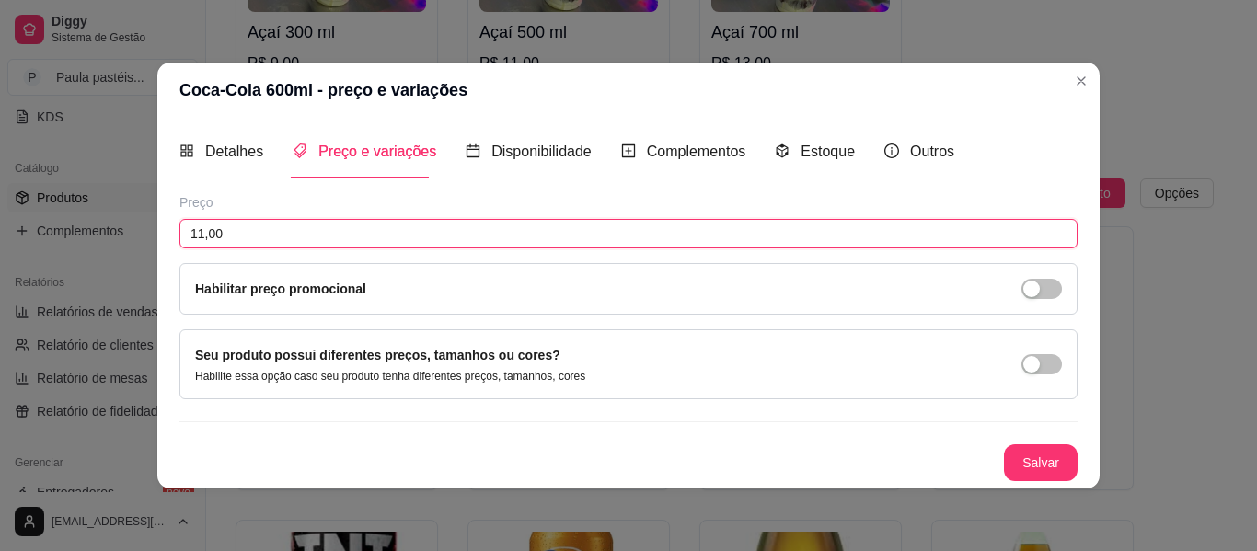
click at [271, 230] on input "11,00" at bounding box center [629, 233] width 898 height 29
click at [193, 228] on input "11,00" at bounding box center [629, 233] width 898 height 29
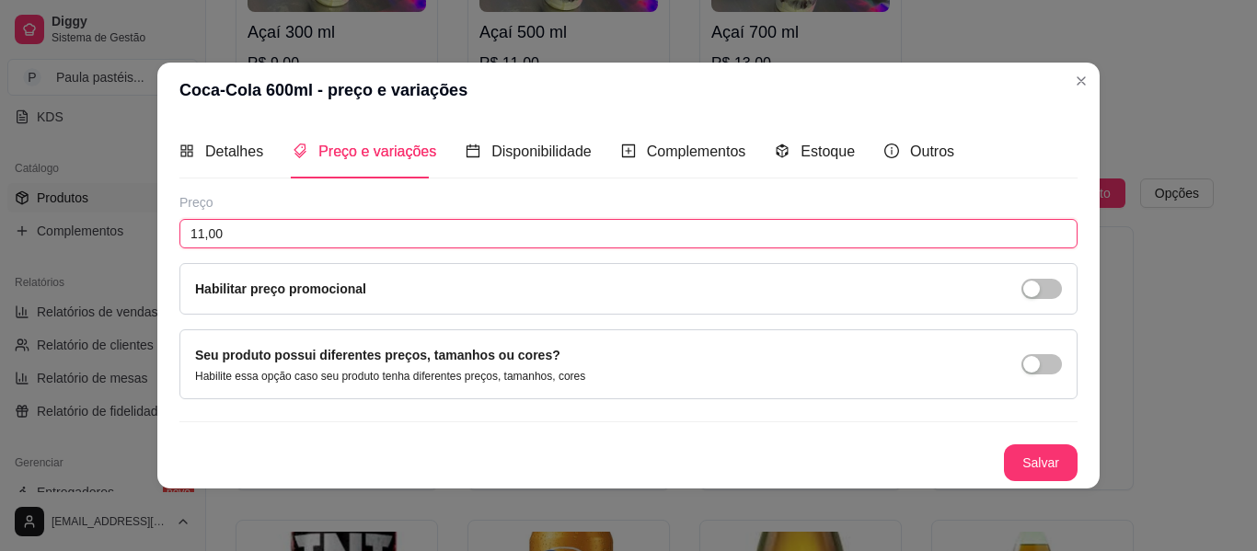
click at [200, 228] on input "11,00" at bounding box center [629, 233] width 898 height 29
type input "9,00"
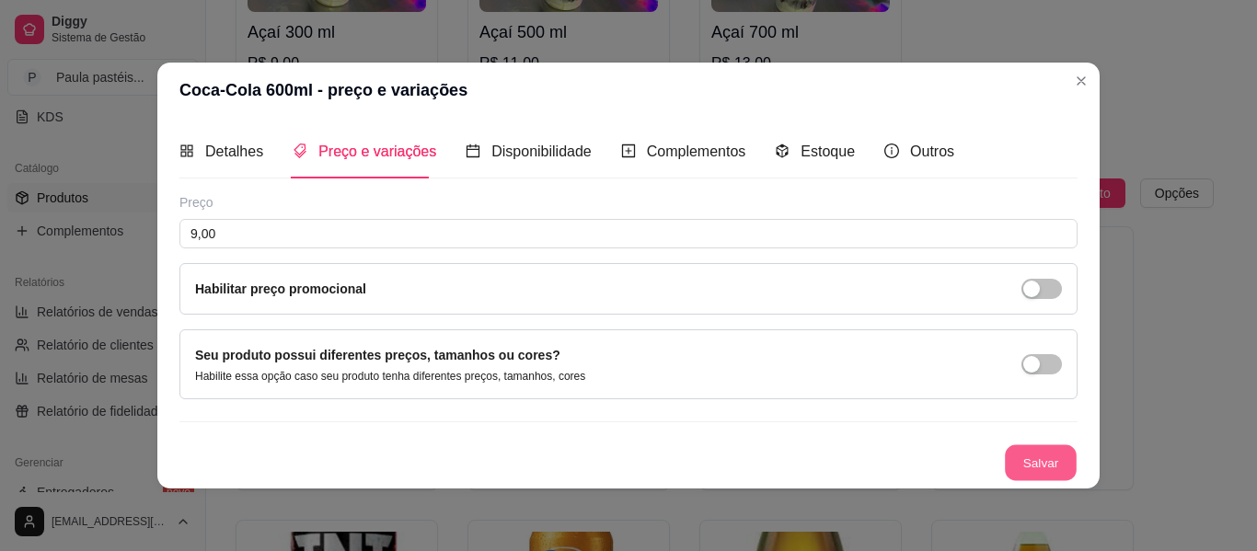
click at [1055, 471] on button "Salvar" at bounding box center [1041, 463] width 72 height 36
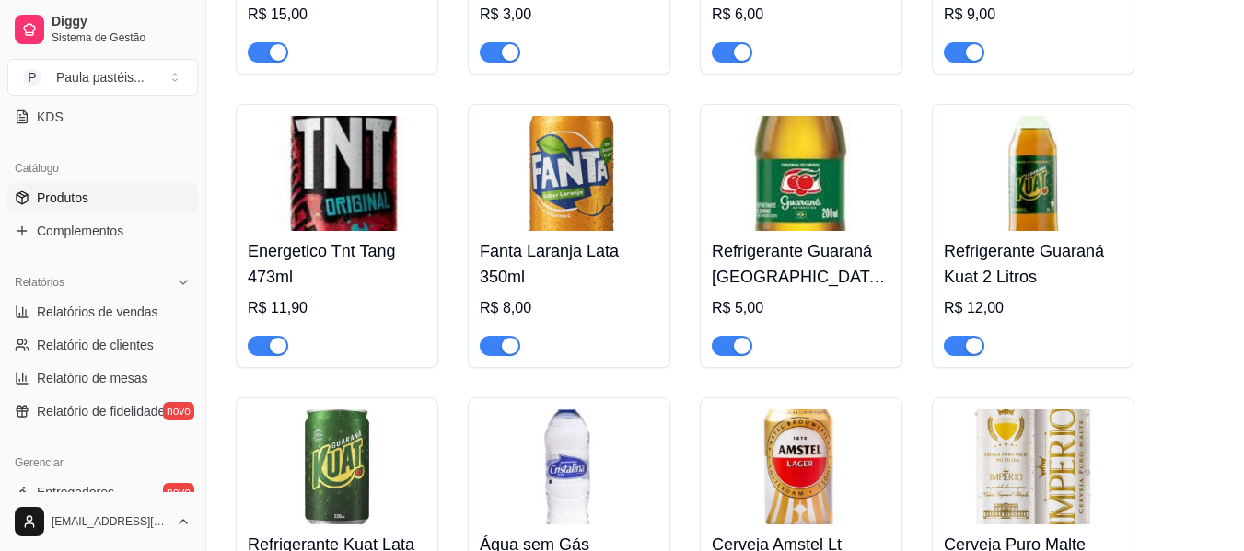
scroll to position [1762, 0]
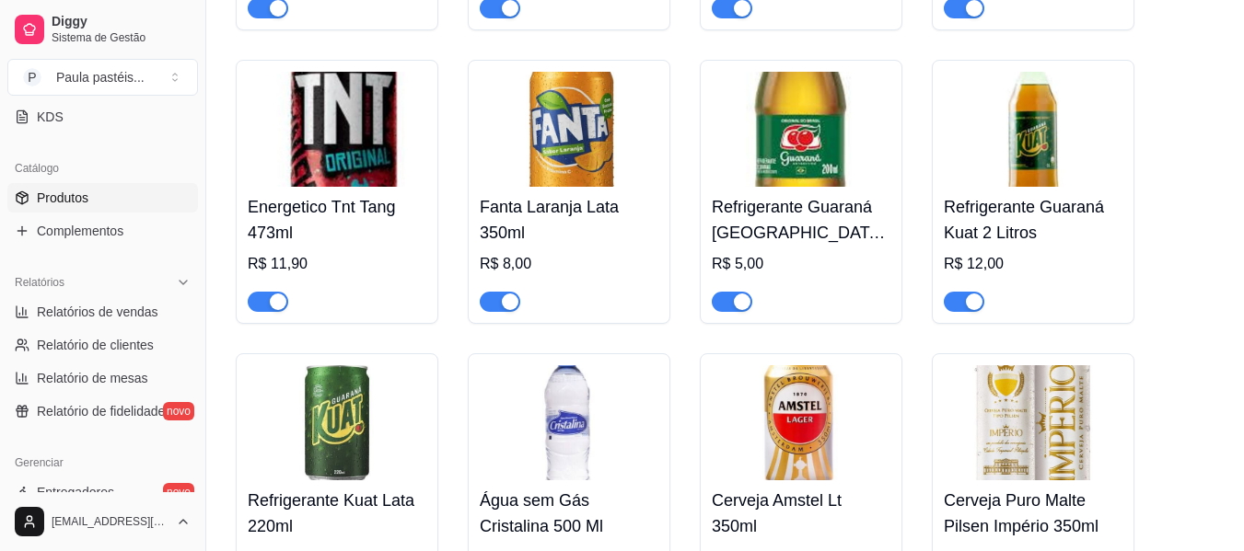
click at [407, 177] on img at bounding box center [337, 129] width 179 height 115
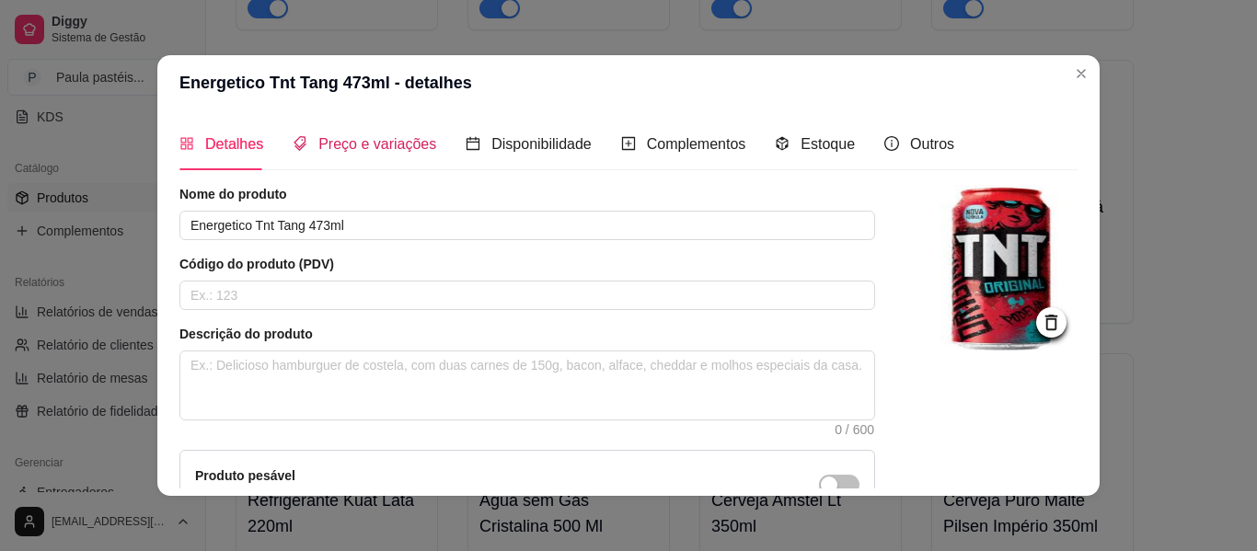
click at [343, 138] on span "Preço e variações" at bounding box center [378, 144] width 118 height 16
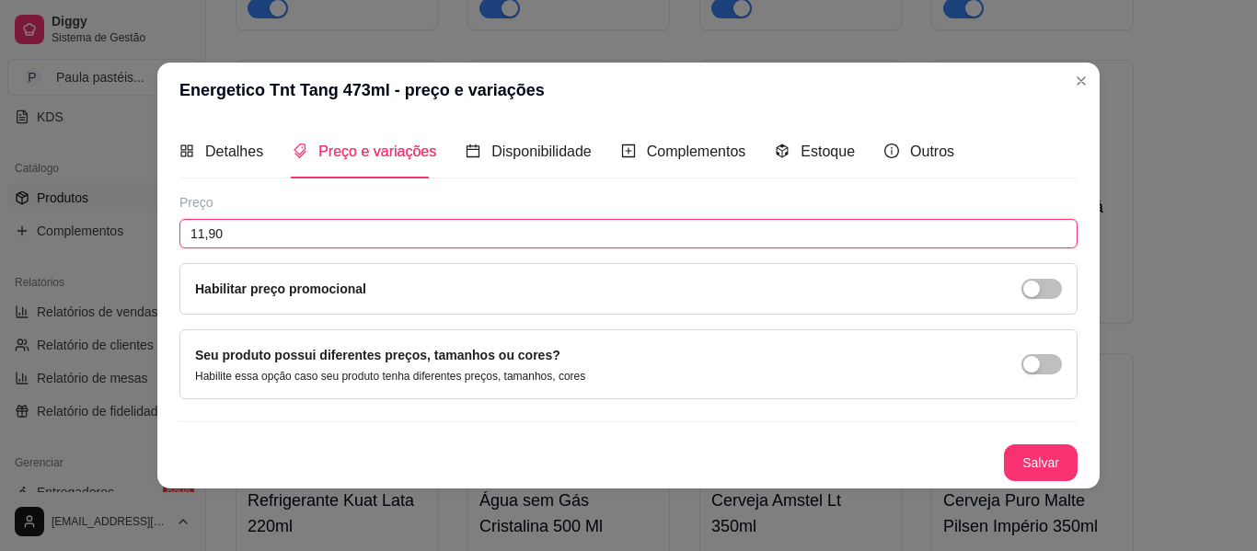
click at [205, 237] on input "11,90" at bounding box center [629, 233] width 898 height 29
type input "9,90"
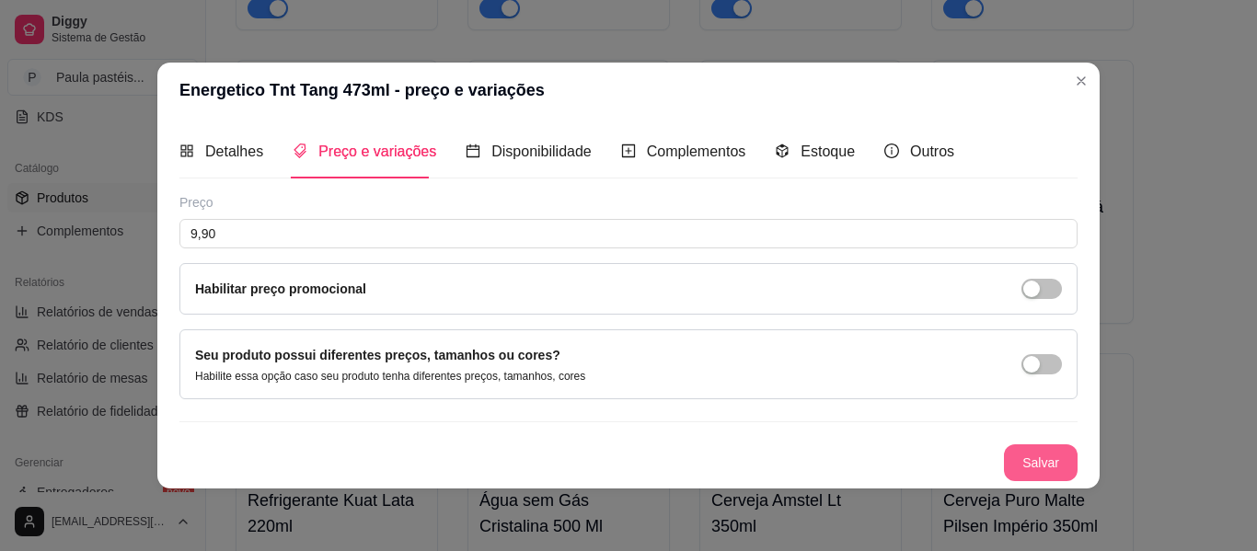
click at [1033, 469] on button "Salvar" at bounding box center [1041, 463] width 74 height 37
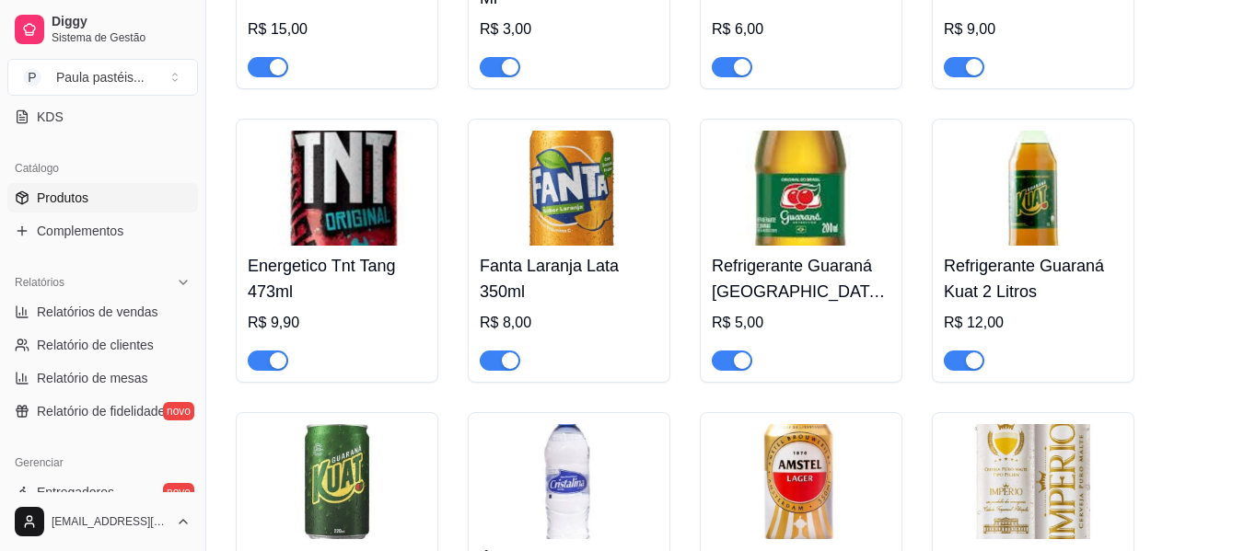
scroll to position [1670, 0]
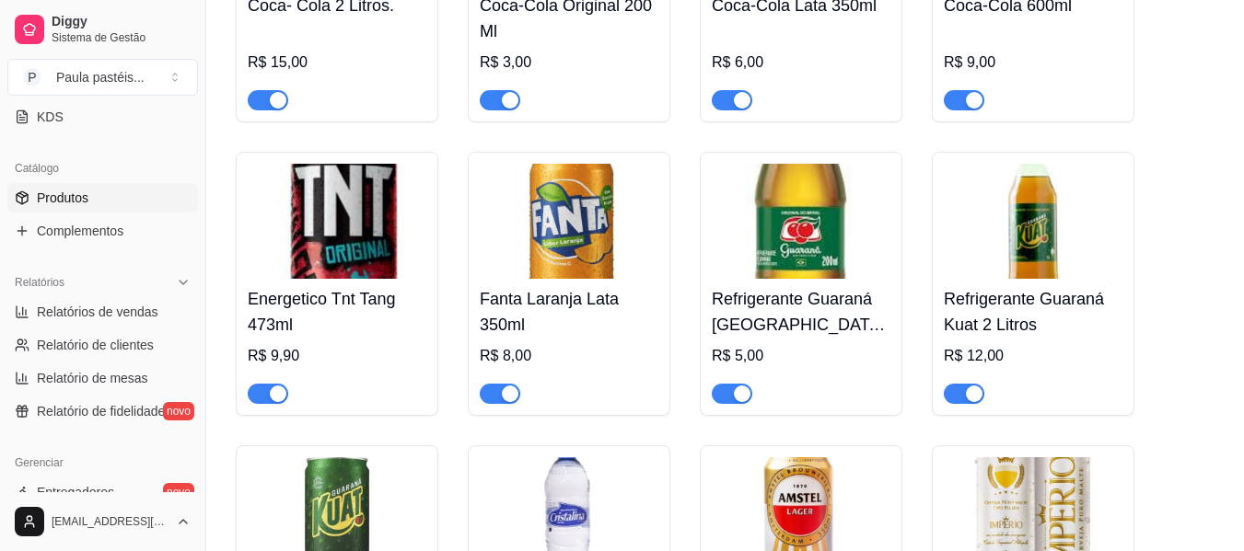
click at [563, 314] on h4 "Fanta Laranja Lata 350ml" at bounding box center [569, 312] width 179 height 52
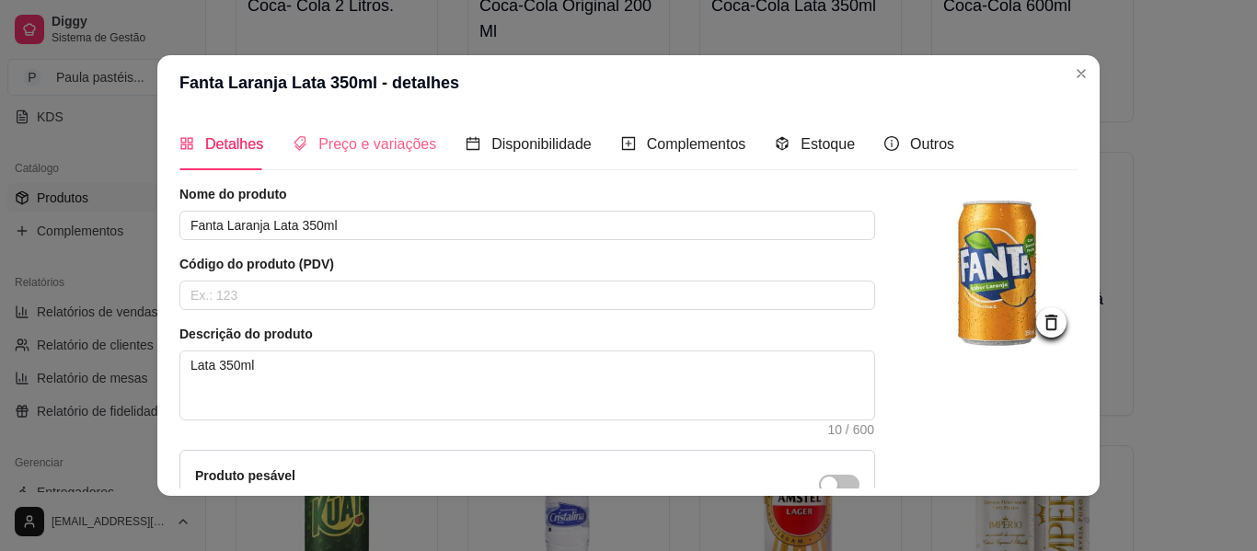
click at [400, 161] on div "Preço e variações" at bounding box center [365, 144] width 144 height 52
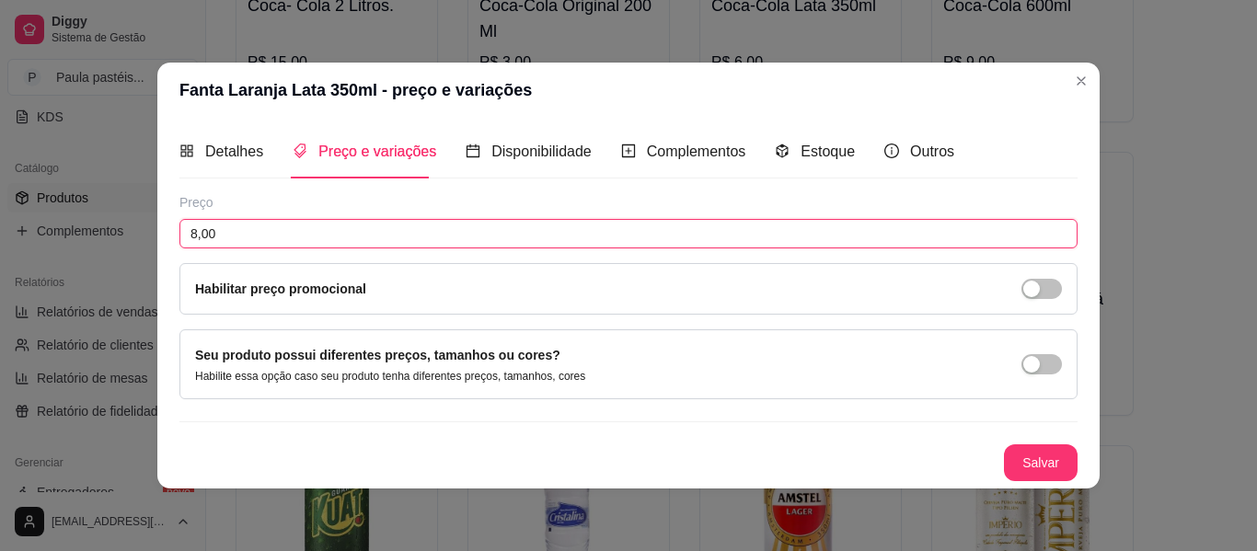
click at [303, 228] on input "8,00" at bounding box center [629, 233] width 898 height 29
type input "6,00"
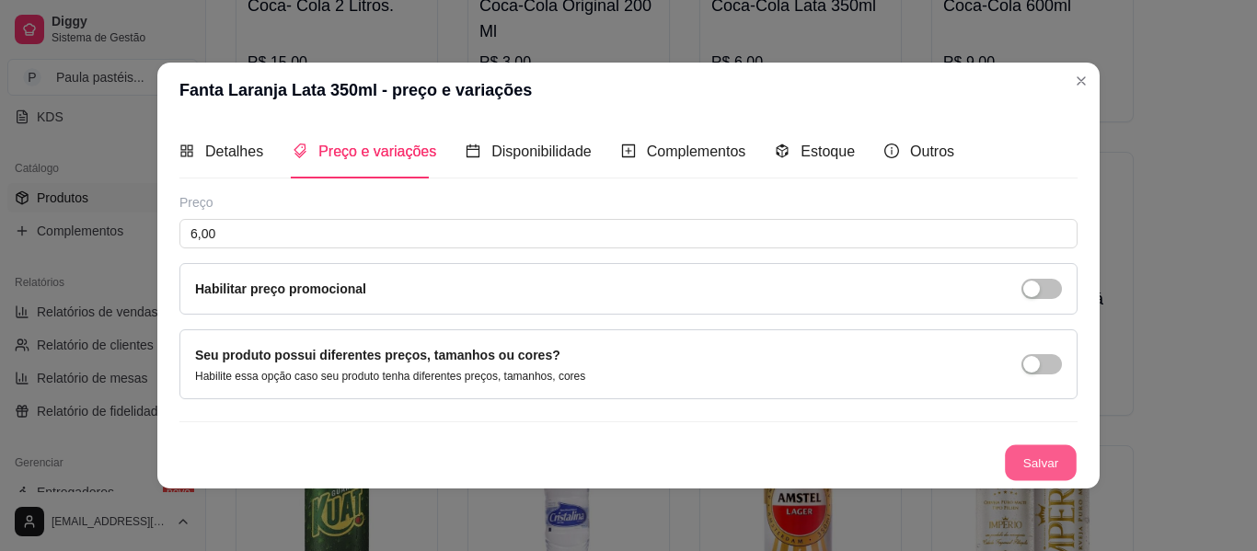
click at [1013, 455] on button "Salvar" at bounding box center [1041, 463] width 72 height 36
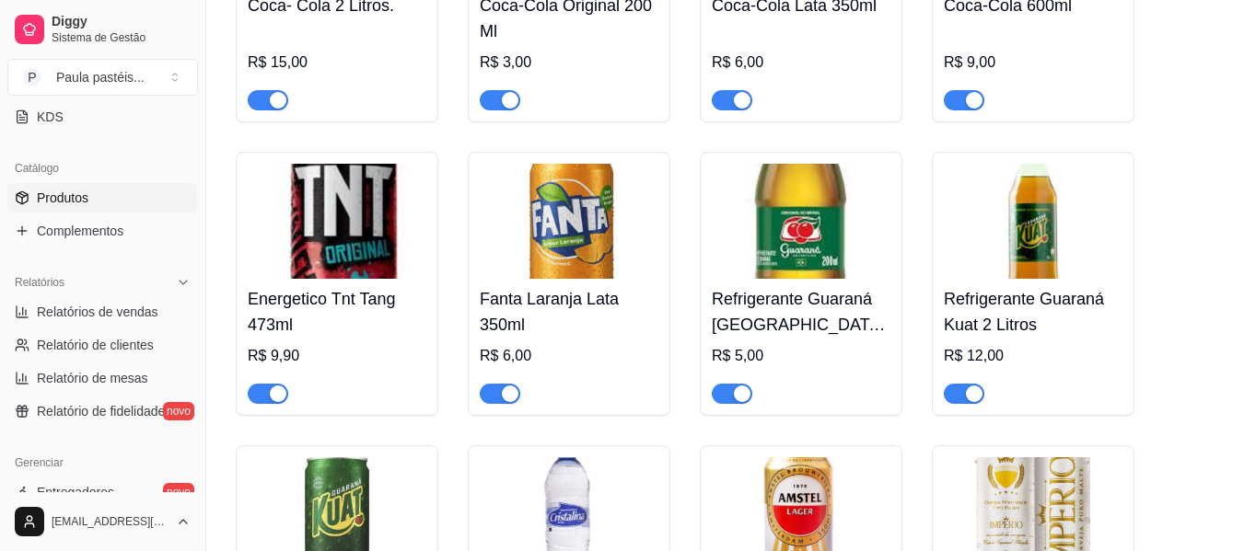
click at [829, 309] on h4 "Refrigerante Guaraná [GEOGRAPHIC_DATA] 200ml" at bounding box center [801, 312] width 179 height 52
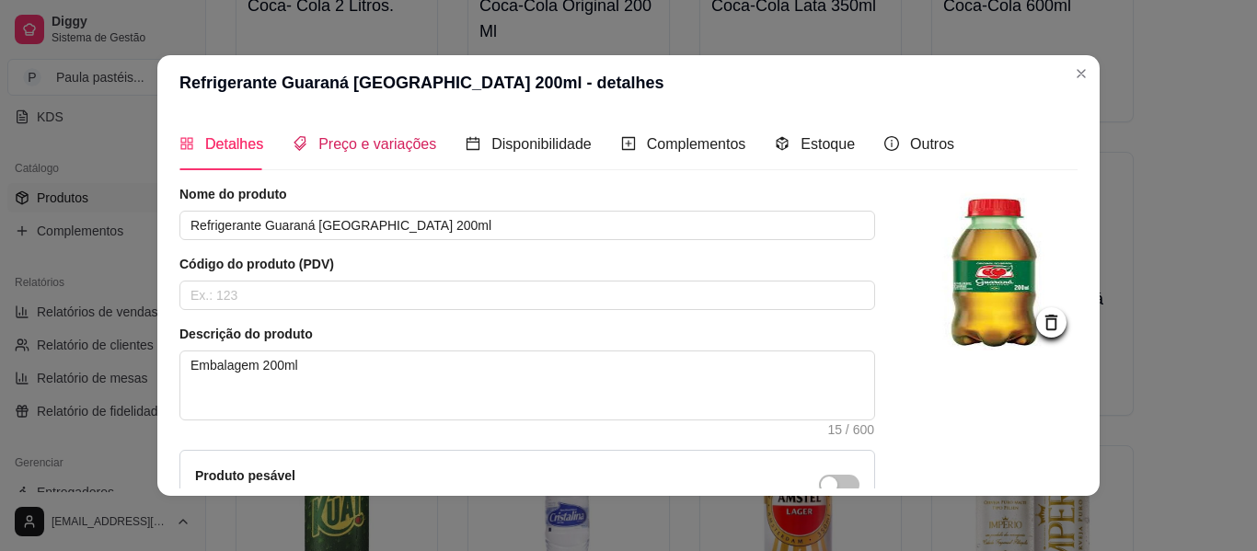
click at [413, 149] on span "Preço e variações" at bounding box center [378, 144] width 118 height 16
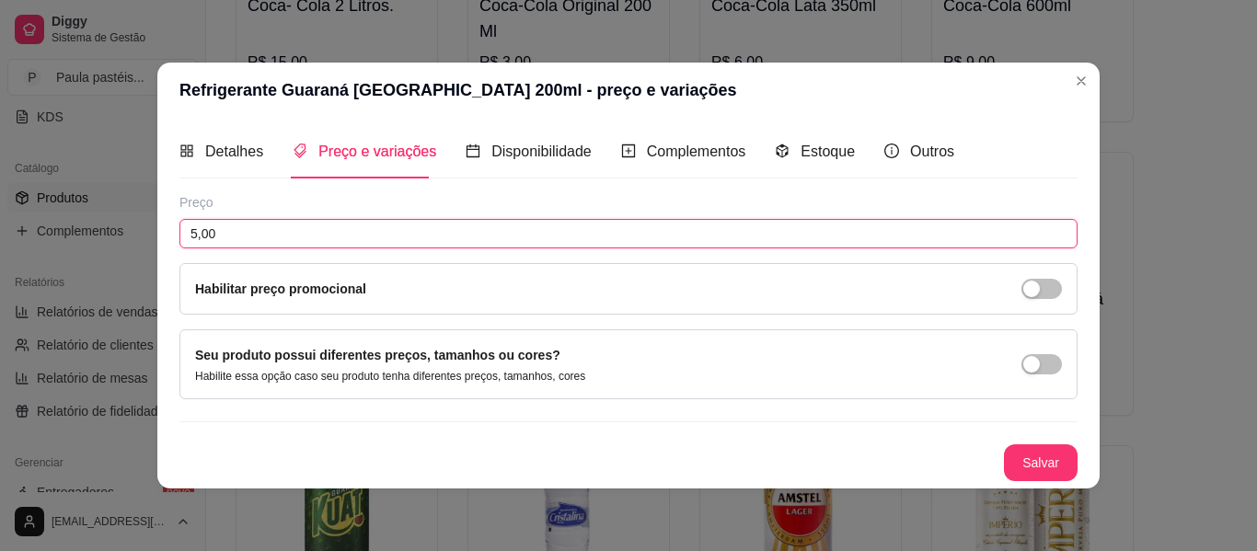
click at [287, 226] on input "5,00" at bounding box center [629, 233] width 898 height 29
type input "3,00"
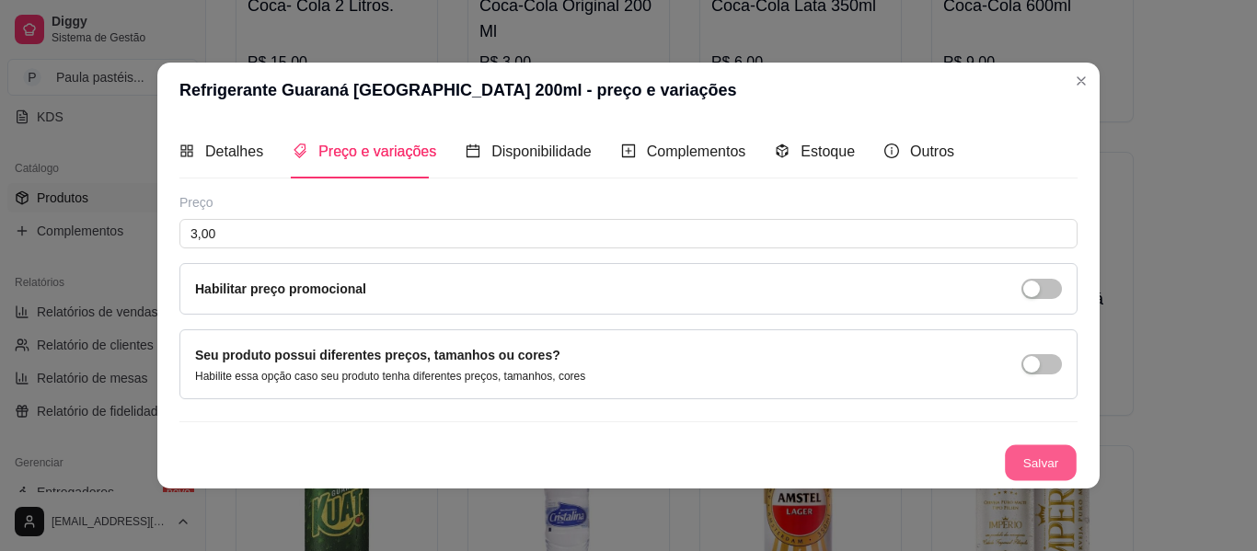
click at [1033, 461] on button "Salvar" at bounding box center [1041, 463] width 72 height 36
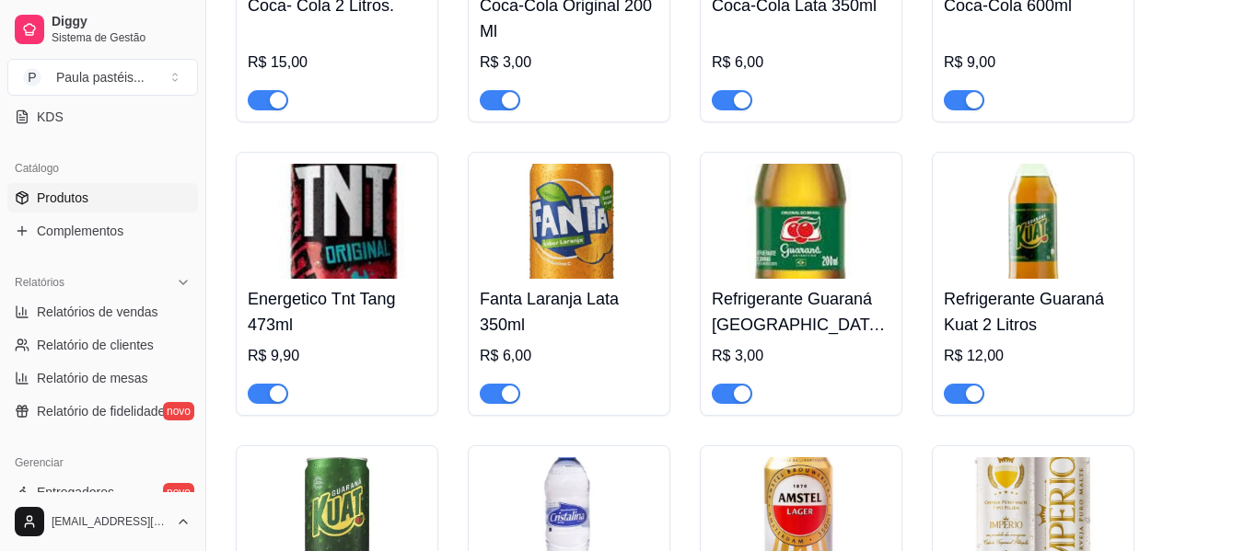
click at [1002, 336] on h4 "Refrigerante Guaraná Kuat 2 Litros" at bounding box center [1033, 312] width 179 height 52
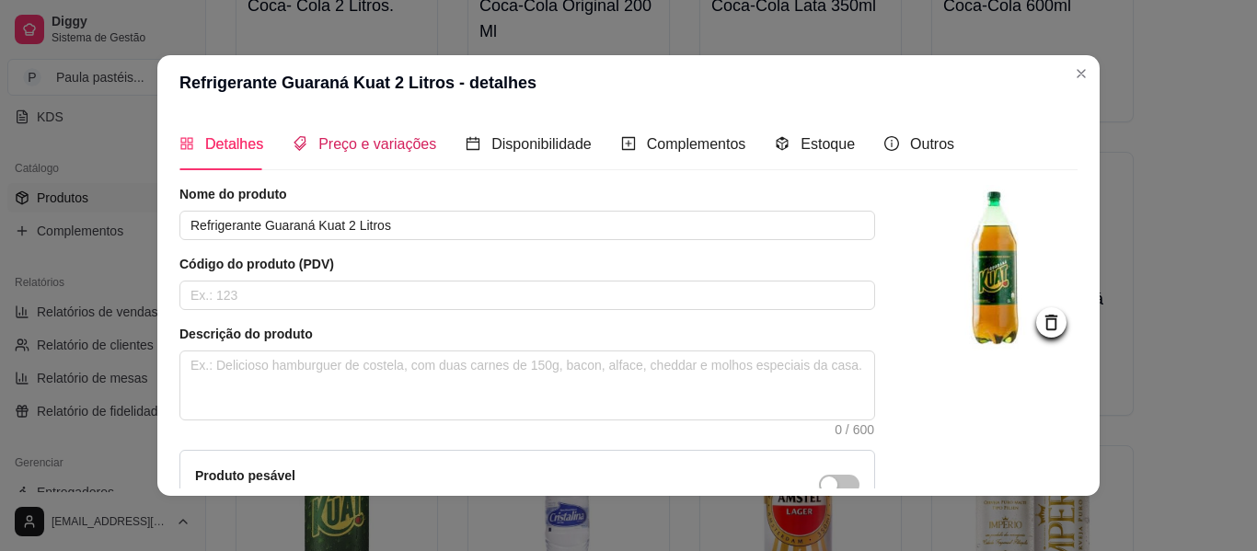
click at [346, 155] on div "Preço e variações" at bounding box center [365, 144] width 144 height 23
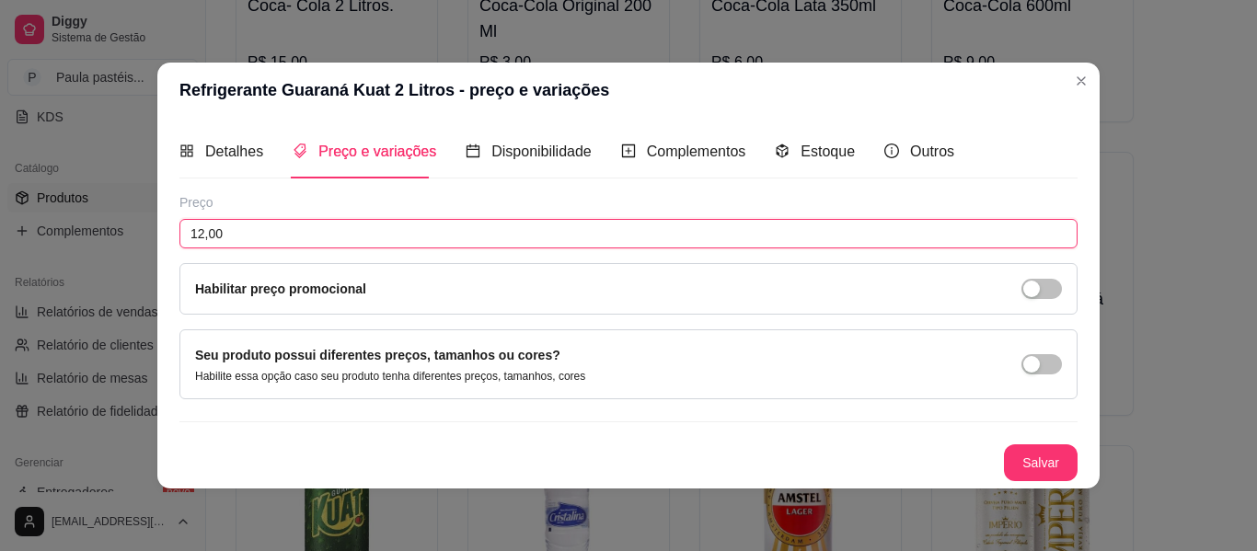
click at [207, 238] on input "12,00" at bounding box center [629, 233] width 898 height 29
type input "10,00"
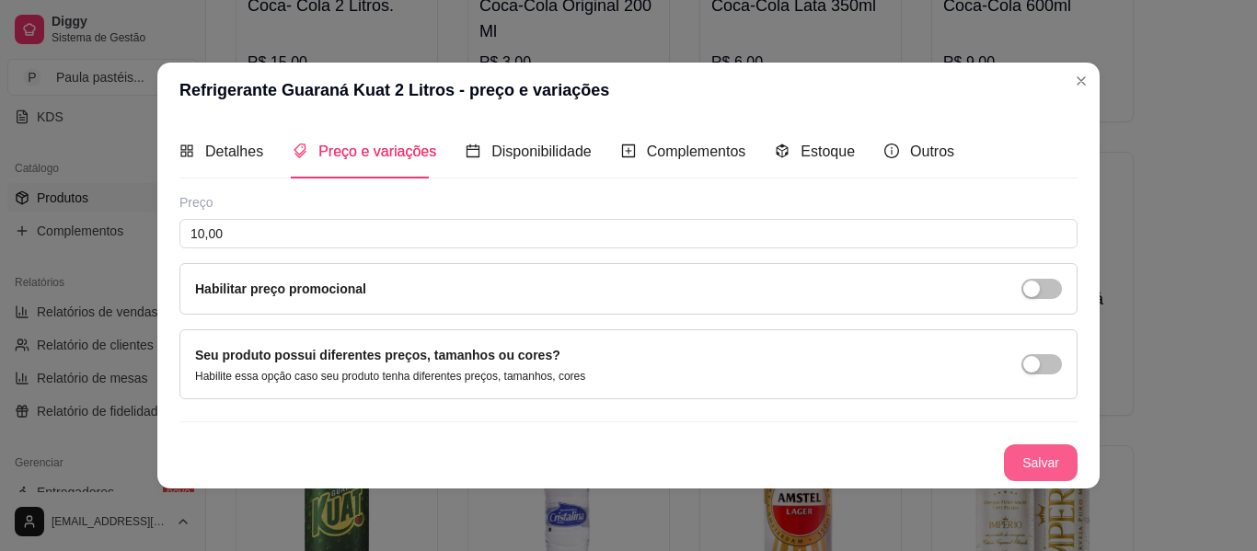
click at [1036, 456] on button "Salvar" at bounding box center [1041, 463] width 74 height 37
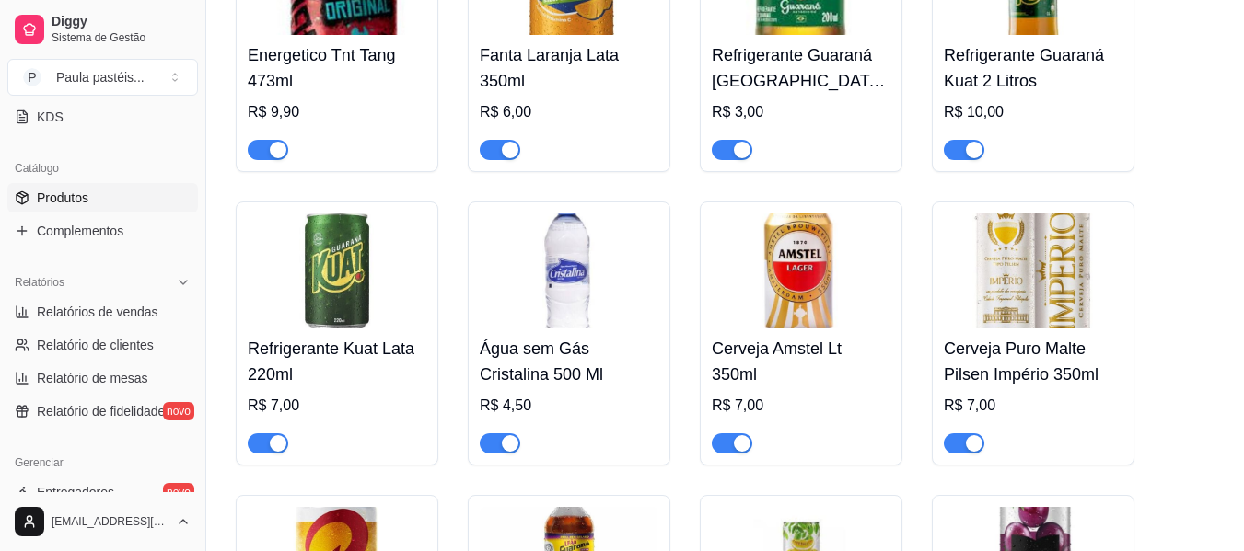
scroll to position [1946, 0]
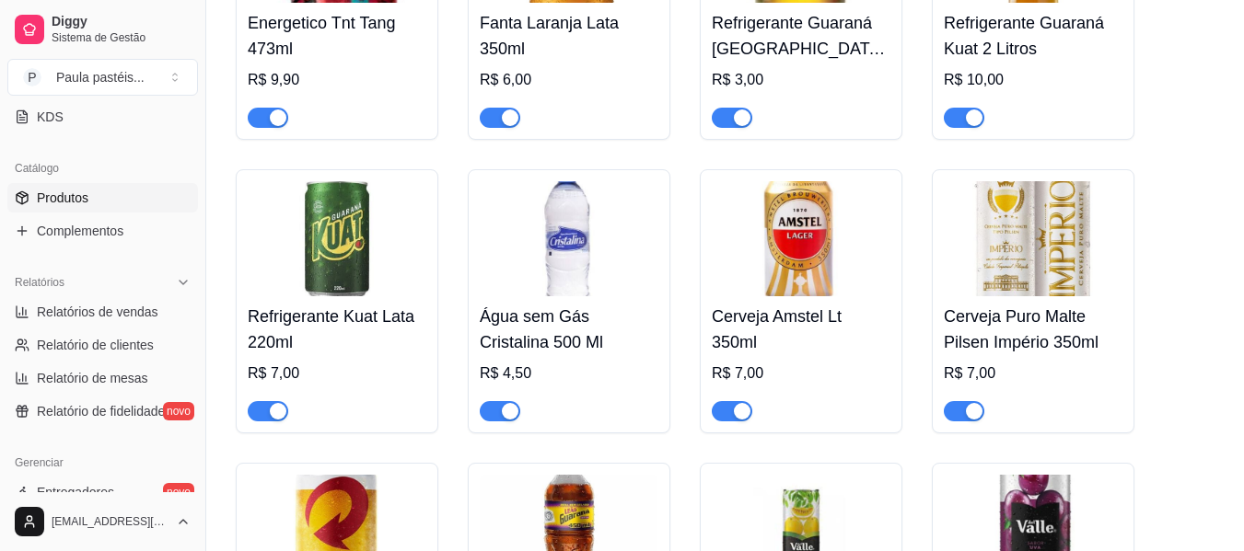
click at [395, 305] on div "Refrigerante Kuat Lata 220ml R$ 7,00" at bounding box center [337, 358] width 179 height 125
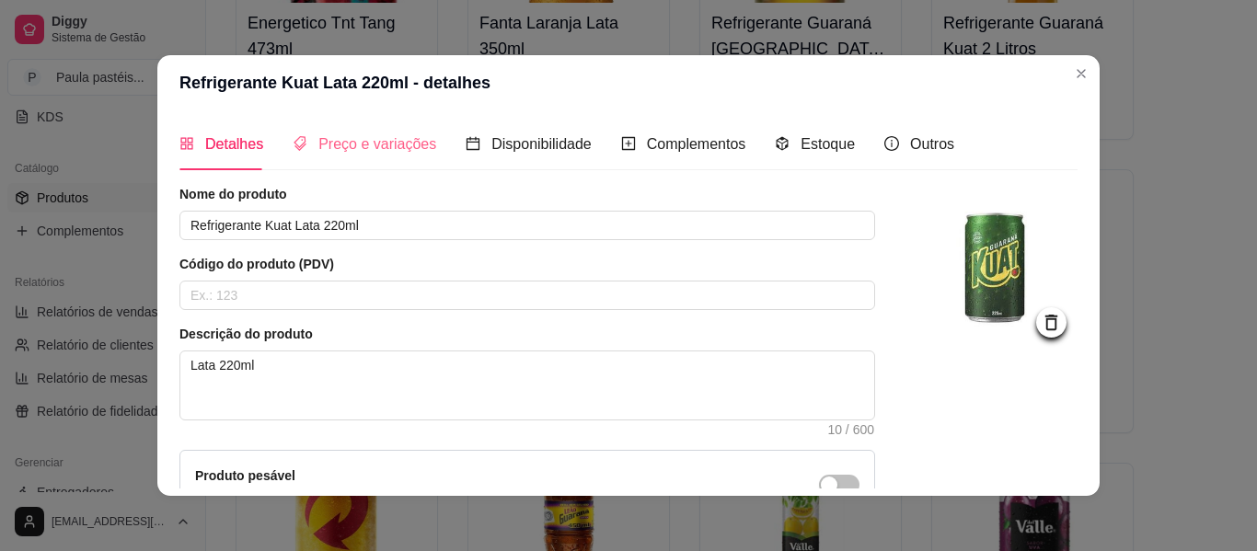
click at [411, 132] on div "Preço e variações" at bounding box center [365, 144] width 144 height 52
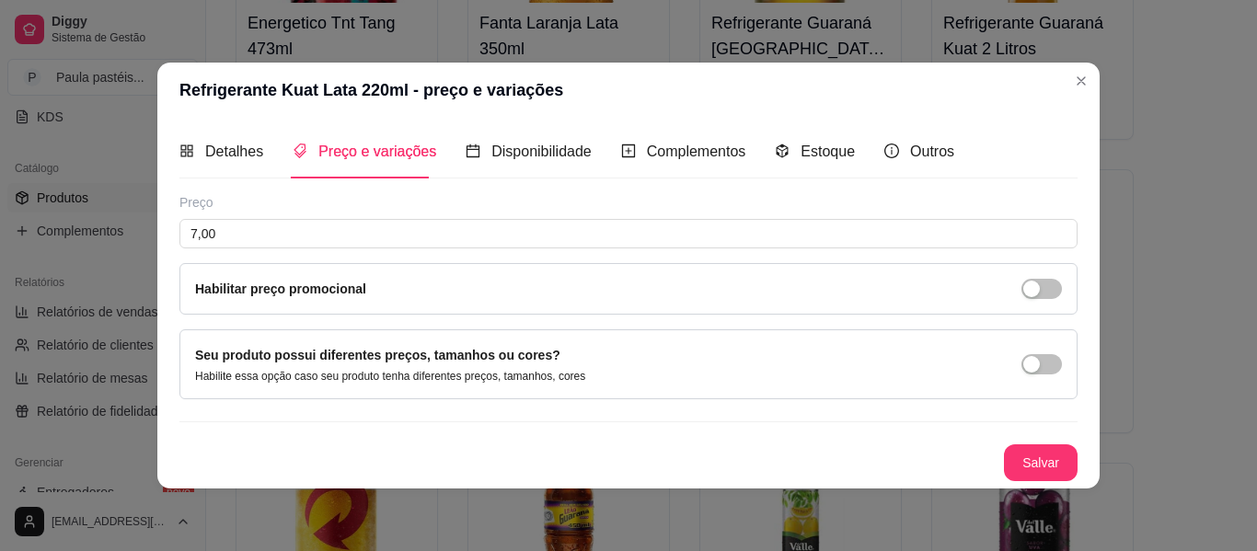
click at [247, 216] on div "Preço 7,00 Habilitar preço promocional" at bounding box center [629, 254] width 898 height 122
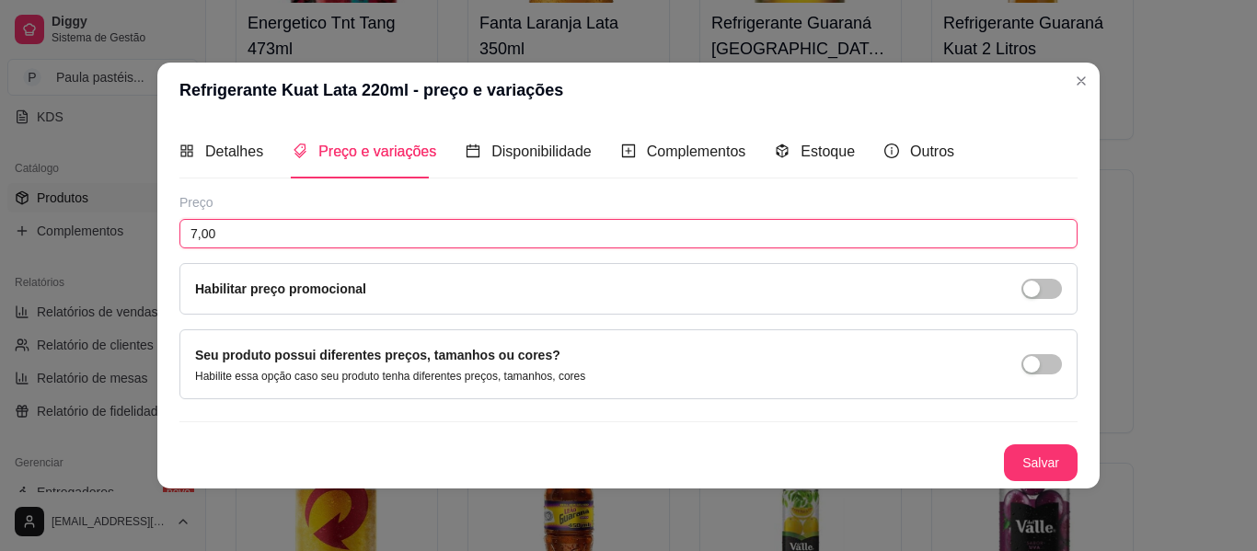
click at [248, 226] on input "7,00" at bounding box center [629, 233] width 898 height 29
type input "5,00"
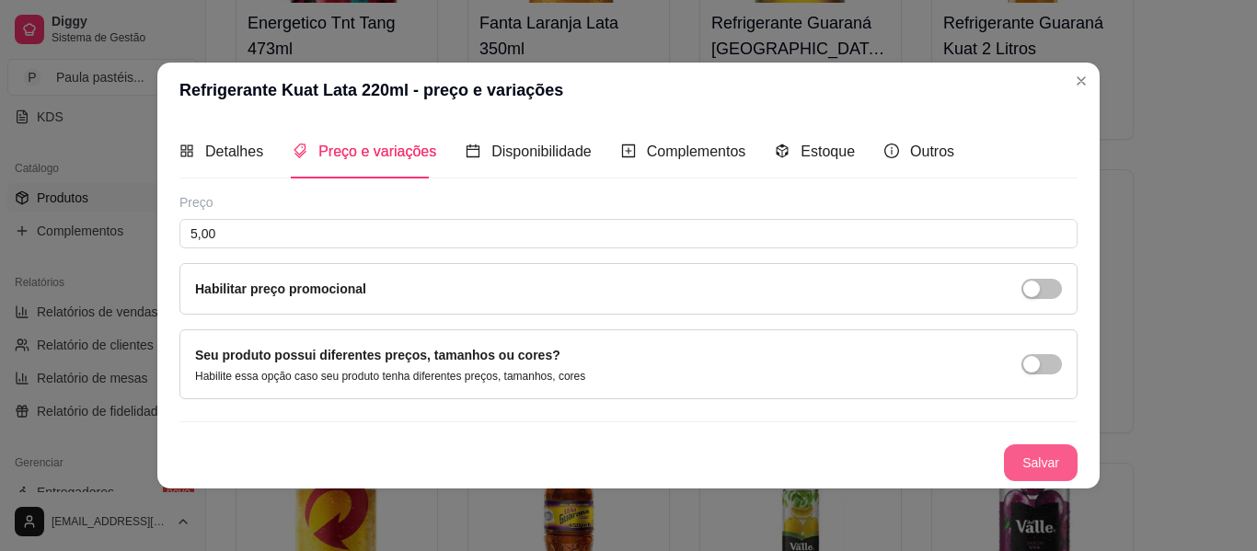
click at [1064, 471] on button "Salvar" at bounding box center [1041, 463] width 74 height 37
click at [1049, 451] on button "Salvar" at bounding box center [1041, 463] width 74 height 37
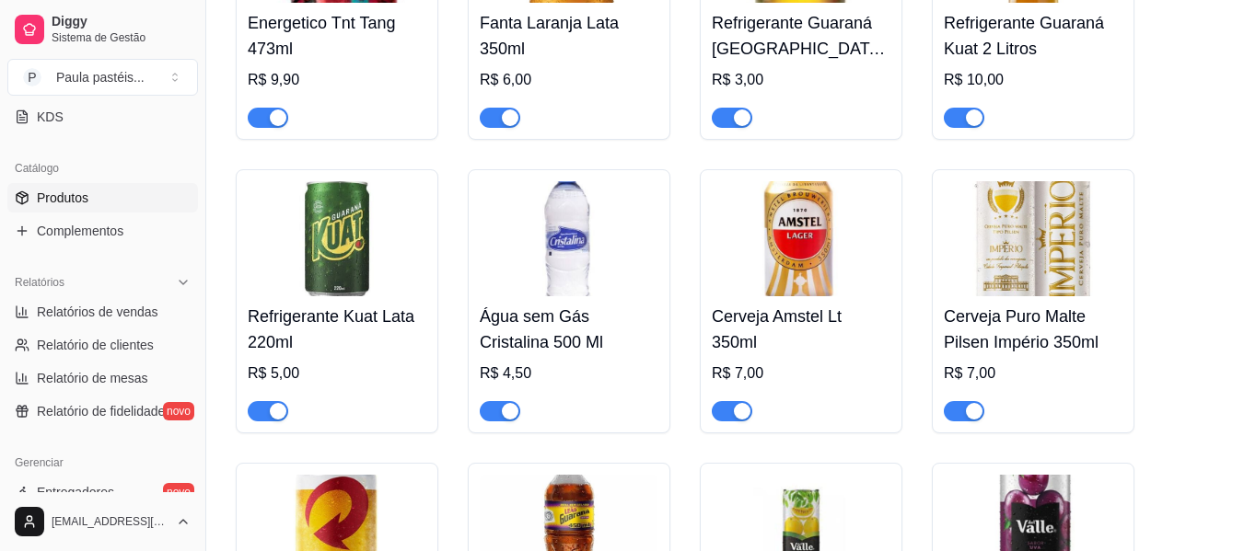
click at [566, 330] on h4 "Água sem Gás Cristalina 500 Ml" at bounding box center [569, 330] width 179 height 52
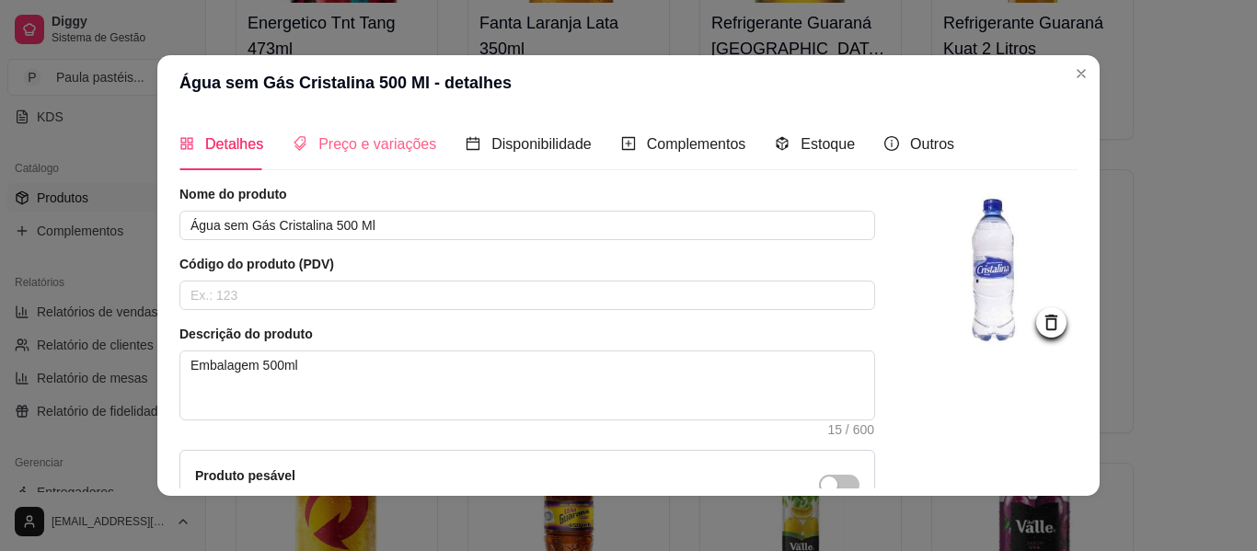
click at [324, 167] on div "Preço e variações" at bounding box center [365, 144] width 144 height 52
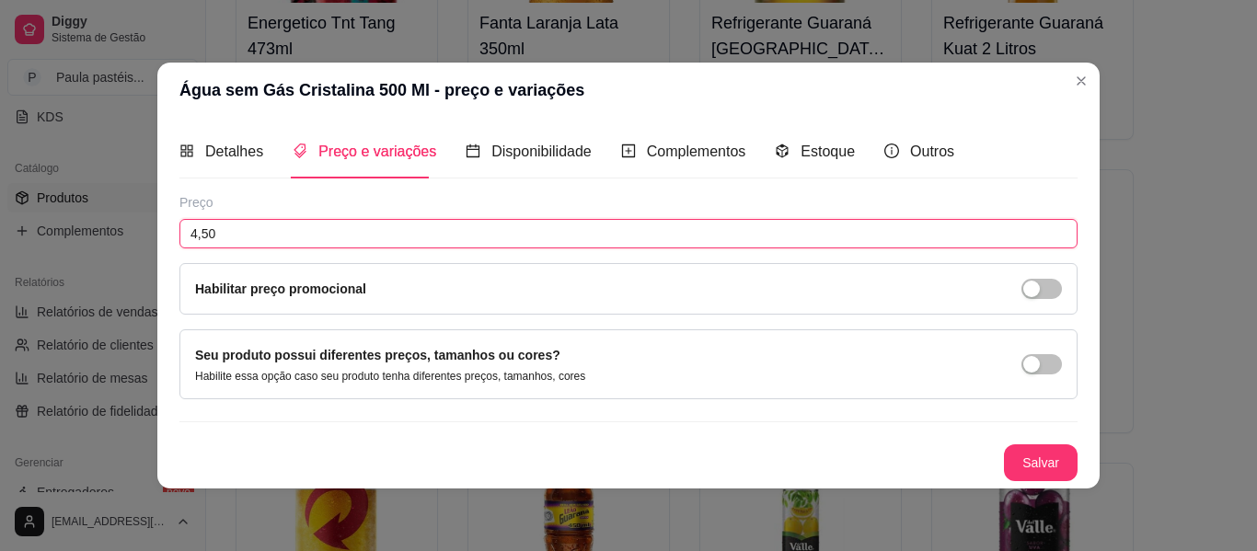
click at [239, 229] on input "4,50" at bounding box center [629, 233] width 898 height 29
type input "2,50"
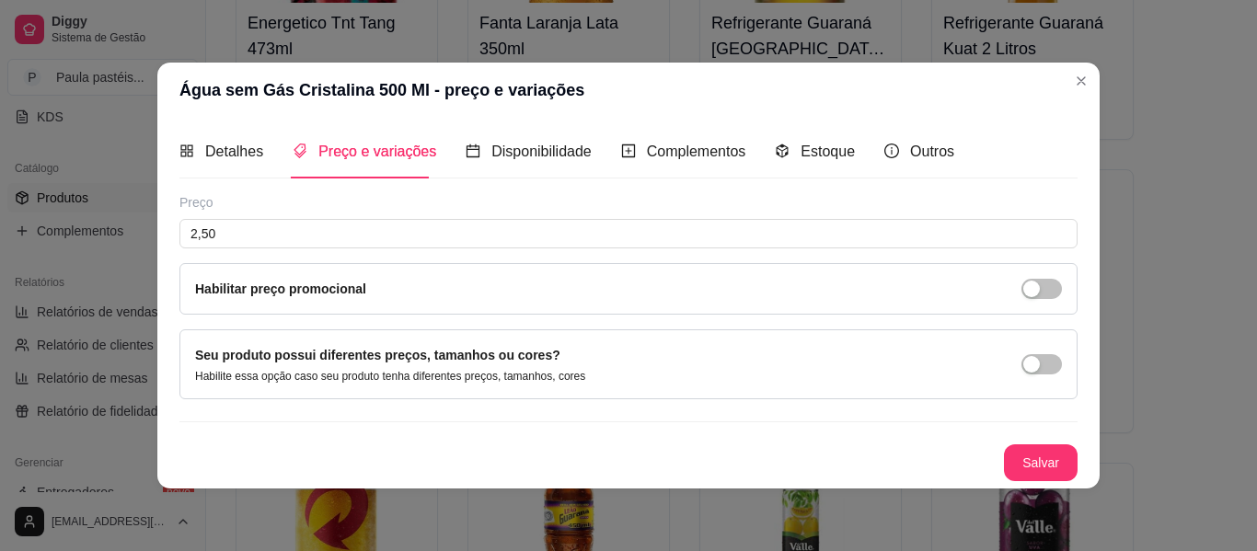
click at [1050, 466] on button "Salvar" at bounding box center [1041, 463] width 74 height 37
click at [1043, 458] on button "Salvar" at bounding box center [1041, 463] width 74 height 37
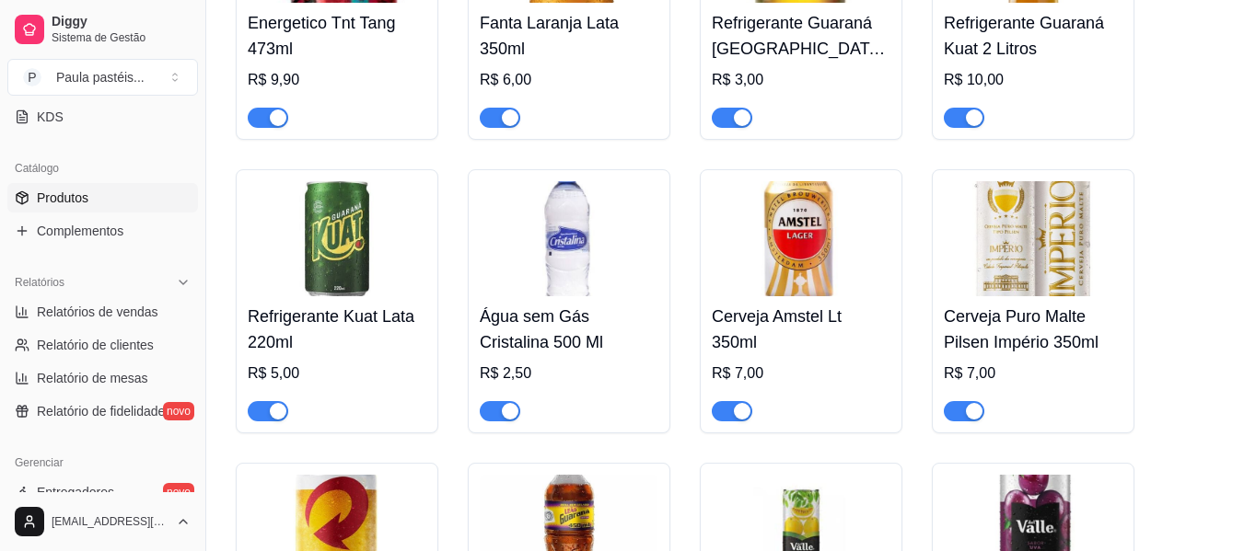
click at [775, 307] on div "Cerveja Amstel Lt 350ml R$ 7,00" at bounding box center [801, 358] width 179 height 125
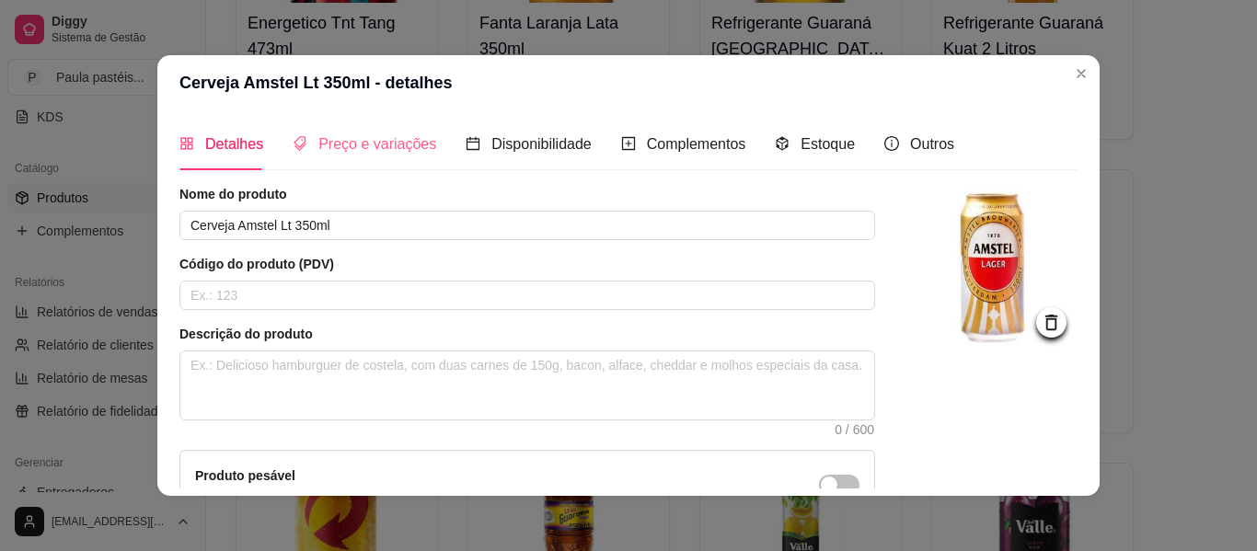
click at [401, 160] on div "Preço e variações" at bounding box center [365, 144] width 144 height 52
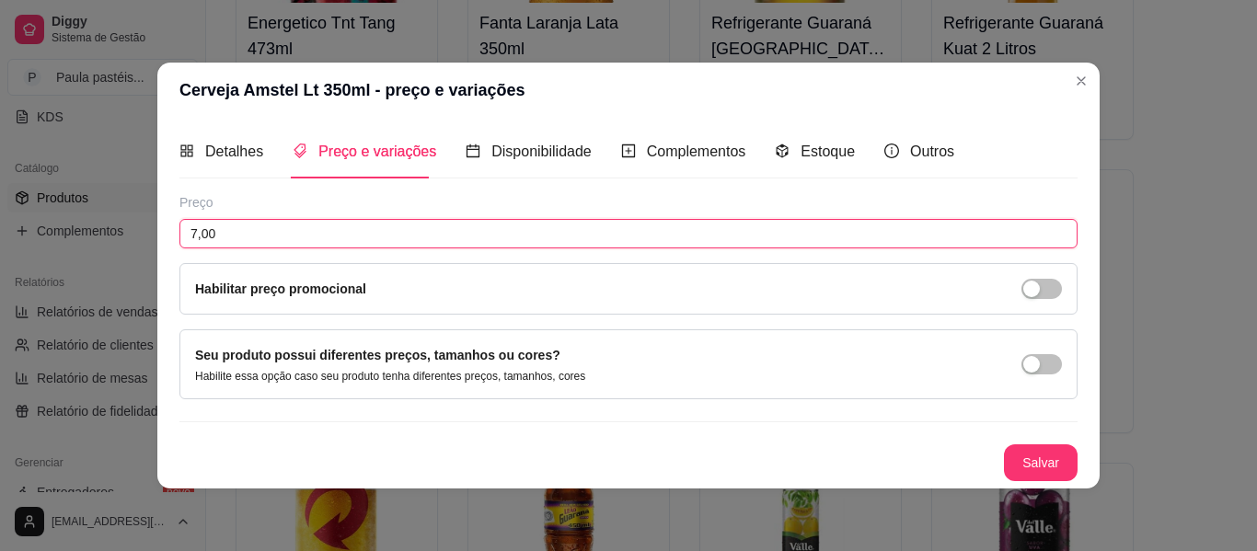
click at [226, 230] on input "7,00" at bounding box center [629, 233] width 898 height 29
type input "5,00"
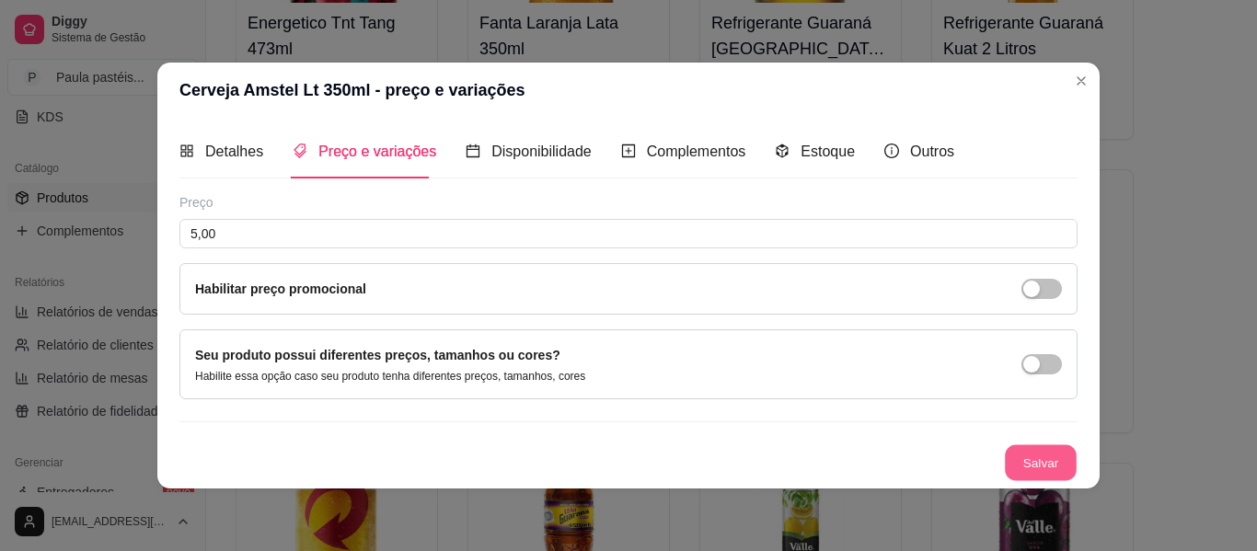
click at [1028, 471] on button "Salvar" at bounding box center [1041, 463] width 72 height 36
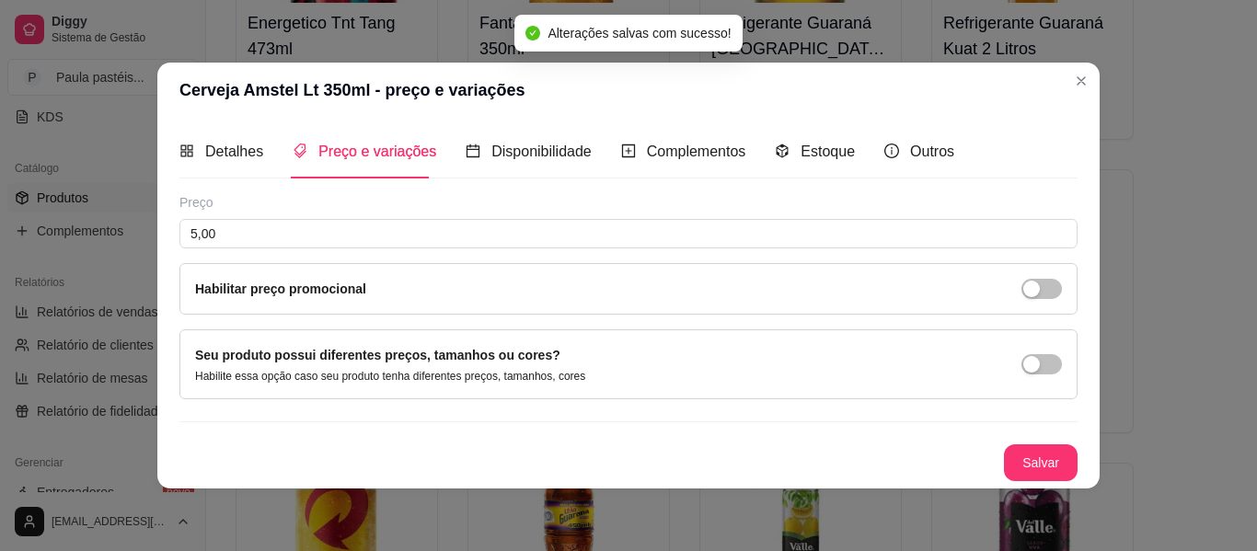
click at [1067, 67] on header "Cerveja Amstel Lt 350ml - preço e variações" at bounding box center [628, 90] width 943 height 55
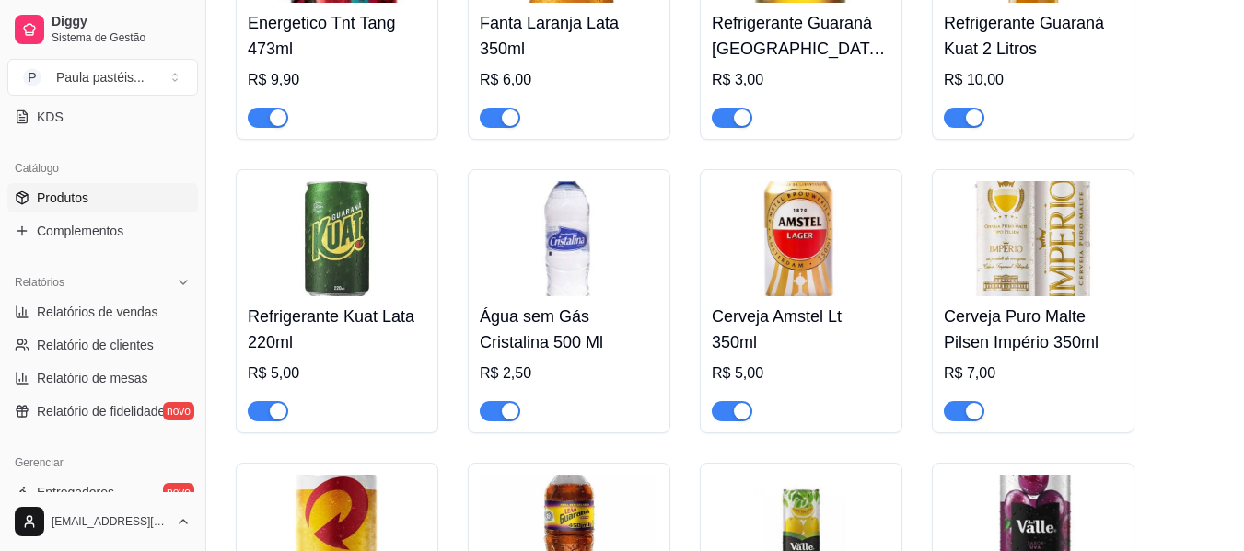
click at [1072, 355] on h4 "Cerveja Puro Malte Pilsen Império 350ml" at bounding box center [1033, 330] width 179 height 52
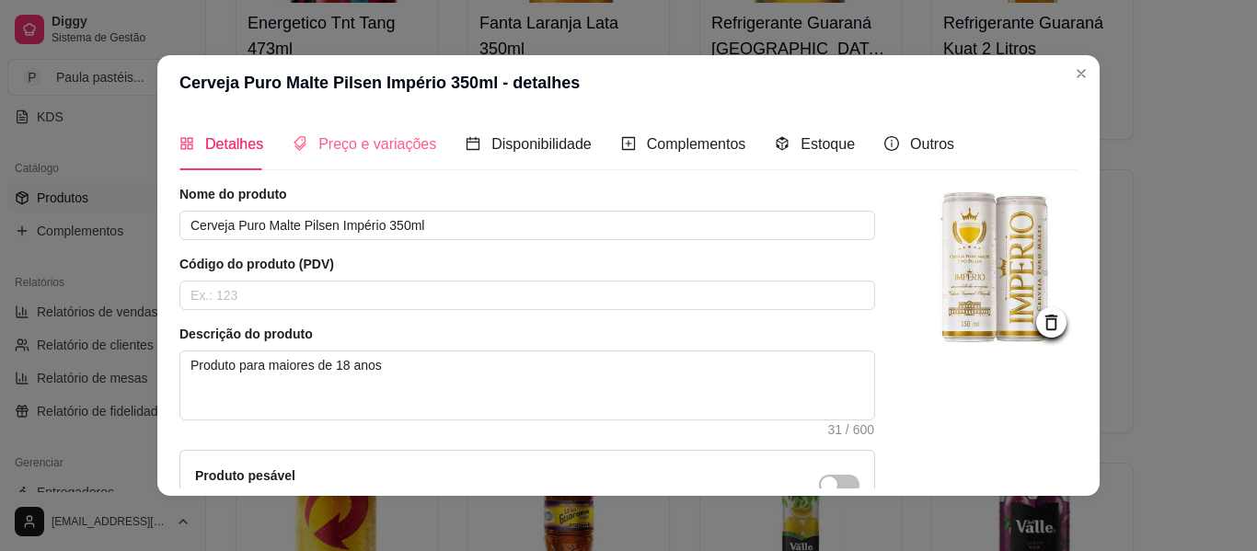
click at [389, 157] on div "Preço e variações" at bounding box center [365, 144] width 144 height 52
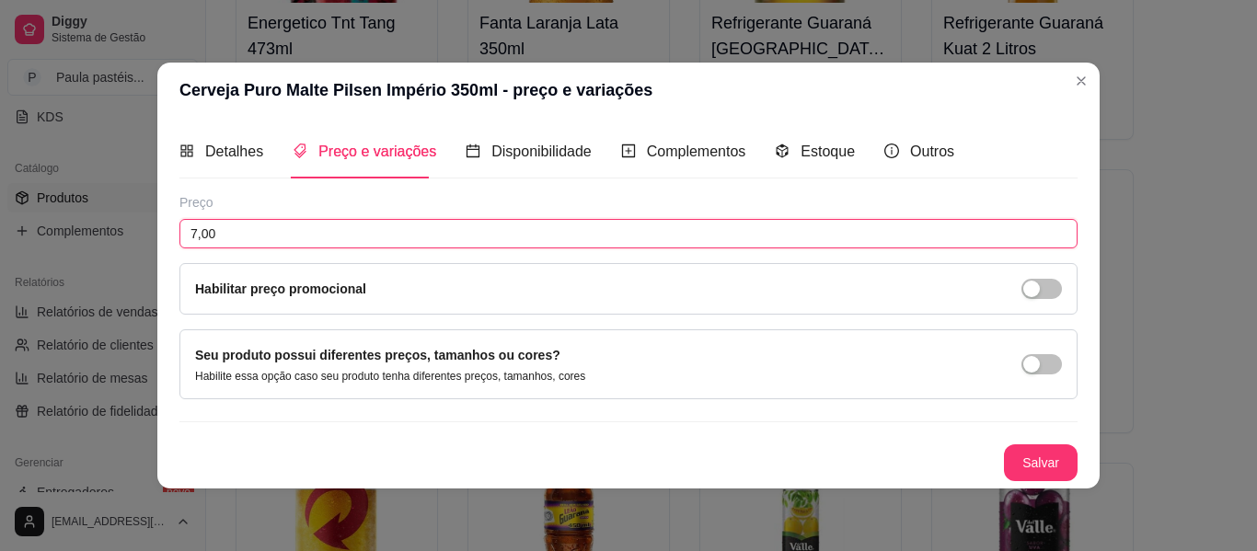
click at [272, 233] on input "7,00" at bounding box center [629, 233] width 898 height 29
type input "5,00"
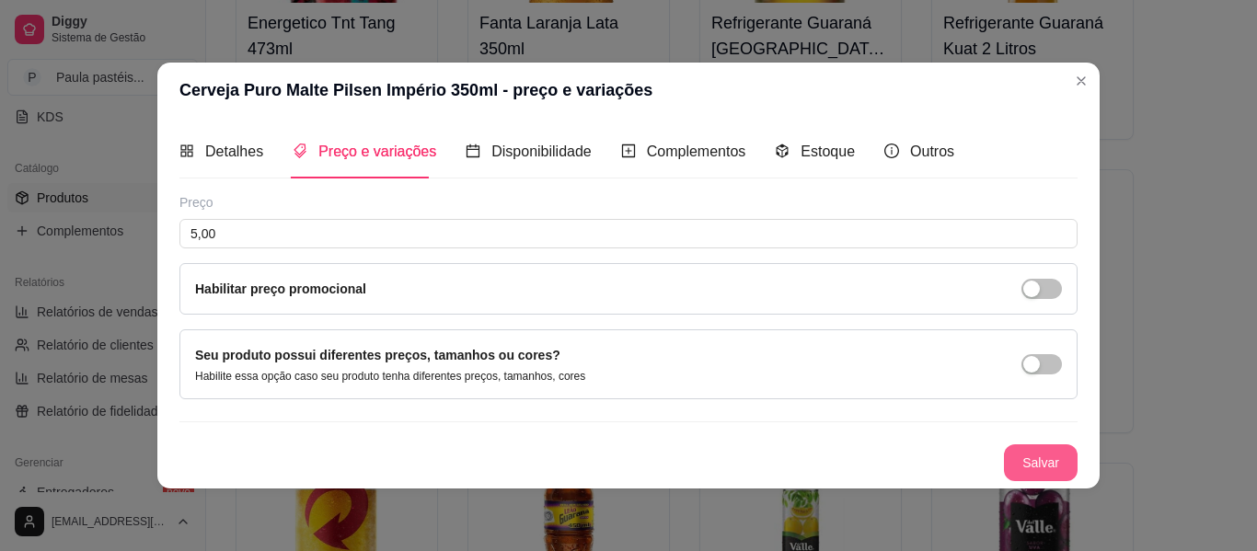
click at [1014, 450] on button "Salvar" at bounding box center [1041, 463] width 74 height 37
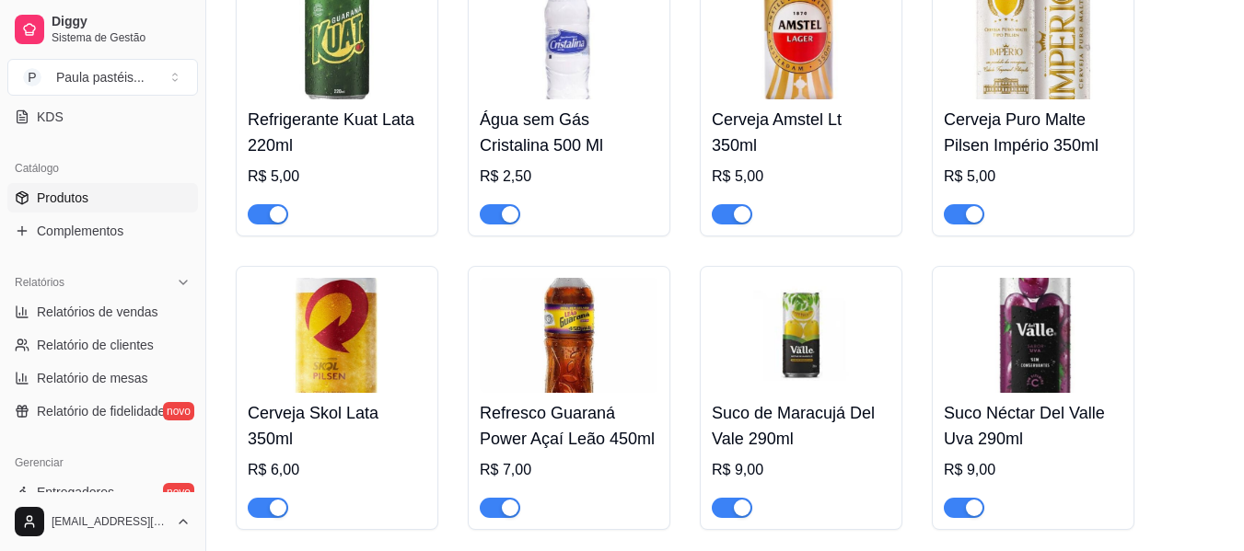
scroll to position [2222, 0]
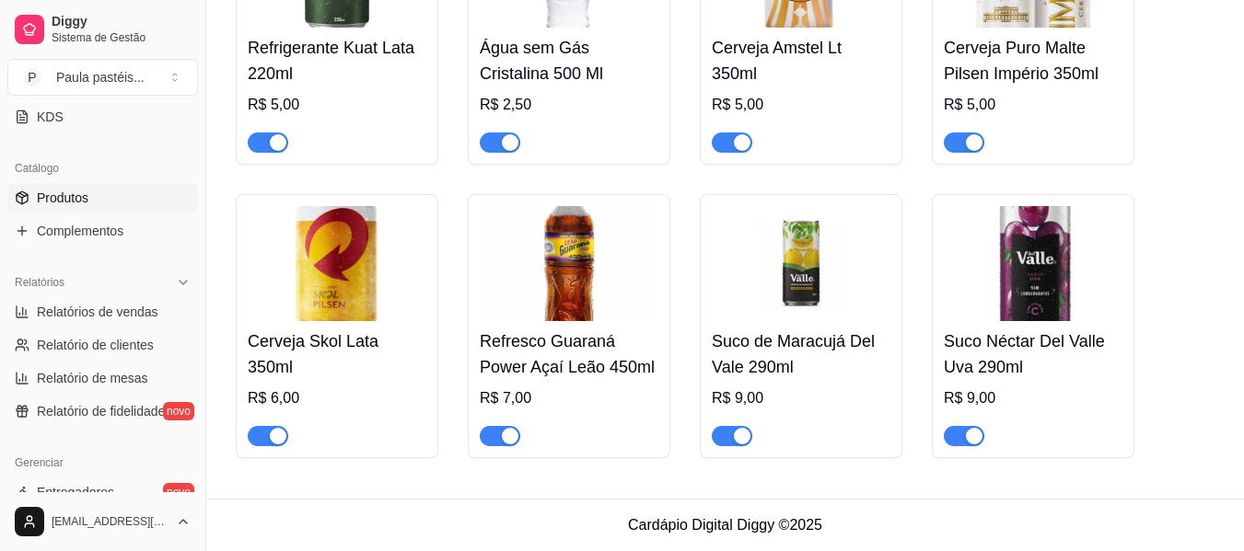
click at [377, 310] on img at bounding box center [337, 263] width 179 height 115
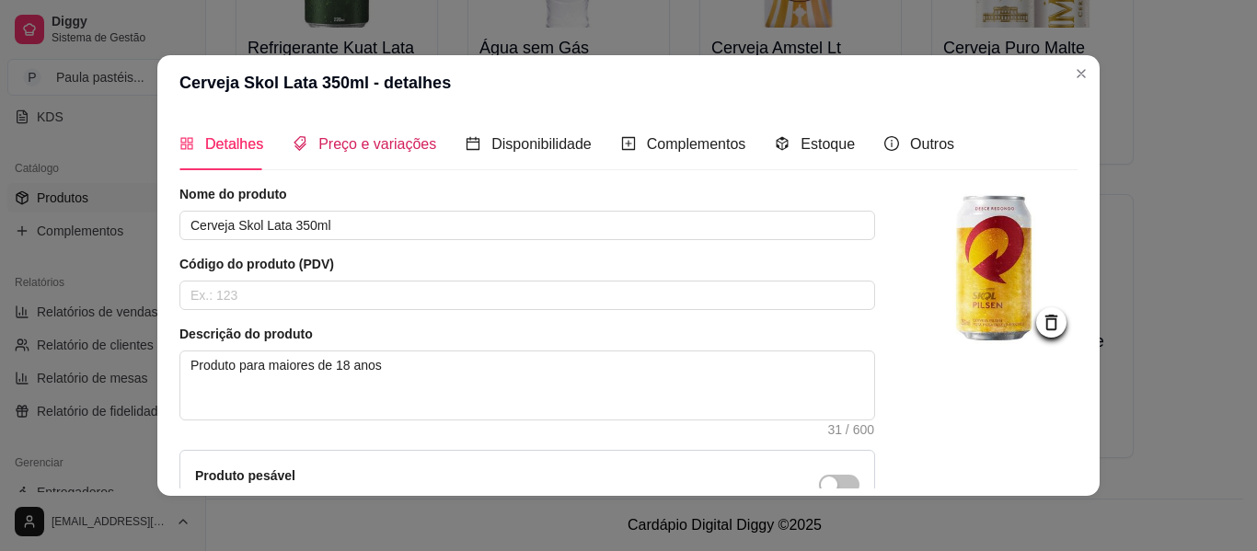
click at [358, 145] on span "Preço e variações" at bounding box center [378, 144] width 118 height 16
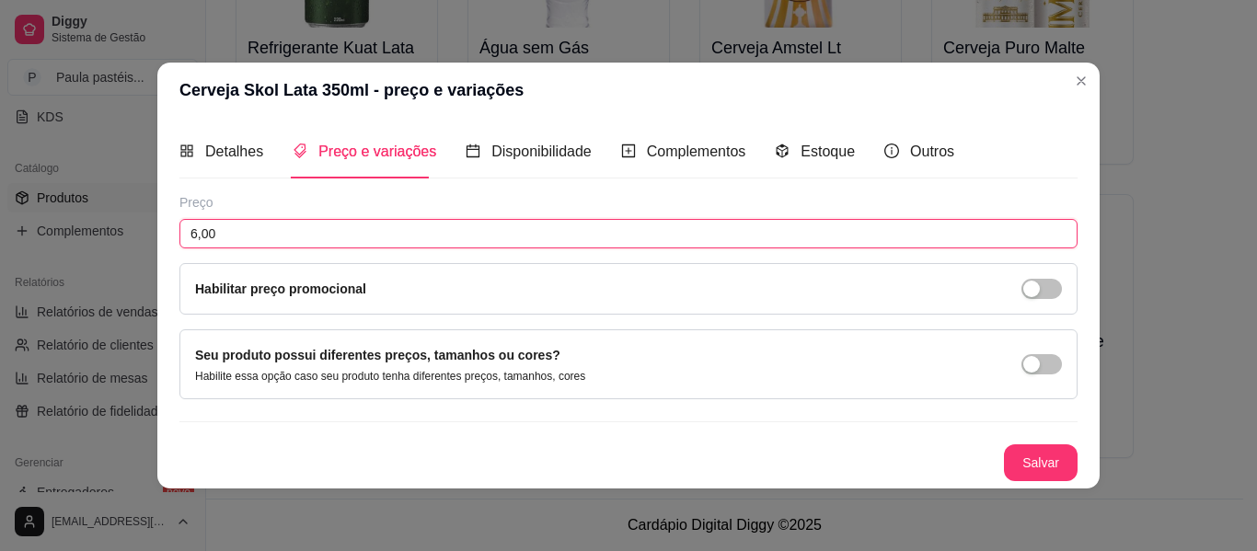
click at [275, 245] on input "6,00" at bounding box center [629, 233] width 898 height 29
click at [278, 245] on input "6,00" at bounding box center [629, 233] width 898 height 29
click at [289, 246] on input "6,00" at bounding box center [629, 233] width 898 height 29
type input "4,00"
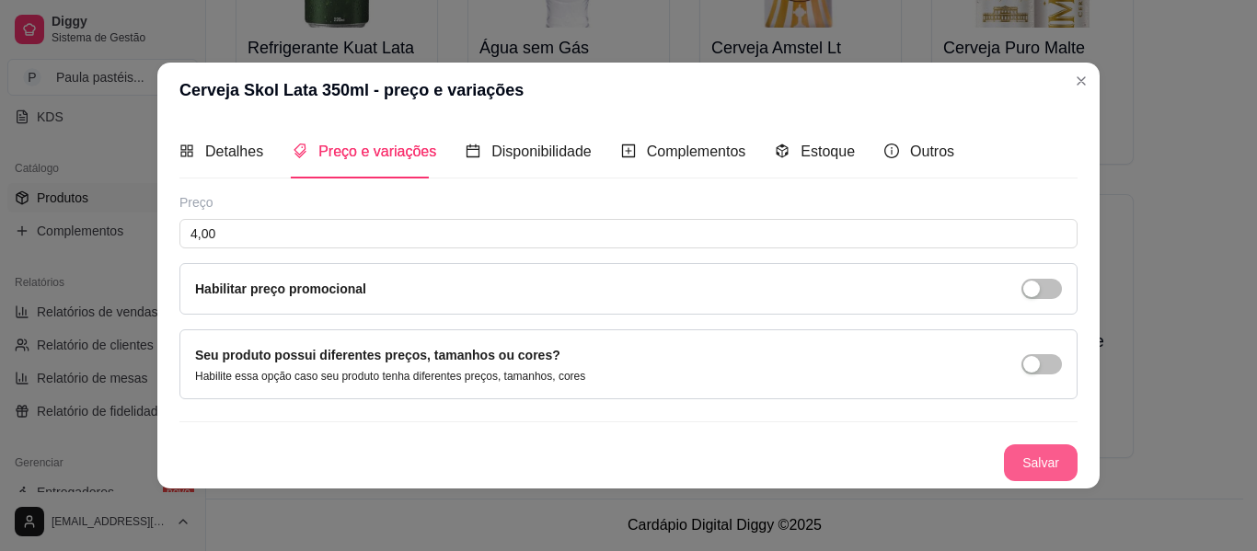
click at [1030, 458] on button "Salvar" at bounding box center [1041, 463] width 74 height 37
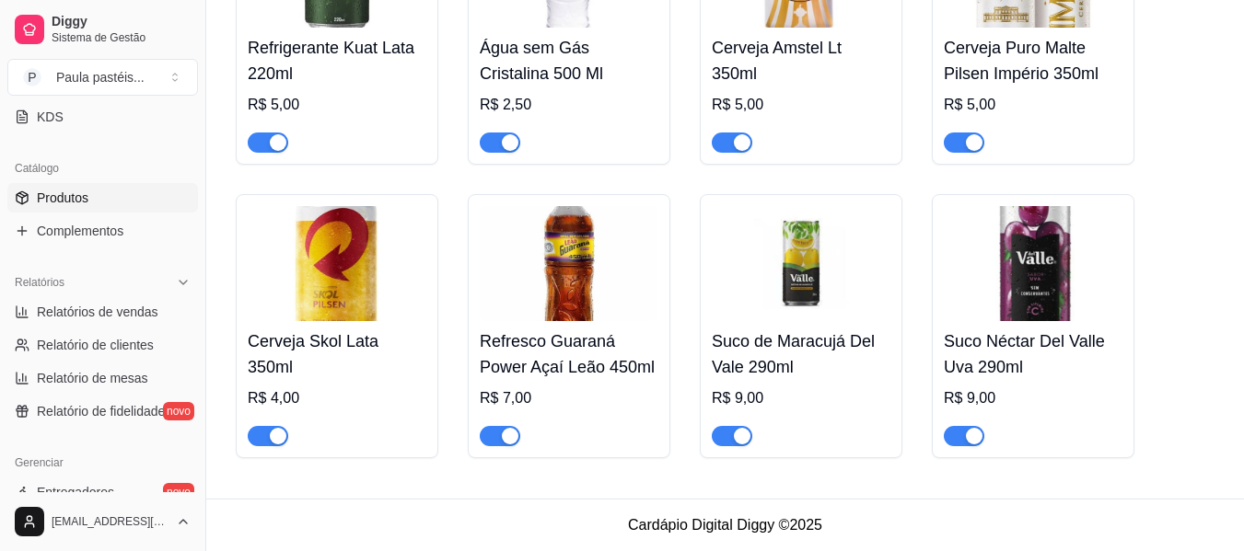
click at [803, 373] on h4 "Suco de Maracujá Del Vale 290ml" at bounding box center [801, 355] width 179 height 52
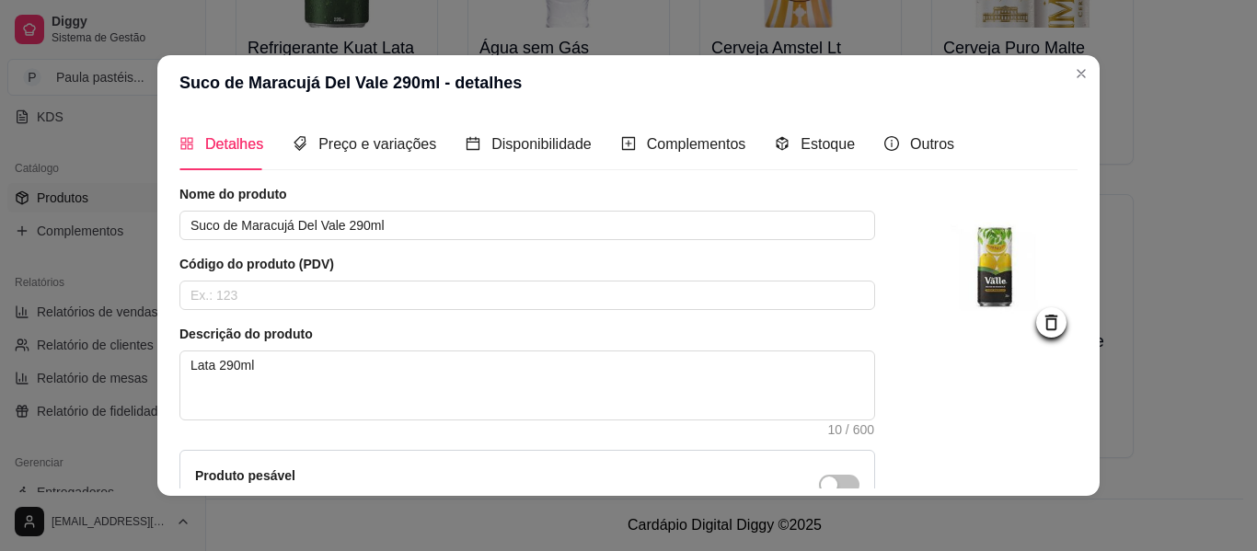
click at [429, 152] on div "Detalhes Preço e variações Disponibilidade Complementos Estoque Outros" at bounding box center [567, 144] width 775 height 52
click at [373, 142] on span "Preço e variações" at bounding box center [378, 144] width 118 height 16
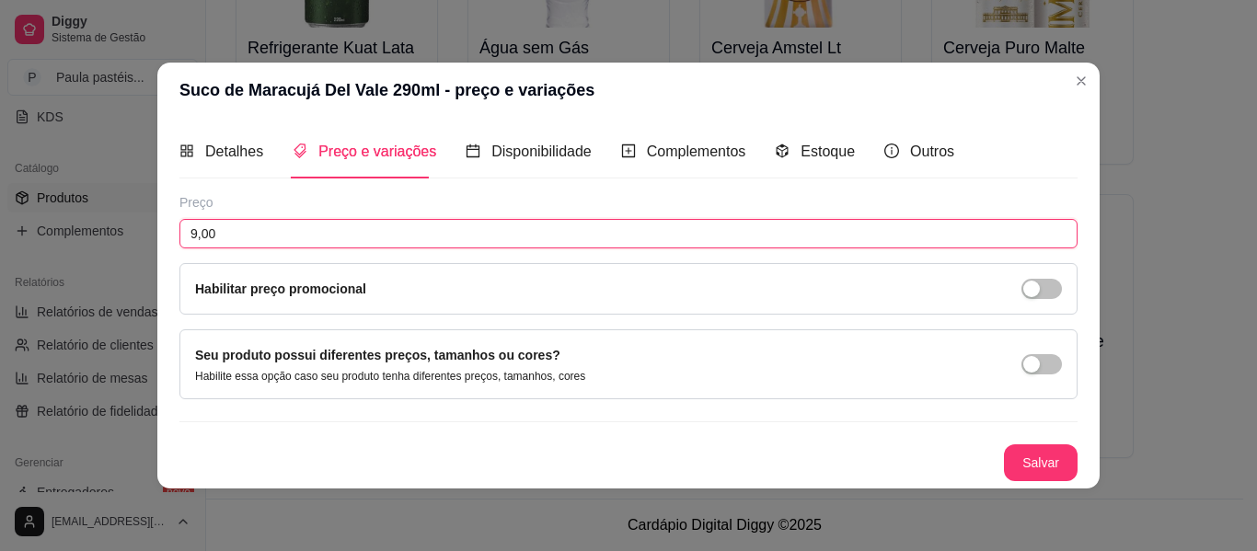
click at [244, 233] on input "9,00" at bounding box center [629, 233] width 898 height 29
type input "7,00"
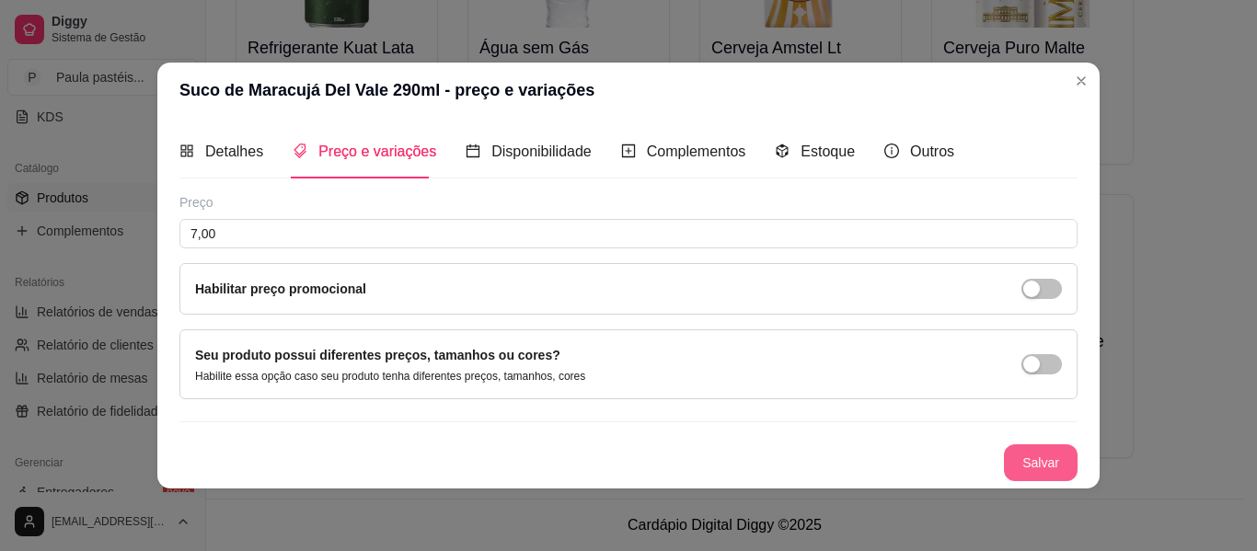
click at [1058, 461] on button "Salvar" at bounding box center [1041, 463] width 74 height 37
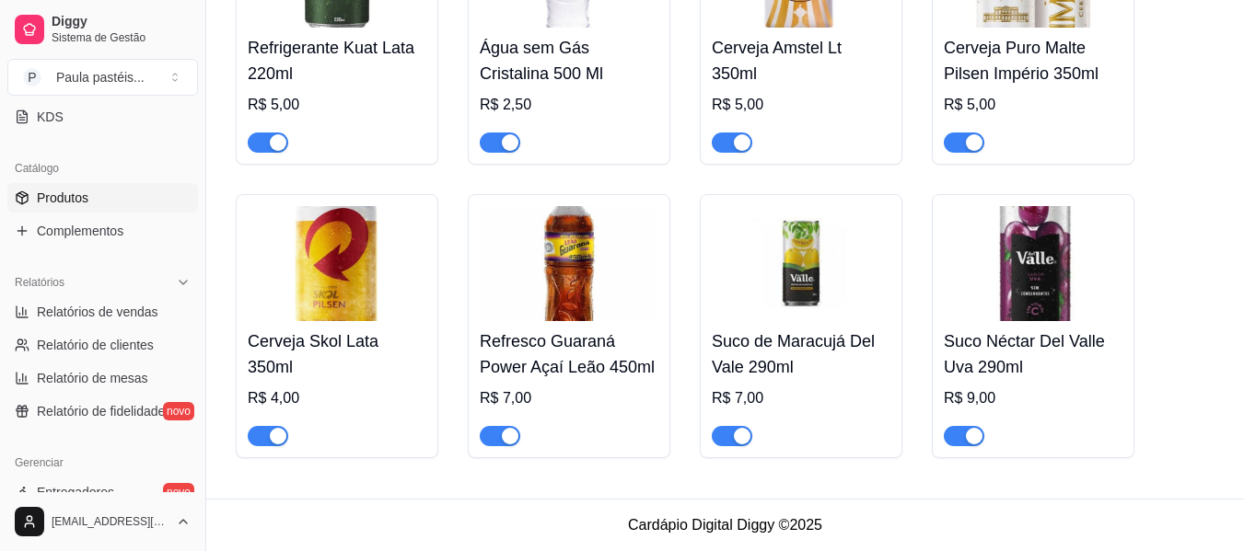
click at [1021, 336] on h4 "Suco Néctar Del Valle Uva 290ml" at bounding box center [1033, 355] width 179 height 52
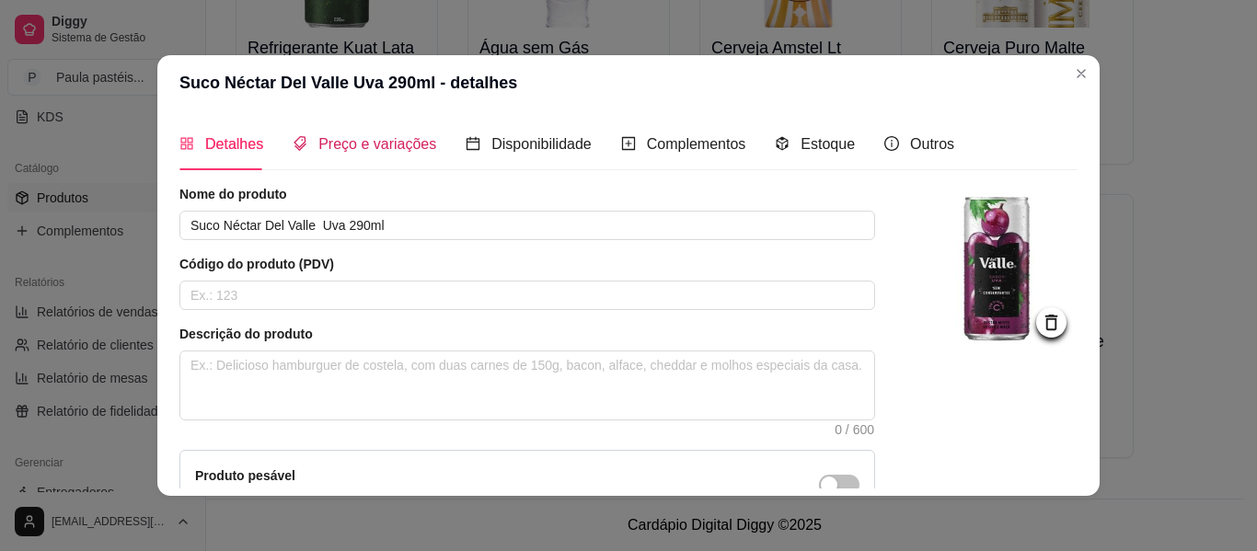
click at [420, 149] on span "Preço e variações" at bounding box center [378, 144] width 118 height 16
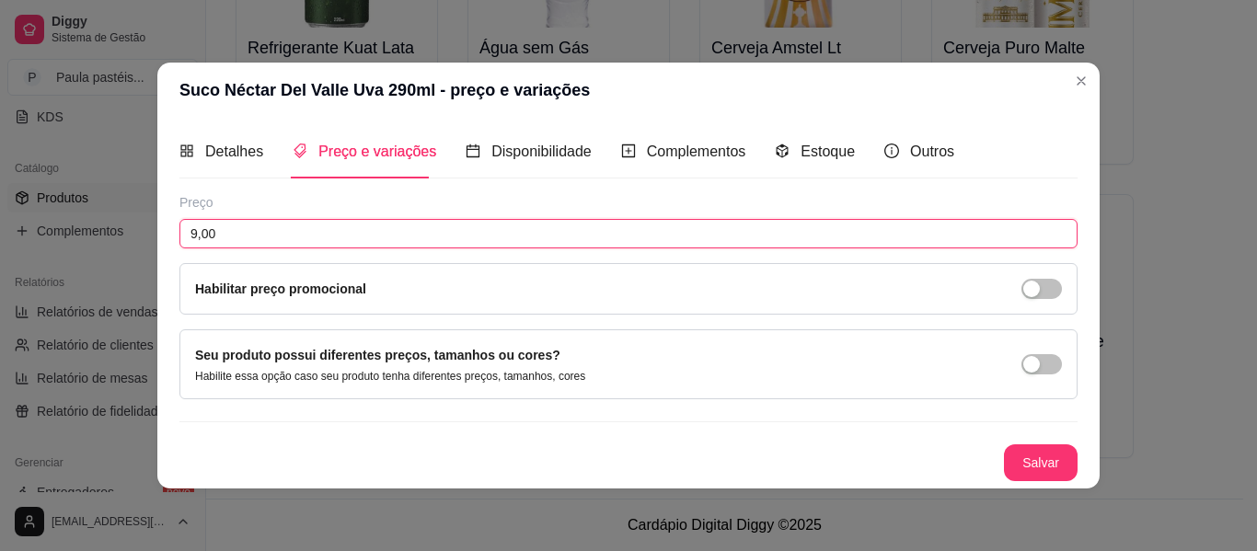
click at [353, 222] on input "9,00" at bounding box center [629, 233] width 898 height 29
type input "7,00"
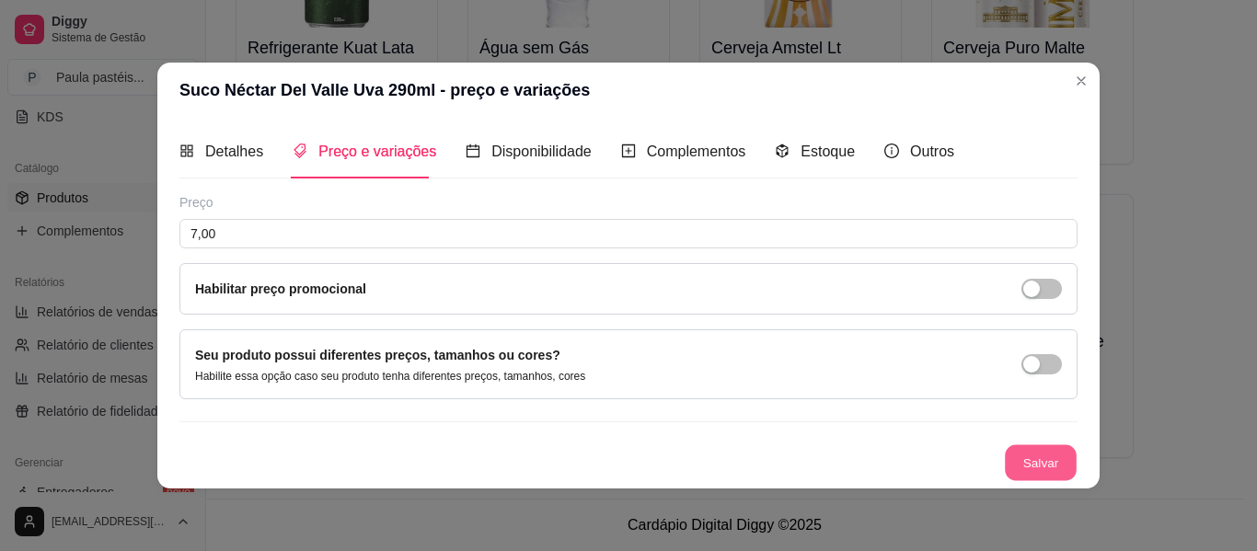
click at [1062, 458] on button "Salvar" at bounding box center [1041, 463] width 72 height 36
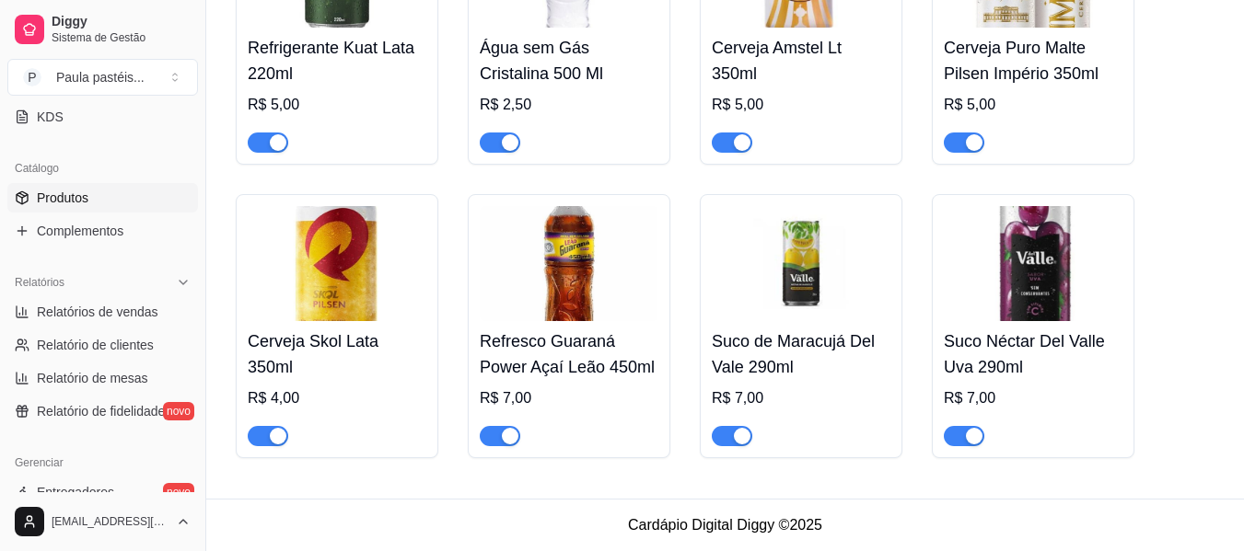
click at [595, 342] on h4 "Refresco Guaraná Power Açaí Leão 450ml" at bounding box center [569, 355] width 179 height 52
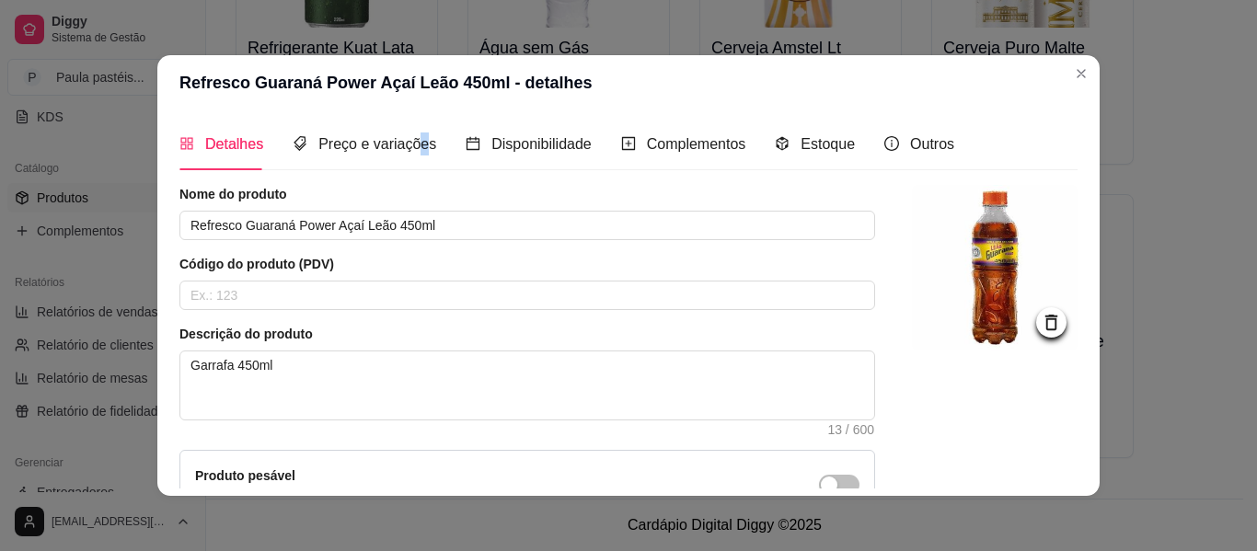
click at [411, 177] on div "Detalhes Preço e variações Disponibilidade Complementos Estoque Outros Nome do …" at bounding box center [629, 303] width 898 height 371
click at [408, 167] on div "Preço e variações" at bounding box center [365, 144] width 144 height 52
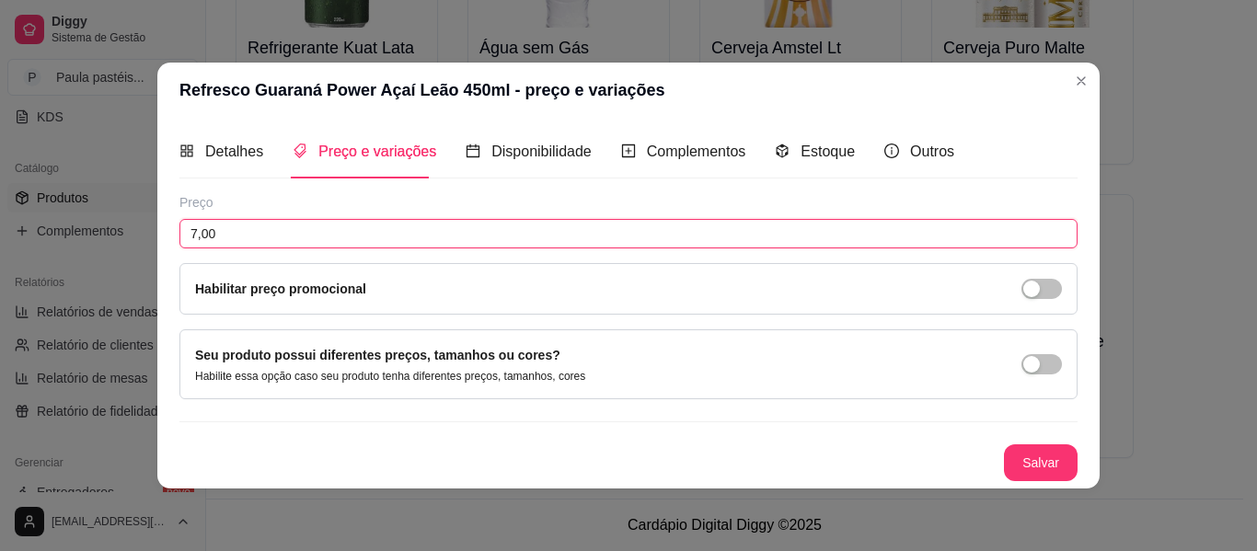
click at [285, 237] on input "7,00" at bounding box center [629, 233] width 898 height 29
type input "5,00"
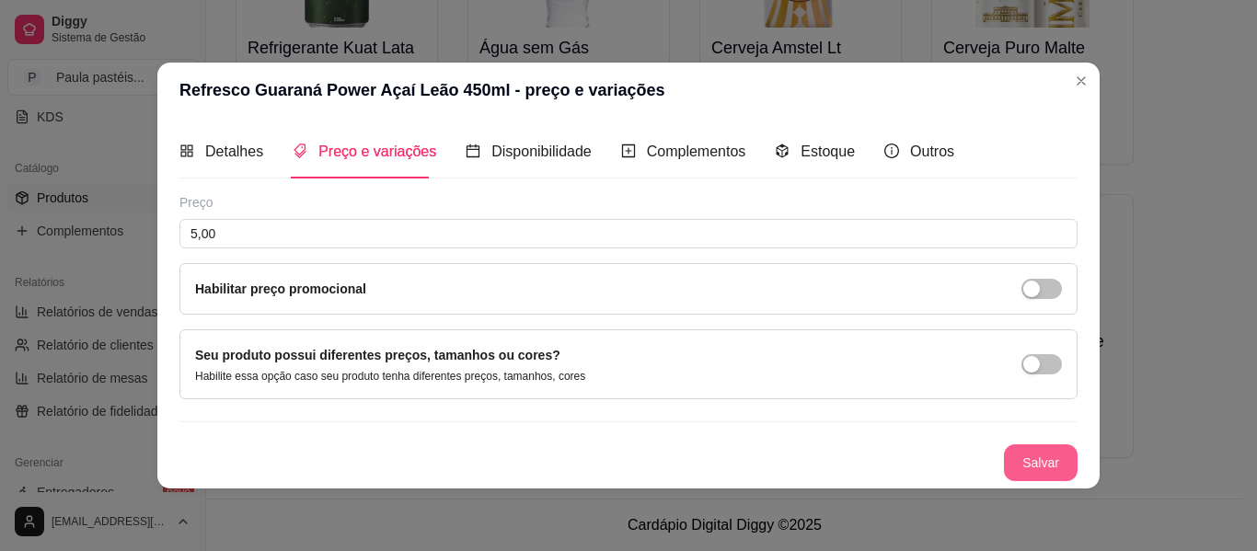
click at [1045, 458] on button "Salvar" at bounding box center [1041, 463] width 74 height 37
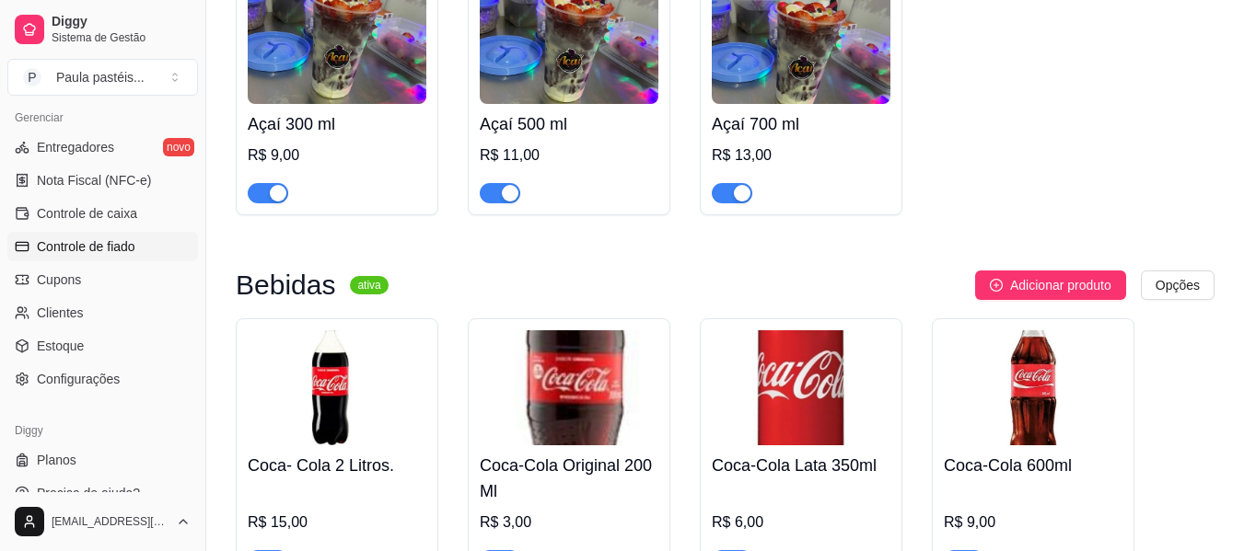
scroll to position [681, 0]
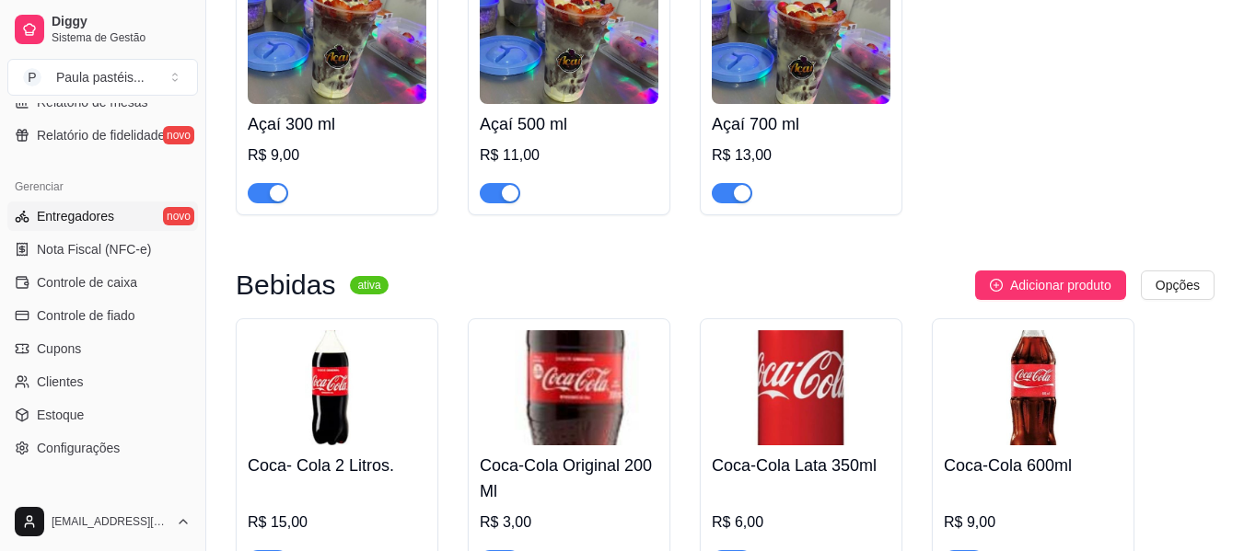
click at [111, 228] on link "Entregadores novo" at bounding box center [102, 216] width 191 height 29
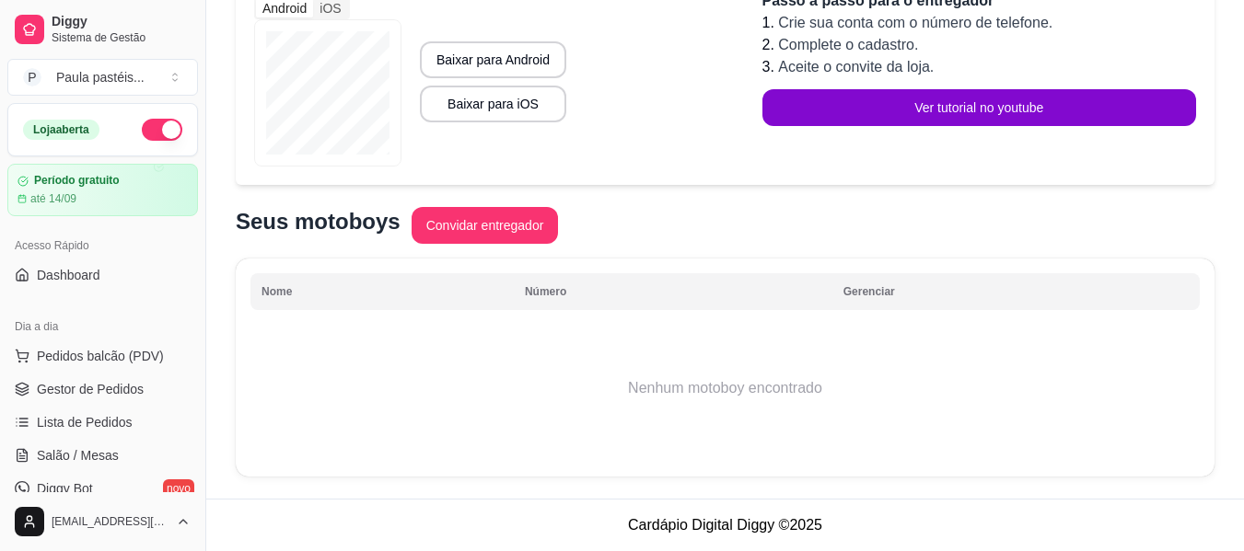
click at [103, 249] on div "Acesso Rápido" at bounding box center [102, 245] width 191 height 29
click at [102, 270] on link "Dashboard" at bounding box center [102, 275] width 191 height 29
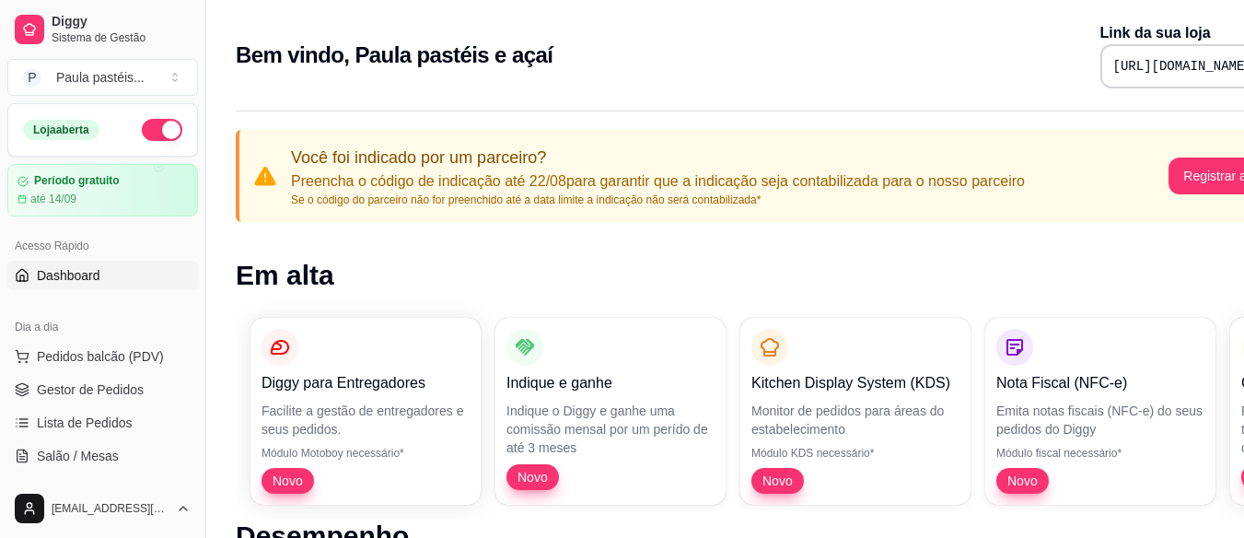
click at [1113, 70] on pre "[URL][DOMAIN_NAME]" at bounding box center [1182, 66] width 139 height 18
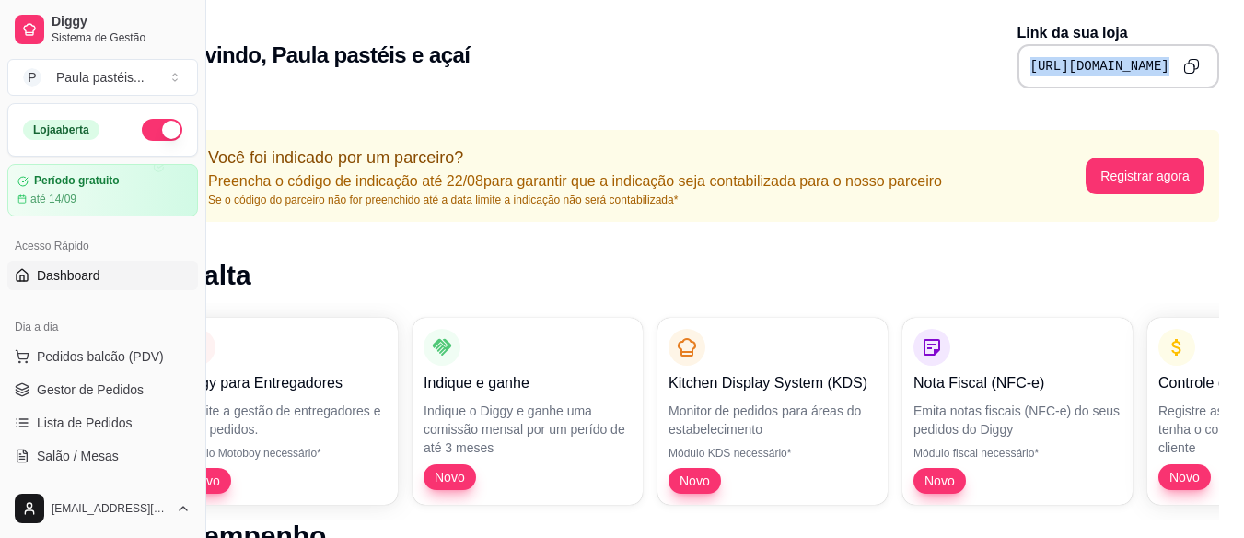
click at [1177, 55] on button "Copy to clipboard" at bounding box center [1190, 66] width 29 height 29
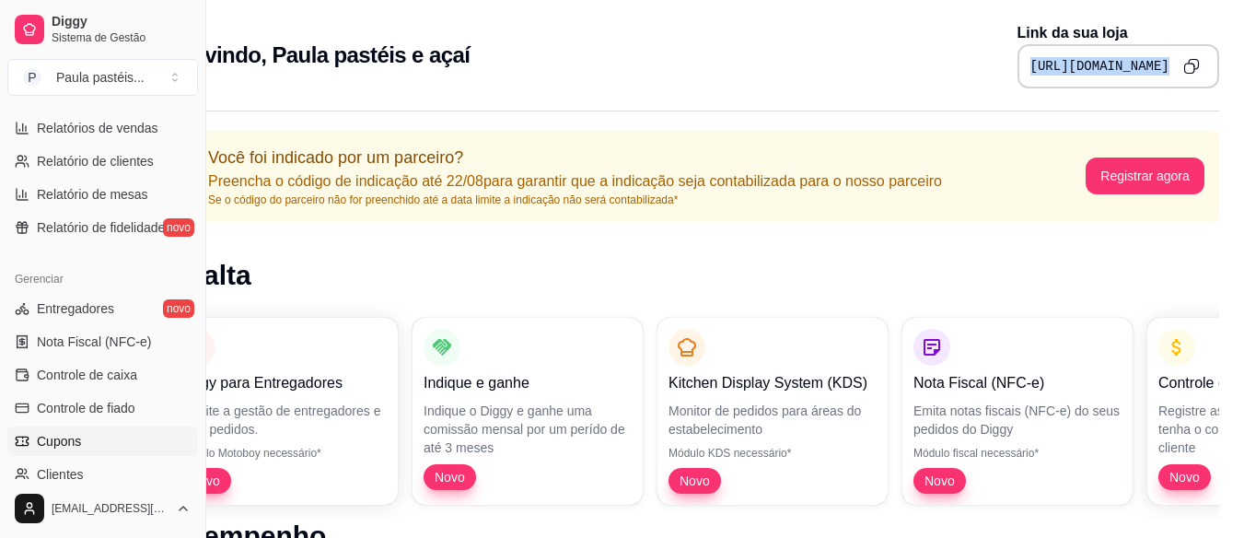
scroll to position [681, 0]
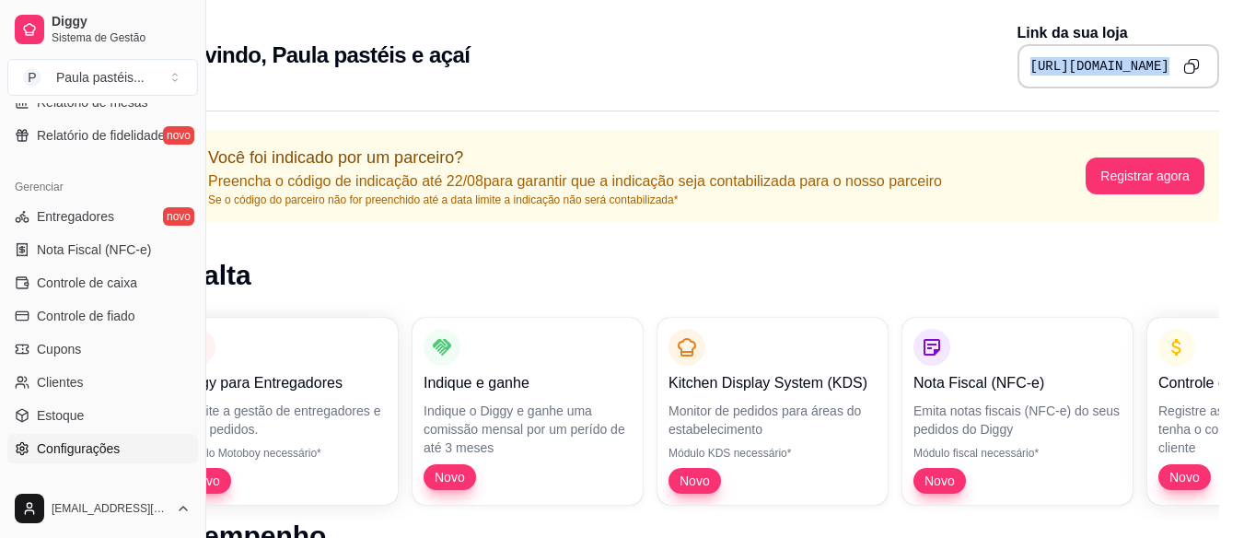
click at [110, 442] on span "Configurações" at bounding box center [78, 448] width 83 height 18
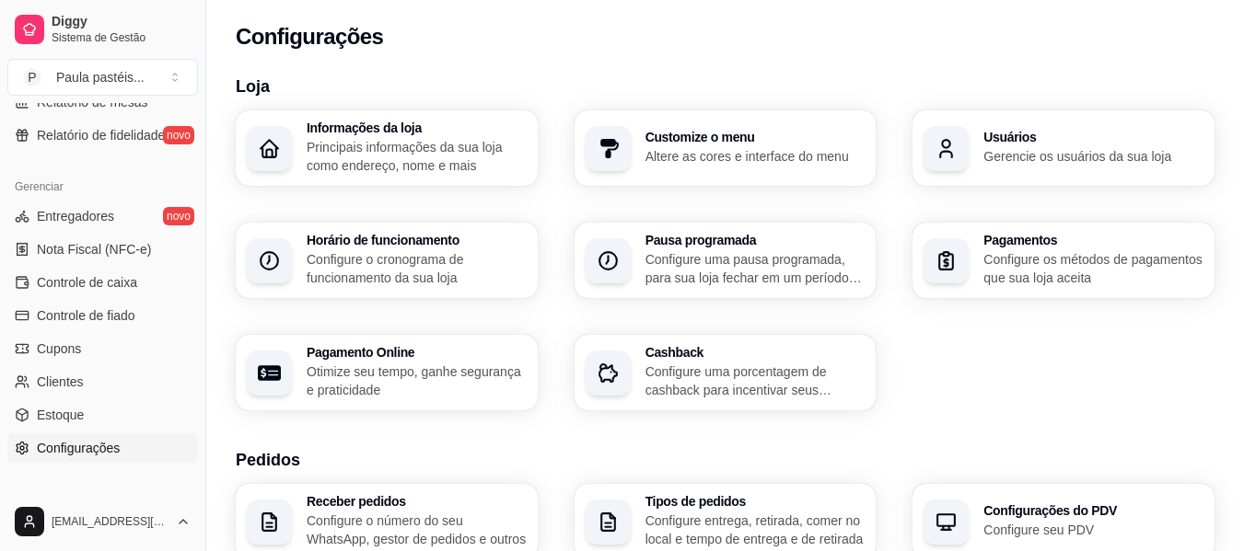
click at [431, 143] on p "Principais informações da sua loja como endereço, nome e mais" at bounding box center [417, 156] width 220 height 37
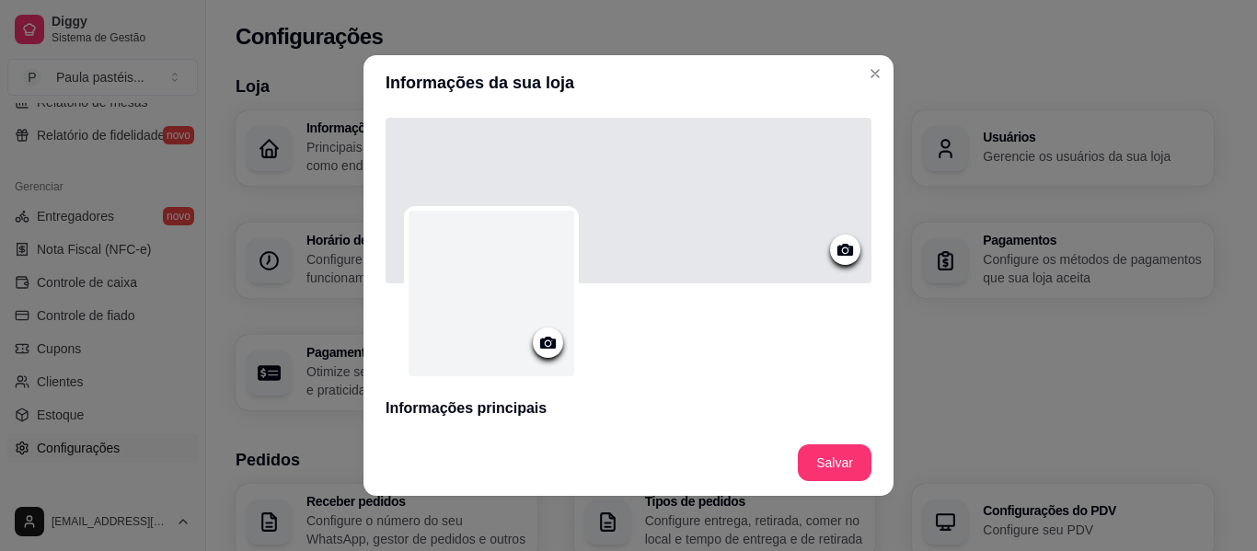
click at [503, 287] on div at bounding box center [492, 294] width 166 height 166
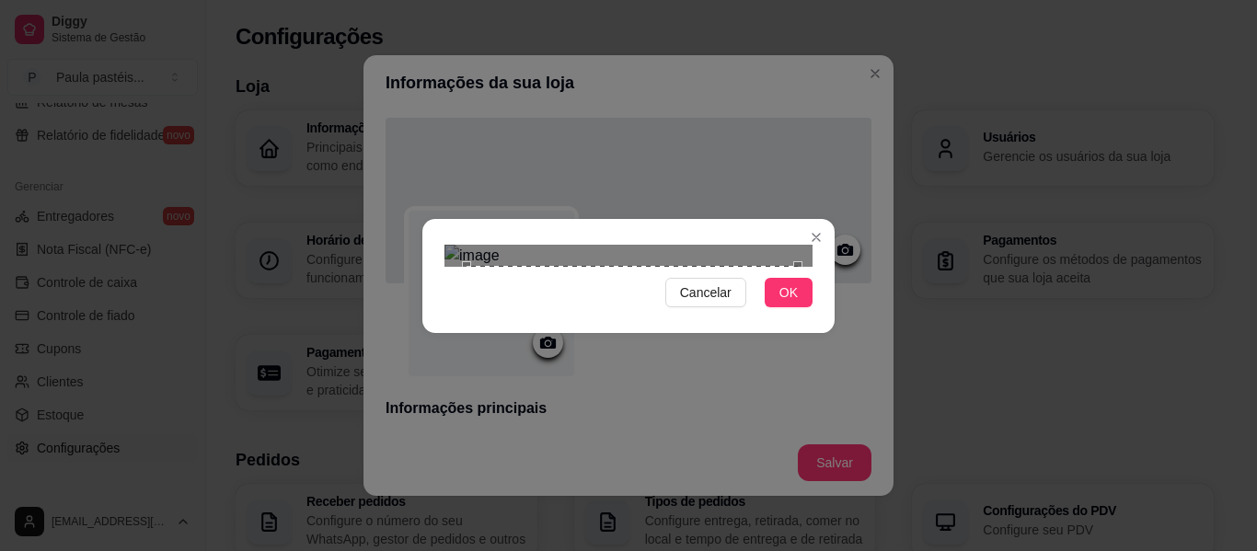
click at [646, 319] on div "Use the arrow keys to move the crop selection area" at bounding box center [632, 431] width 331 height 331
click at [771, 267] on div at bounding box center [629, 256] width 368 height 22
click at [747, 391] on div "Use the arrow keys to move the crop selection area" at bounding box center [626, 428] width 315 height 315
click at [650, 340] on div "Use the arrow keys to move the crop selection area" at bounding box center [626, 428] width 319 height 319
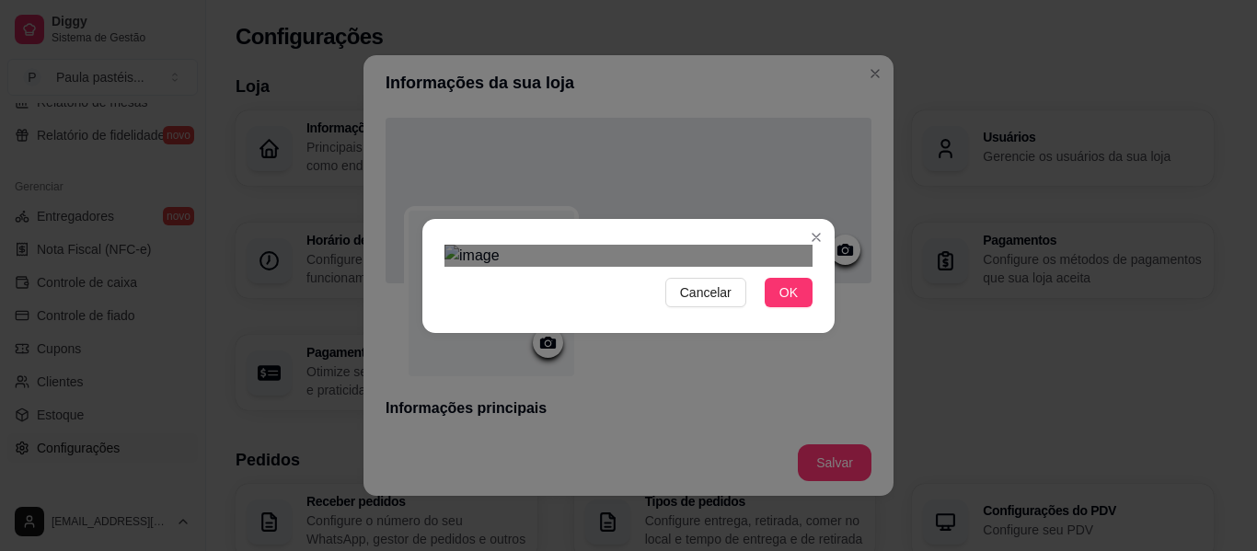
click at [700, 379] on div "Use the arrow keys to move the crop selection area" at bounding box center [629, 432] width 319 height 319
click at [793, 307] on button "OK" at bounding box center [789, 292] width 48 height 29
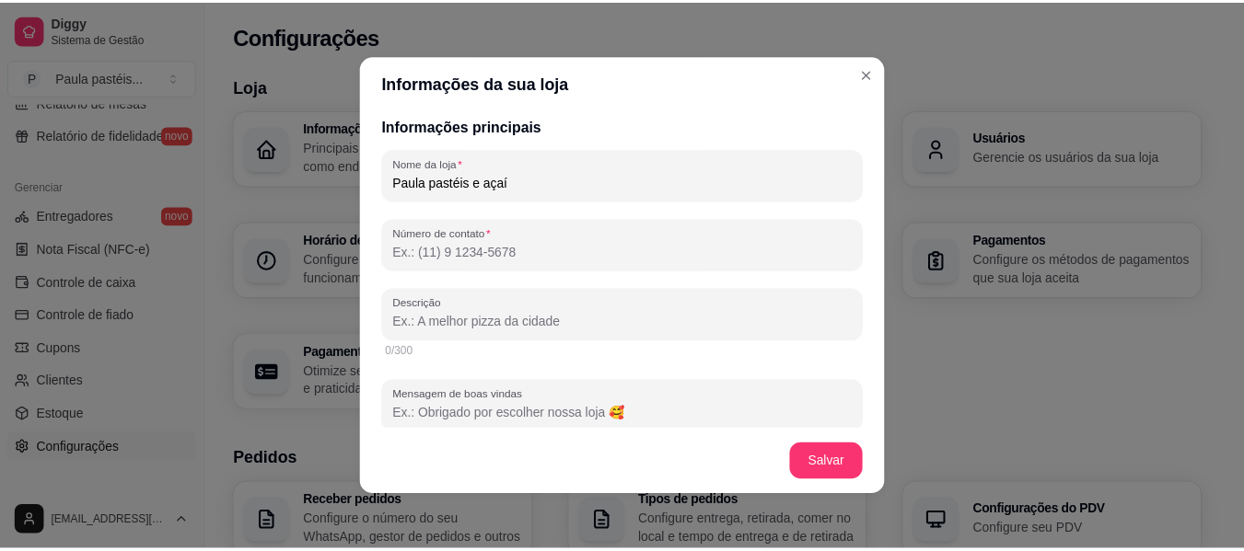
scroll to position [276, 0]
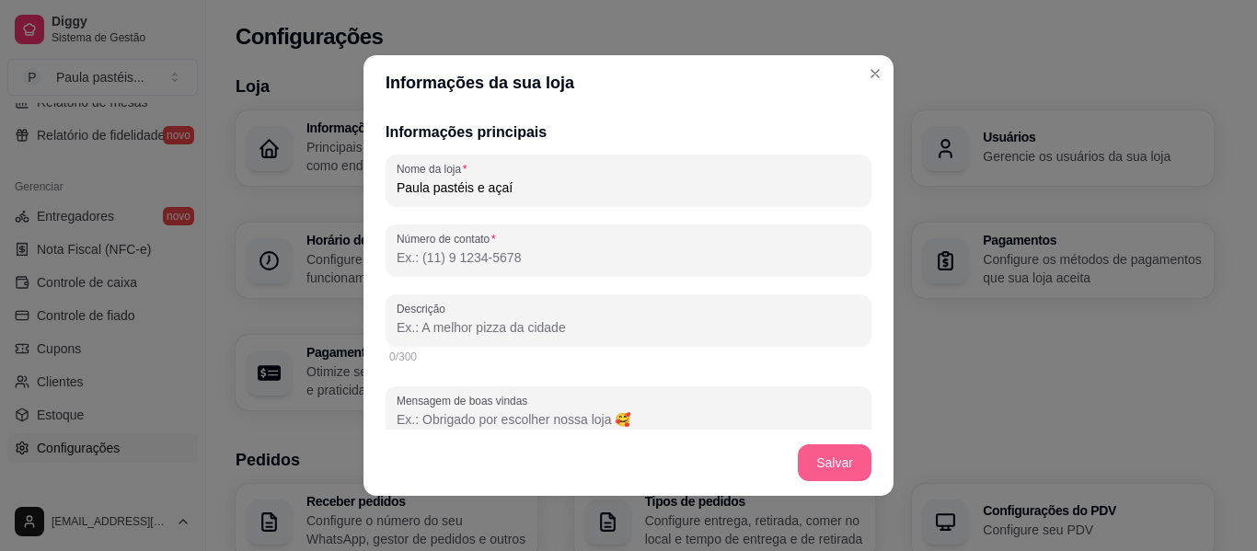
click at [851, 469] on button "Salvar" at bounding box center [835, 463] width 74 height 37
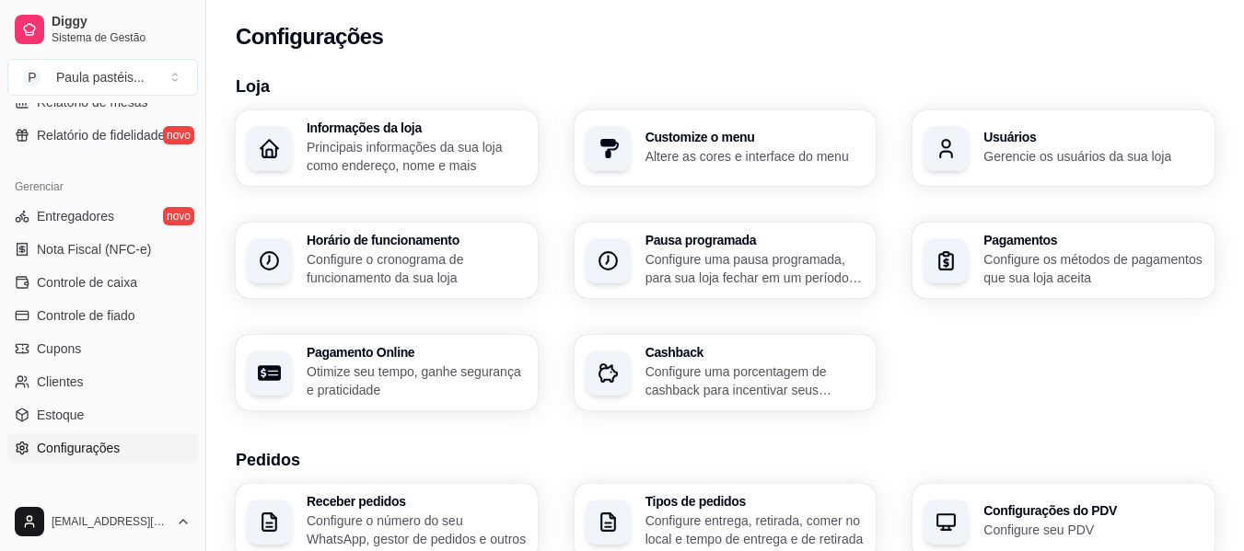
click at [867, 77] on h3 "Loja" at bounding box center [725, 87] width 979 height 26
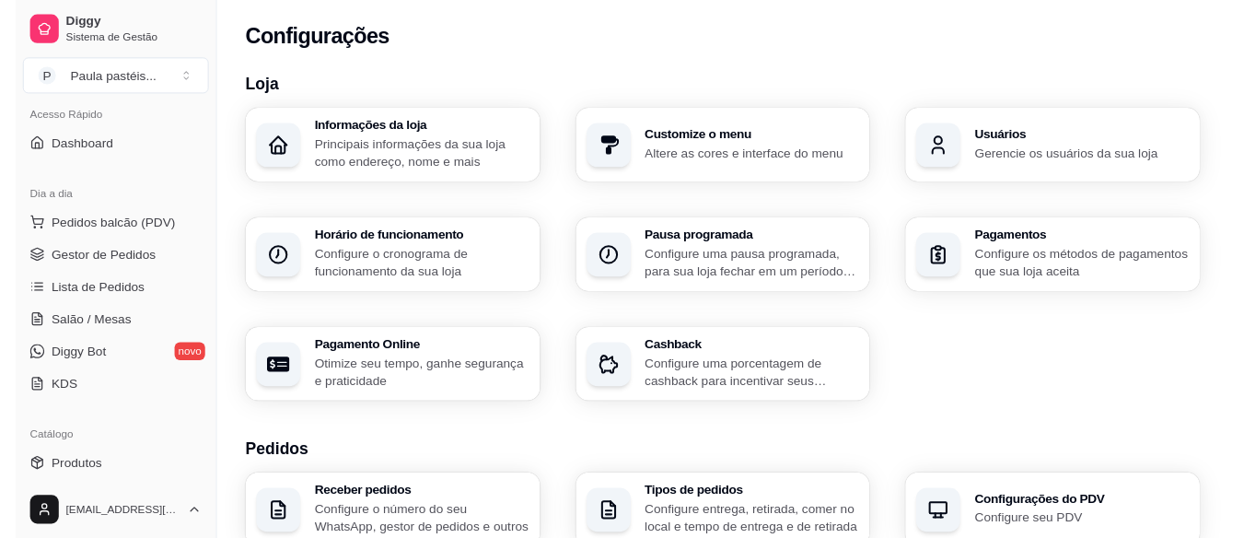
scroll to position [0, 0]
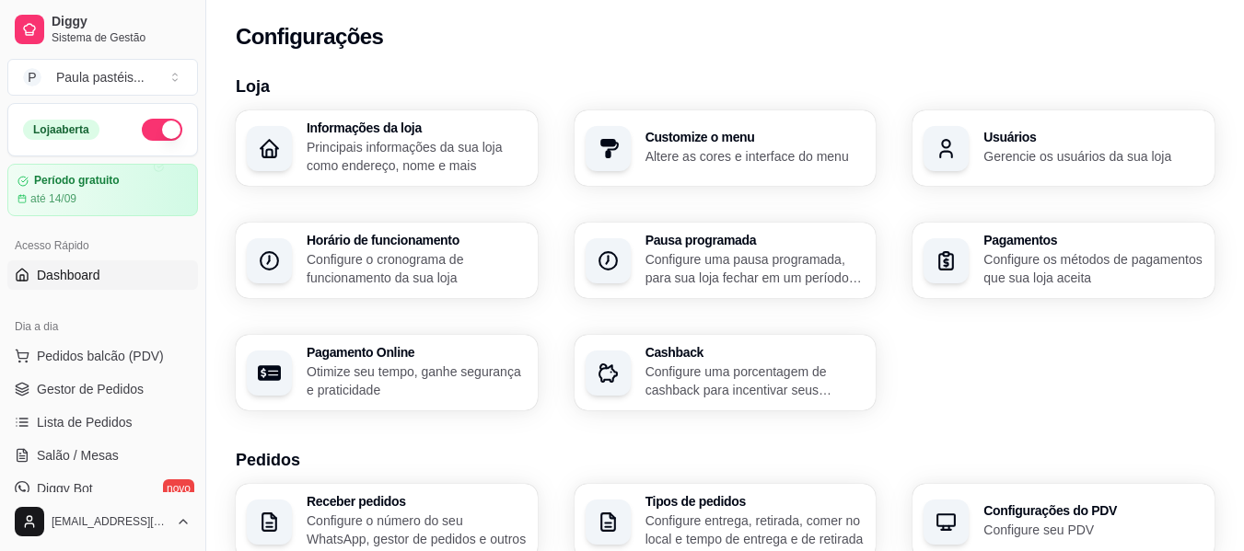
click at [78, 269] on span "Dashboard" at bounding box center [69, 275] width 64 height 18
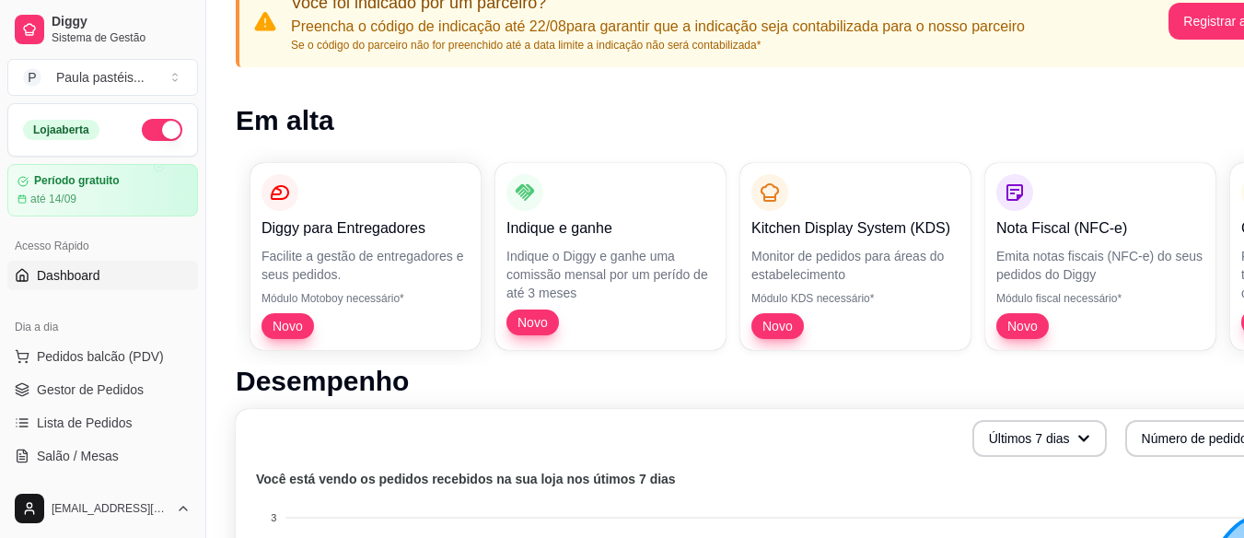
scroll to position [368, 0]
